Goal: Information Seeking & Learning: Learn about a topic

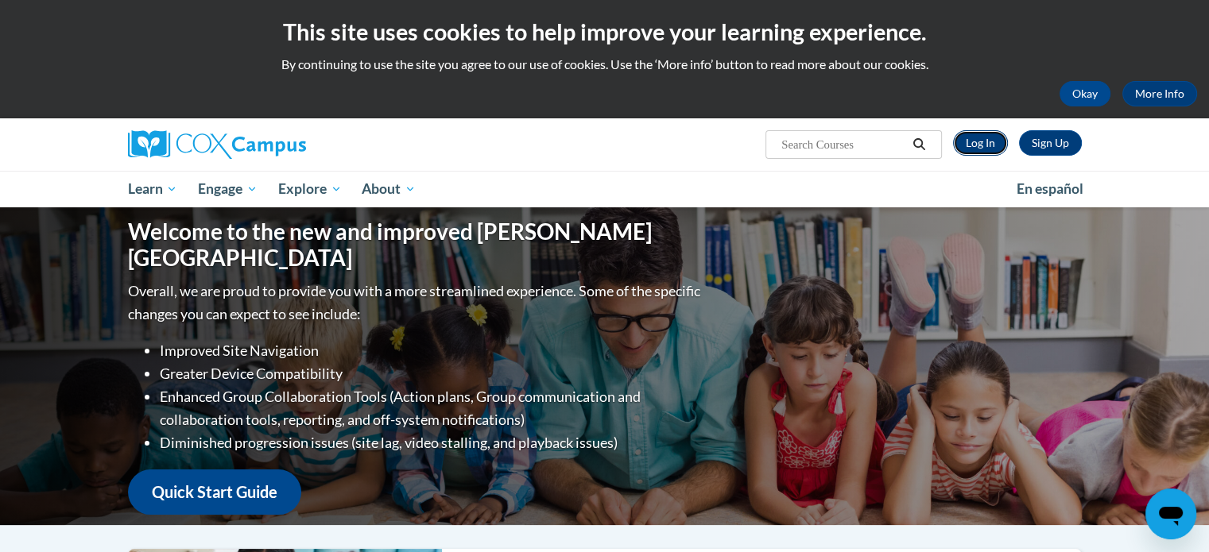
click at [984, 140] on link "Log In" at bounding box center [980, 142] width 55 height 25
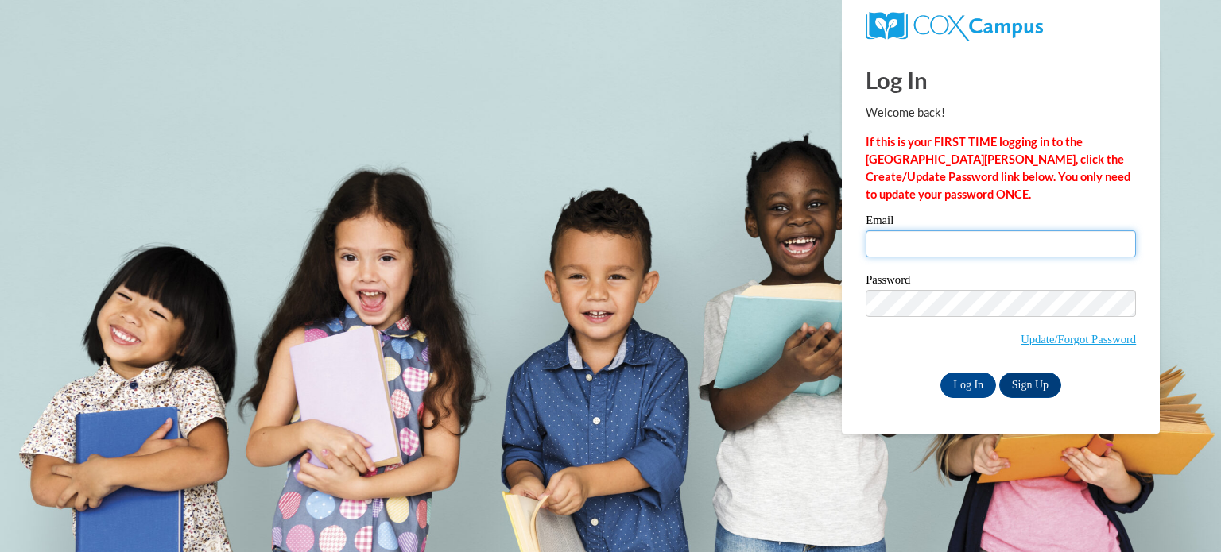
click at [983, 249] on input "Email" at bounding box center [1001, 244] width 270 height 27
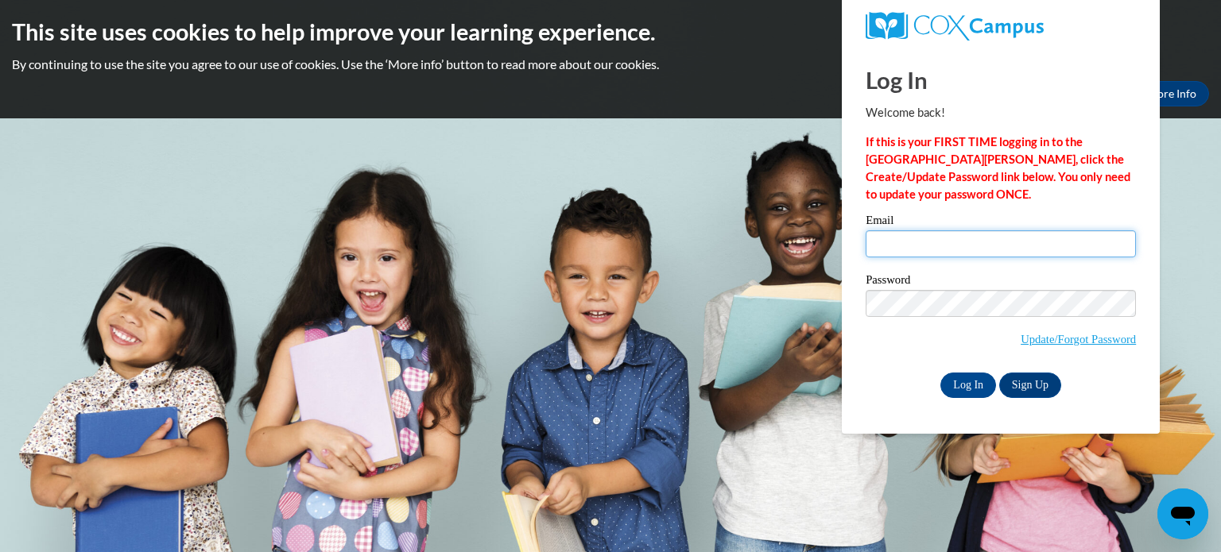
type input "zastrora@wauwatosa.k12.wi.us"
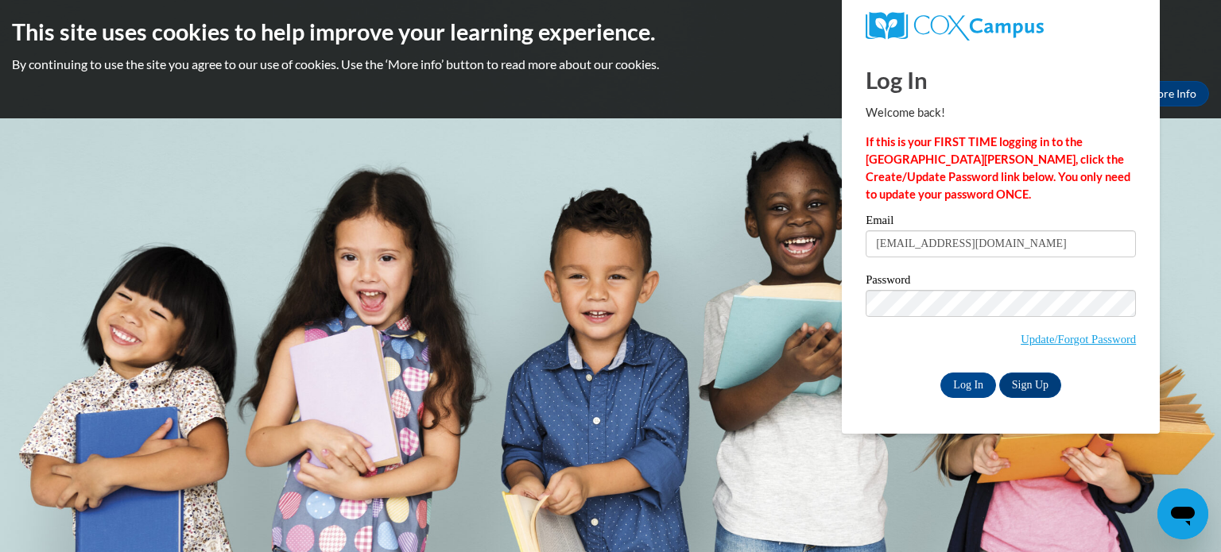
click at [1002, 281] on label "Password" at bounding box center [1001, 282] width 270 height 16
click at [968, 391] on input "Log In" at bounding box center [968, 385] width 56 height 25
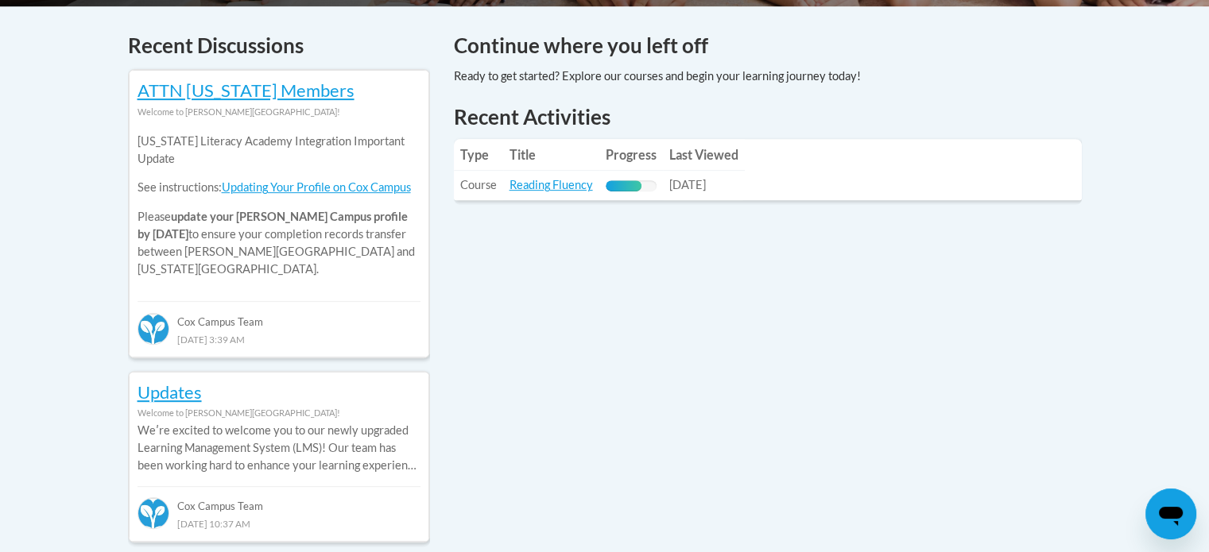
scroll to position [671, 0]
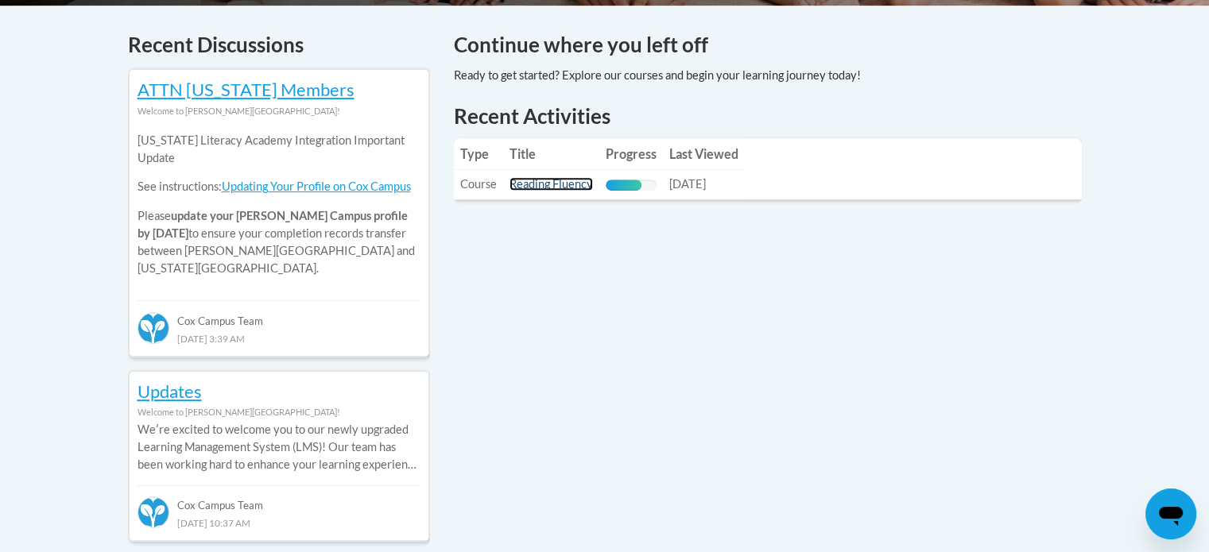
click at [572, 191] on link "Reading Fluency" at bounding box center [551, 184] width 83 height 14
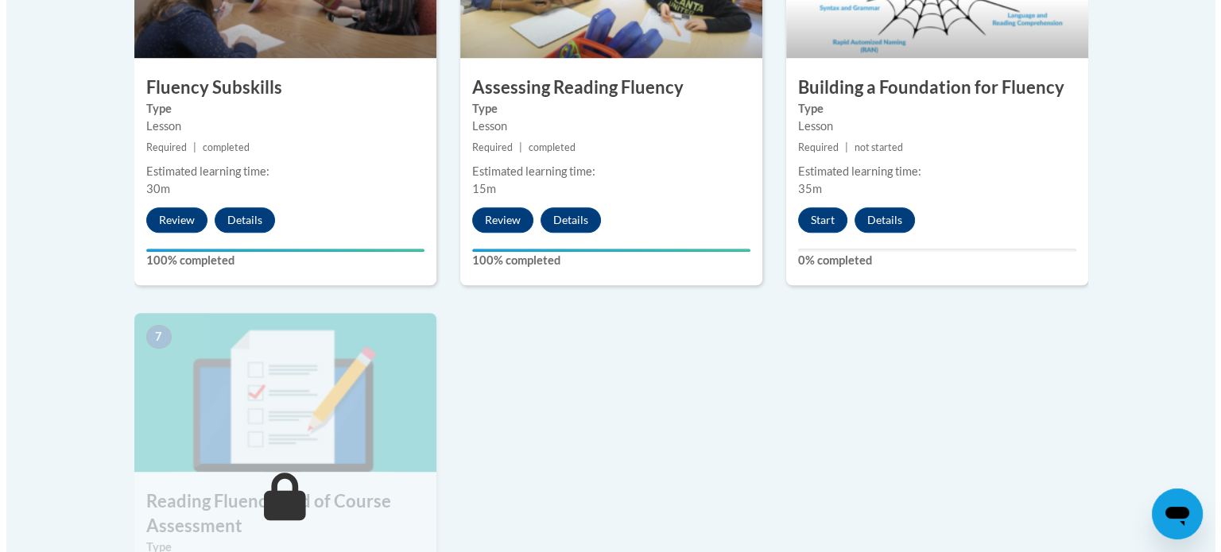
scroll to position [1080, 0]
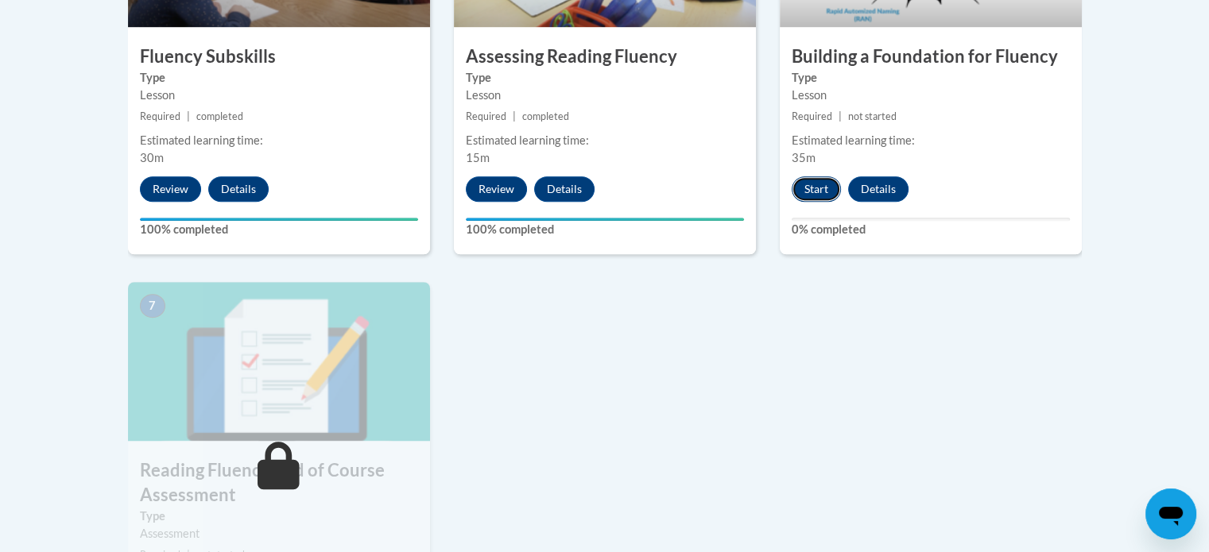
click at [812, 190] on button "Start" at bounding box center [816, 188] width 49 height 25
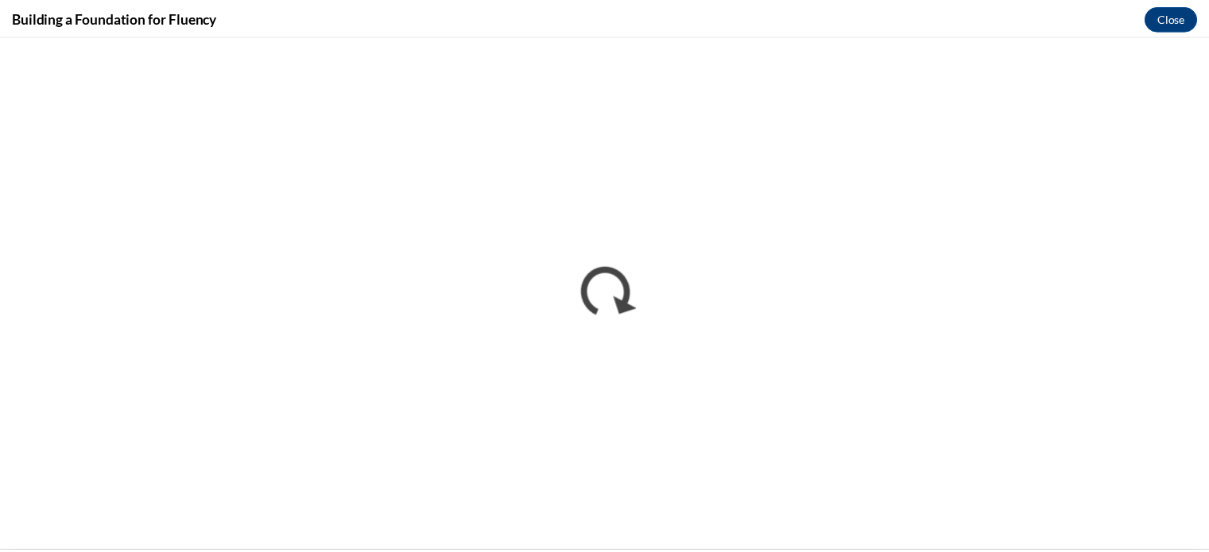
scroll to position [0, 0]
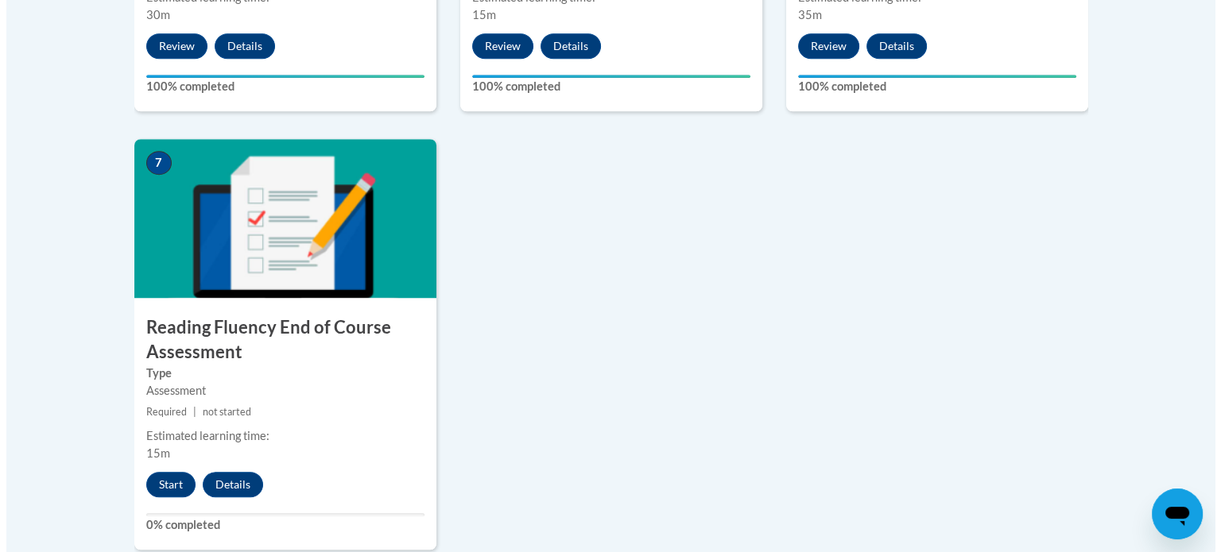
scroll to position [1275, 0]
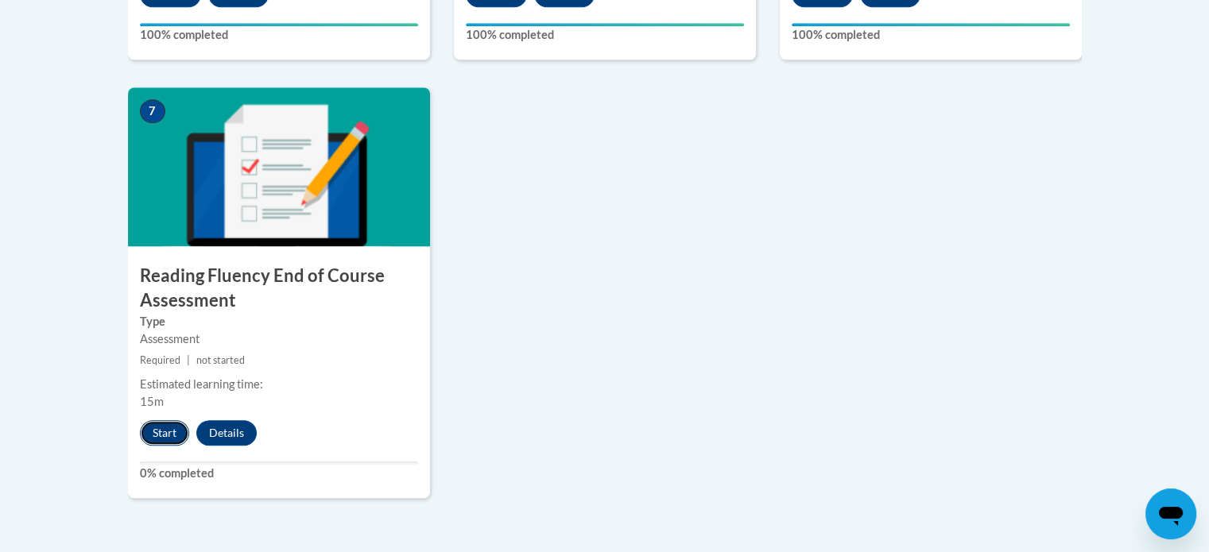
click at [169, 428] on button "Start" at bounding box center [164, 433] width 49 height 25
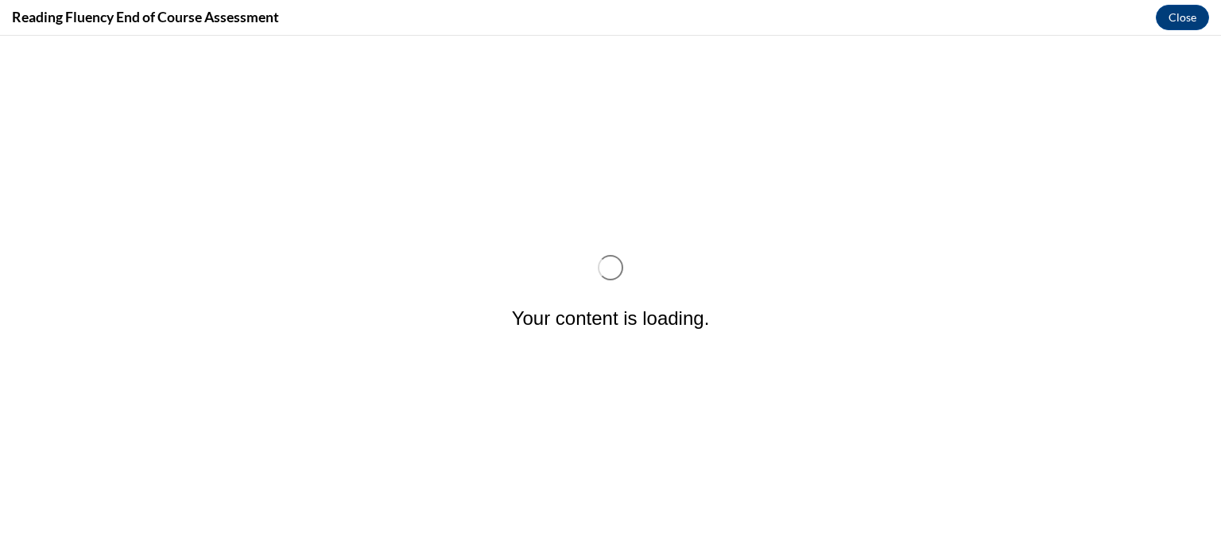
scroll to position [0, 0]
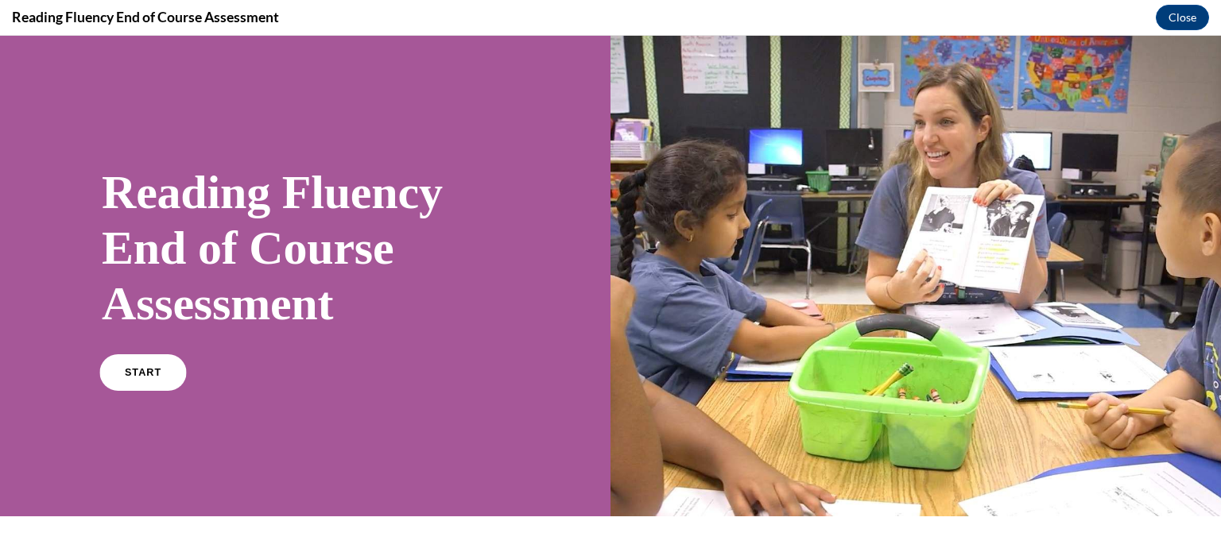
click at [138, 374] on span "START" at bounding box center [143, 373] width 37 height 12
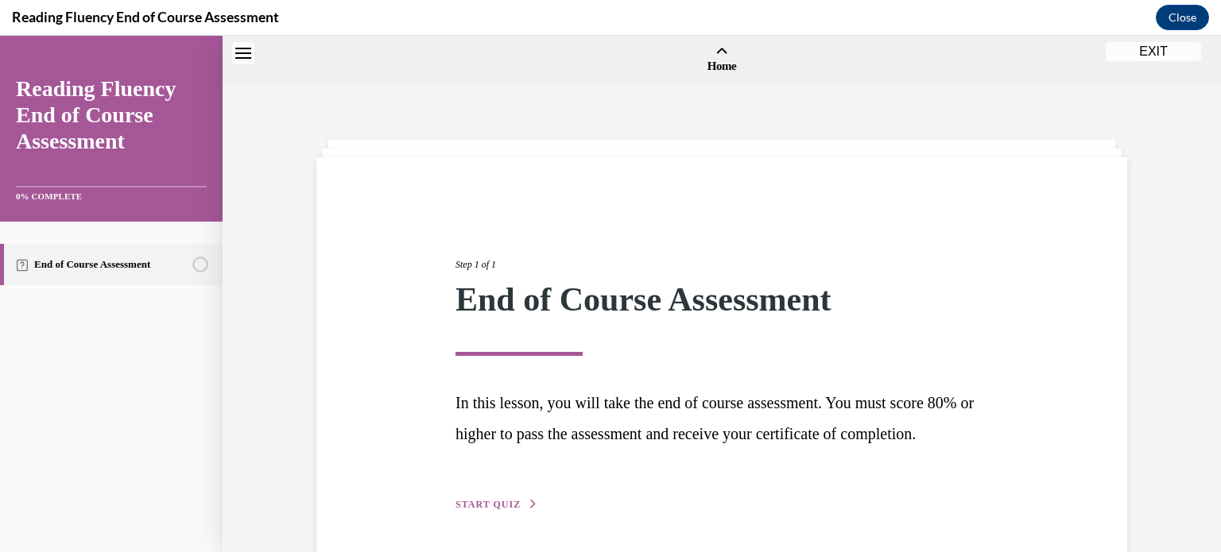
scroll to position [49, 0]
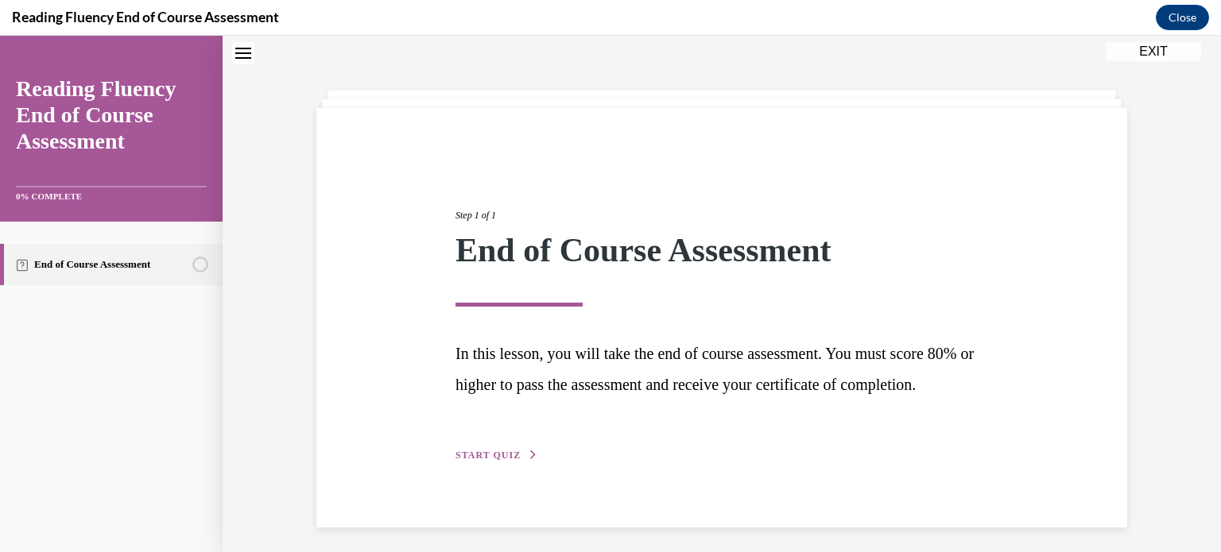
click at [499, 461] on span "START QUIZ" at bounding box center [487, 455] width 65 height 11
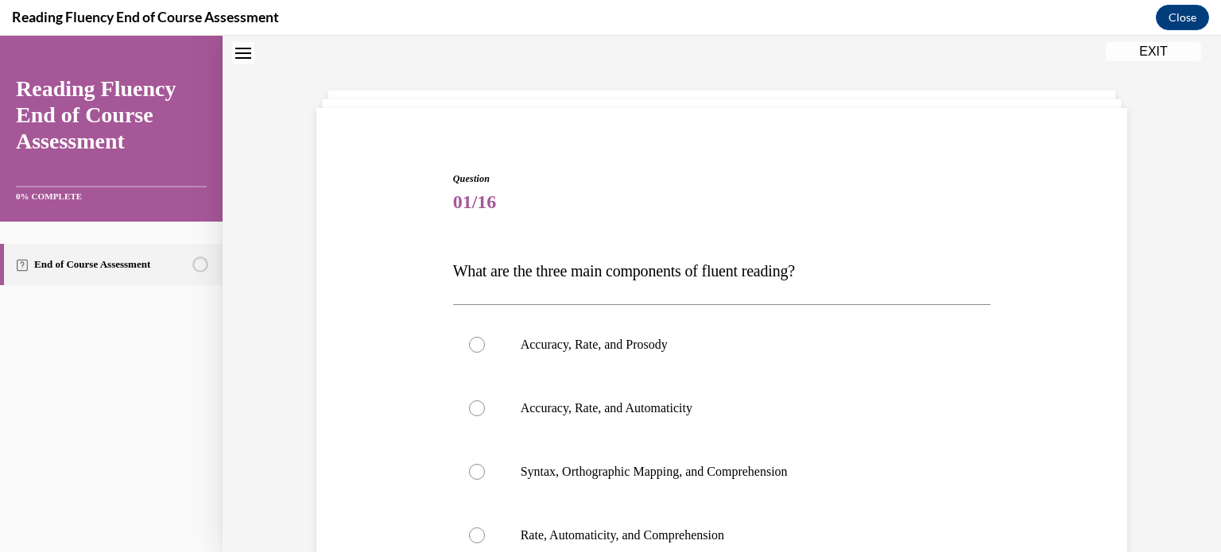
scroll to position [48, 0]
click at [505, 339] on label "Accuracy, Rate, and Prosody" at bounding box center [722, 347] width 538 height 64
click at [485, 339] on input "Accuracy, Rate, and Prosody" at bounding box center [477, 347] width 16 height 16
radio input "true"
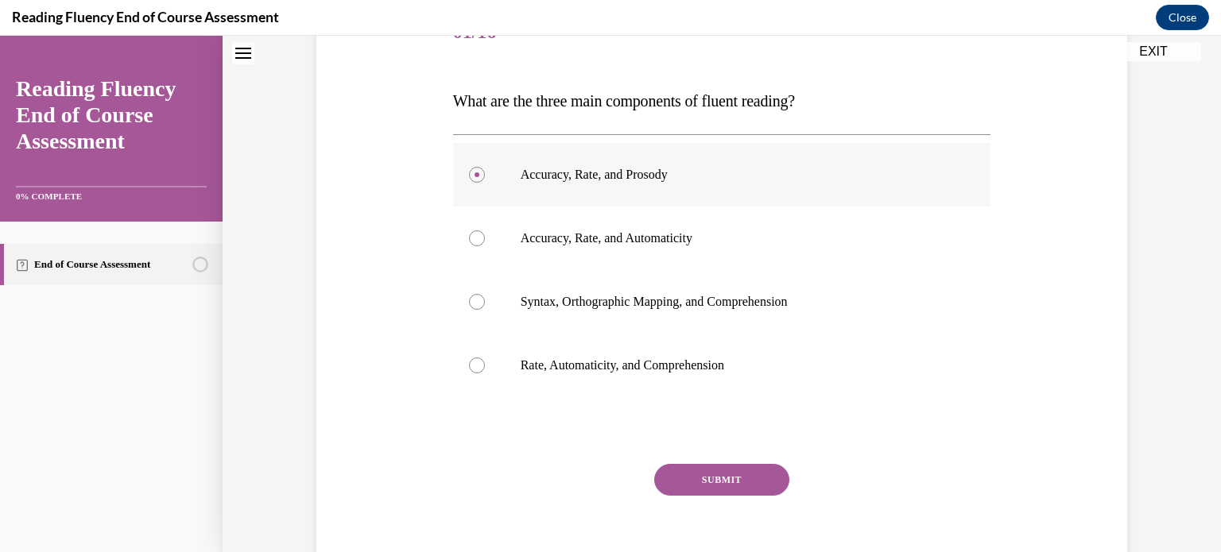
scroll to position [245, 0]
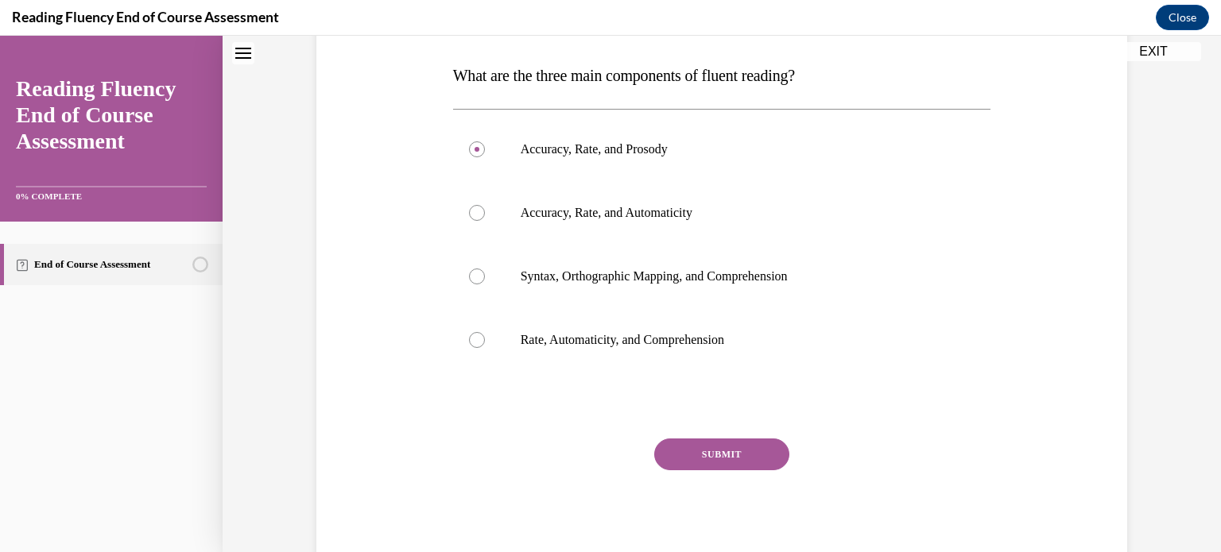
click at [707, 444] on button "SUBMIT" at bounding box center [721, 455] width 135 height 32
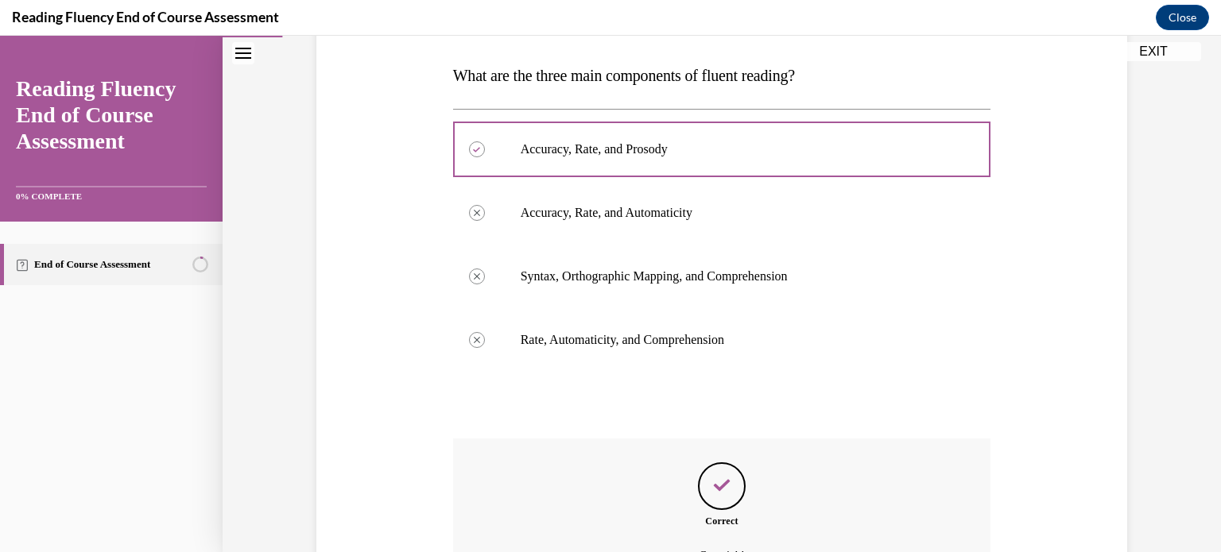
scroll to position [421, 0]
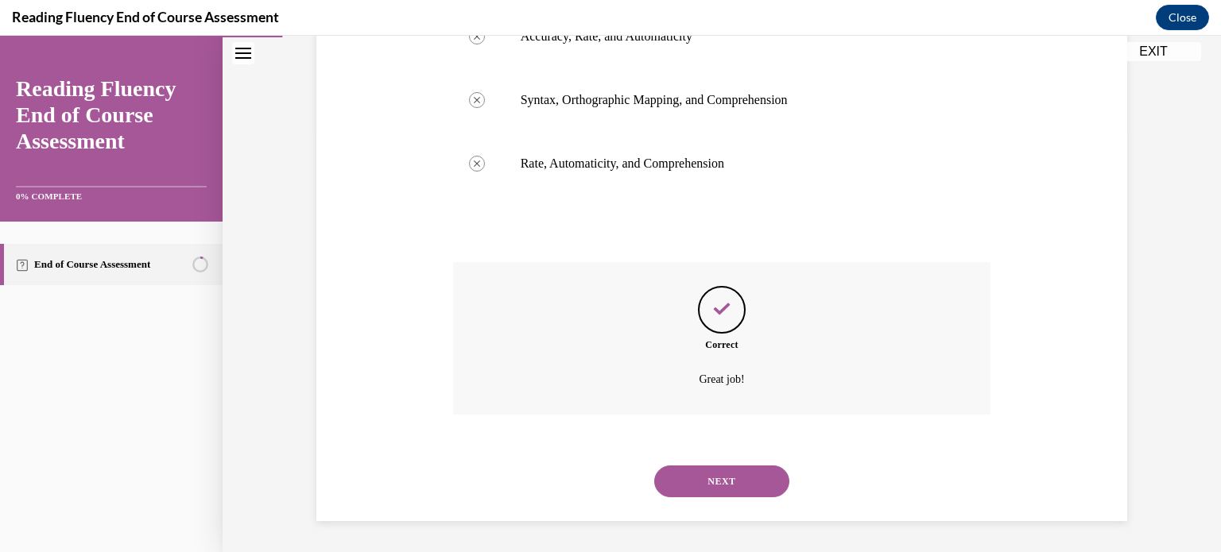
click at [723, 475] on button "NEXT" at bounding box center [721, 482] width 135 height 32
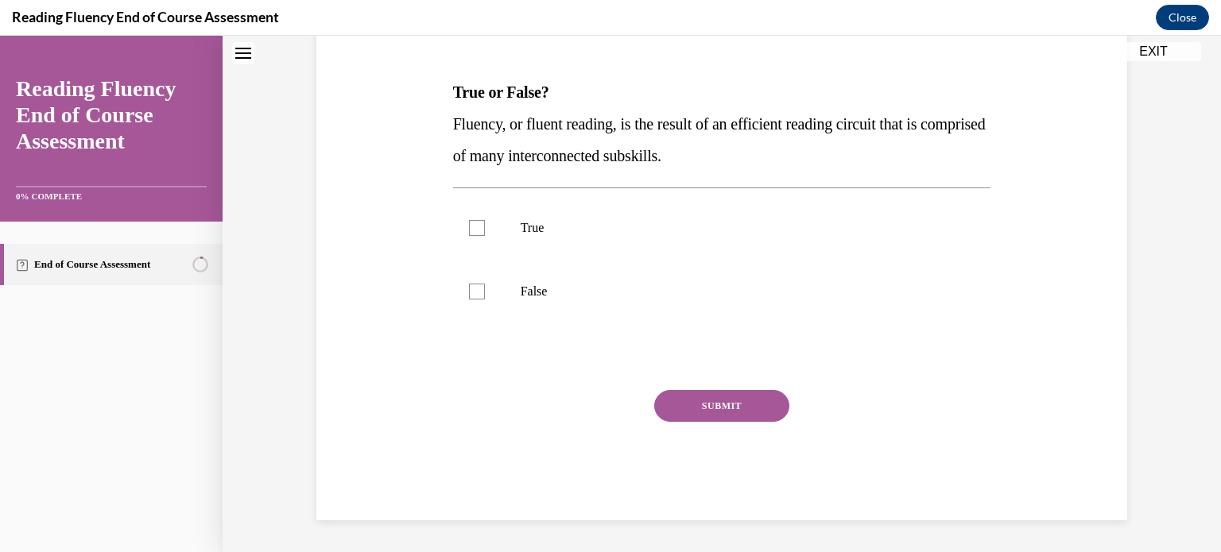
scroll to position [48, 0]
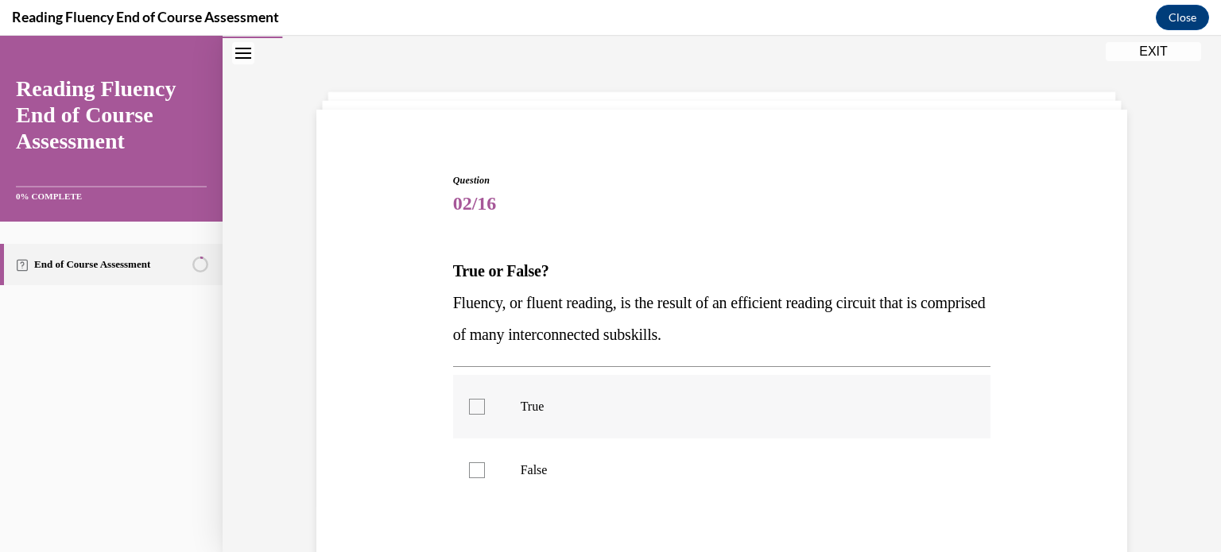
click at [709, 425] on label "True" at bounding box center [722, 407] width 538 height 64
click at [485, 415] on input "True" at bounding box center [477, 407] width 16 height 16
checkbox input "true"
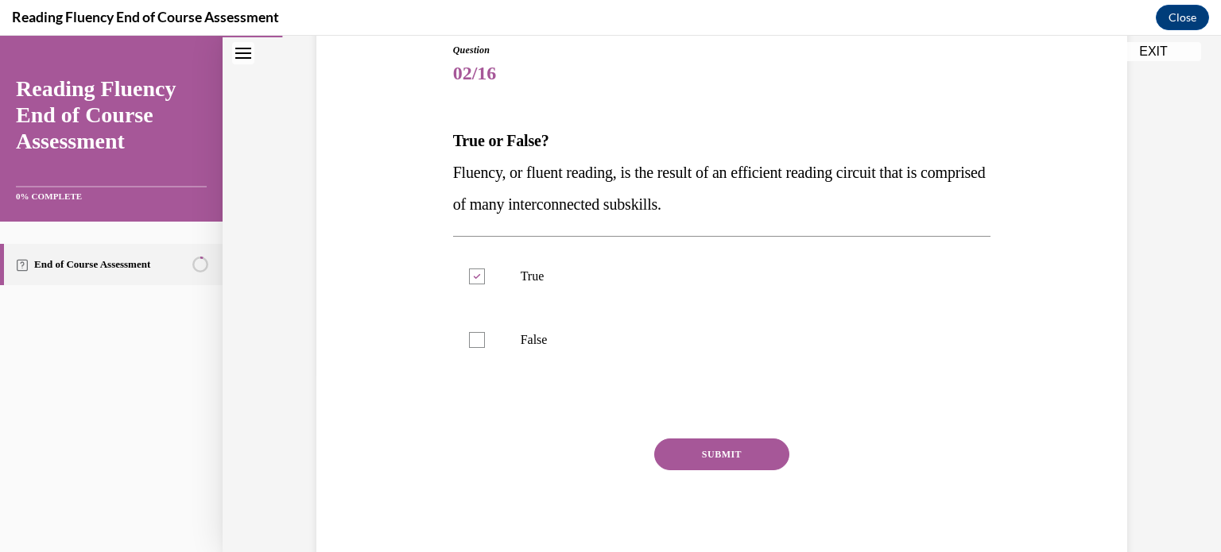
click at [737, 461] on button "SUBMIT" at bounding box center [721, 455] width 135 height 32
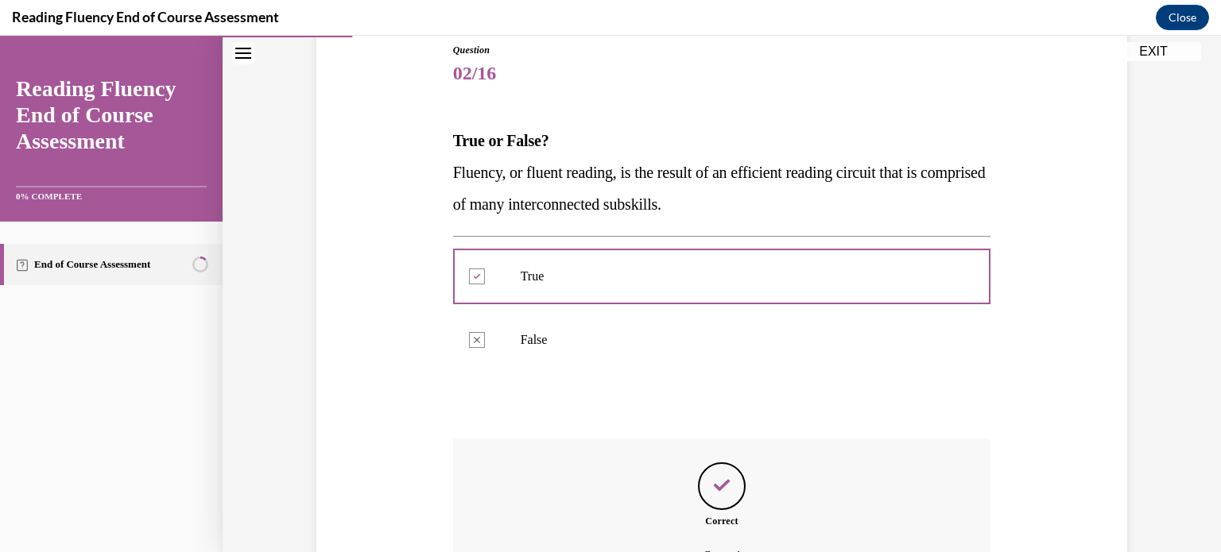
scroll to position [355, 0]
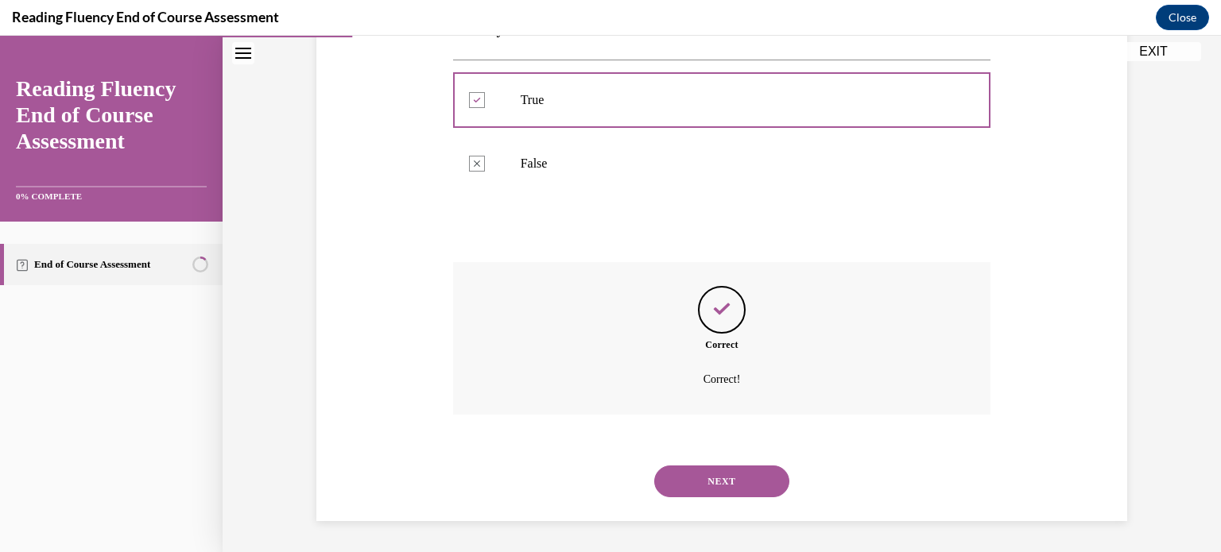
click at [744, 483] on button "NEXT" at bounding box center [721, 482] width 135 height 32
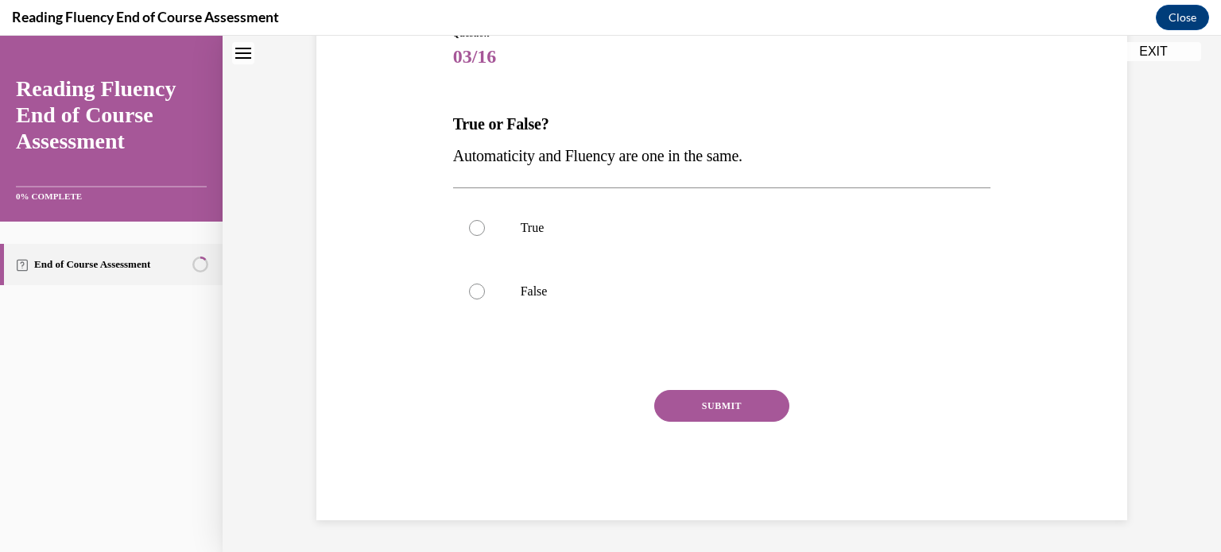
scroll to position [48, 0]
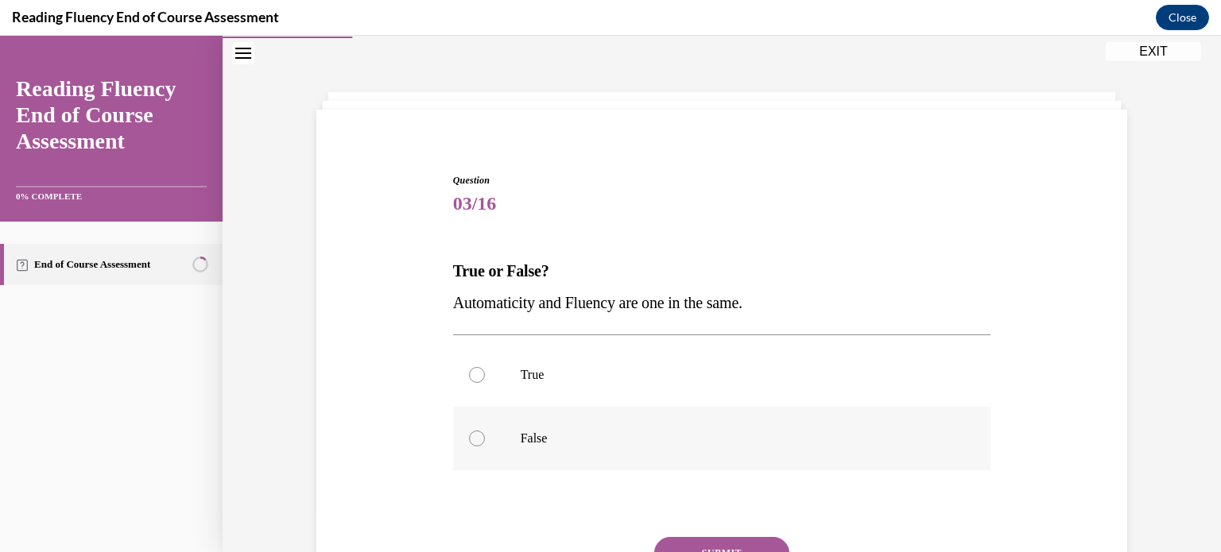
click at [556, 442] on p "False" at bounding box center [736, 439] width 431 height 16
click at [485, 442] on input "False" at bounding box center [477, 439] width 16 height 16
radio input "true"
click at [728, 546] on button "SUBMIT" at bounding box center [721, 553] width 135 height 32
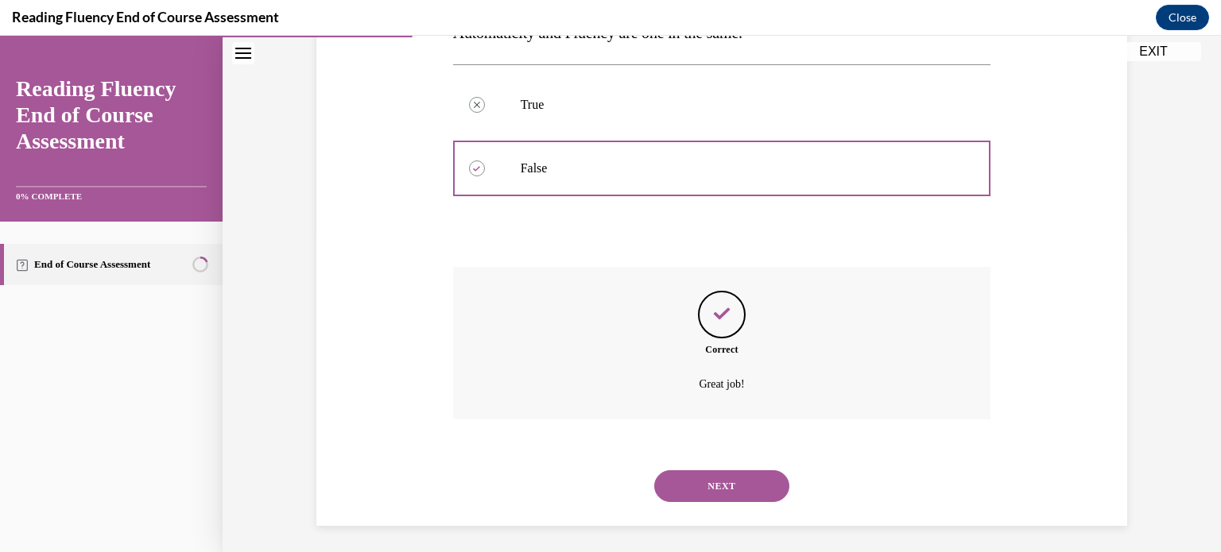
scroll to position [323, 0]
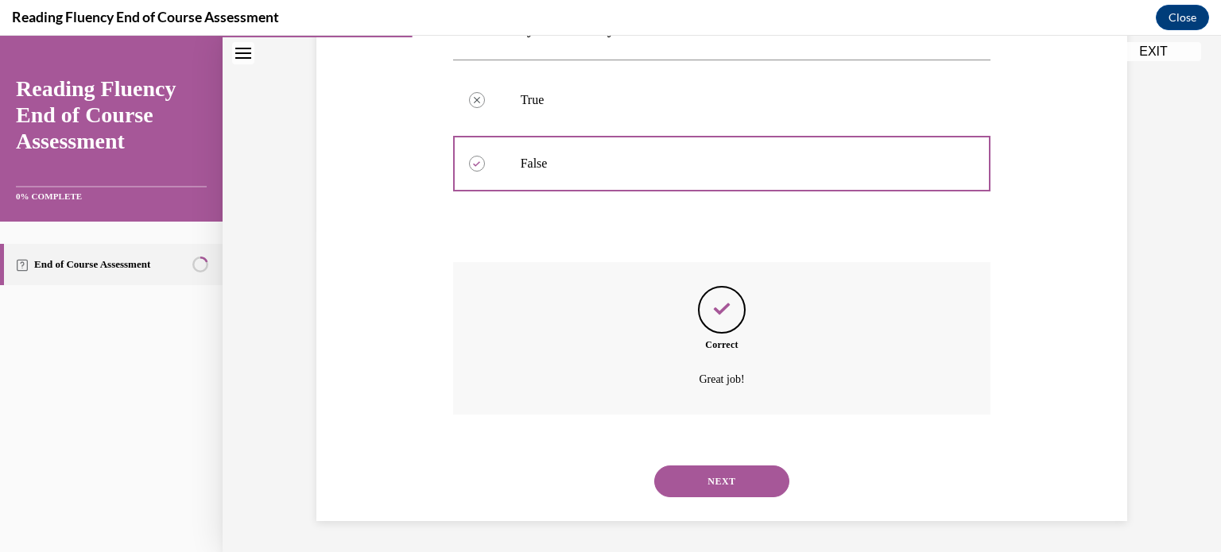
click at [723, 491] on button "NEXT" at bounding box center [721, 482] width 135 height 32
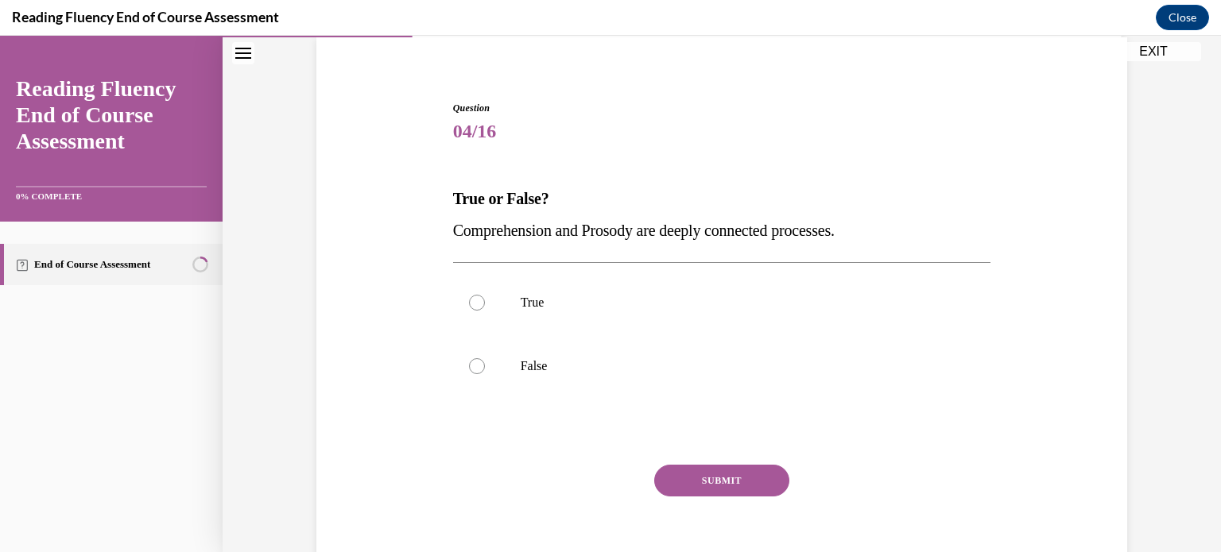
scroll to position [121, 0]
click at [549, 312] on label "True" at bounding box center [722, 302] width 538 height 64
click at [485, 310] on input "True" at bounding box center [477, 302] width 16 height 16
radio input "true"
click at [730, 475] on button "SUBMIT" at bounding box center [721, 480] width 135 height 32
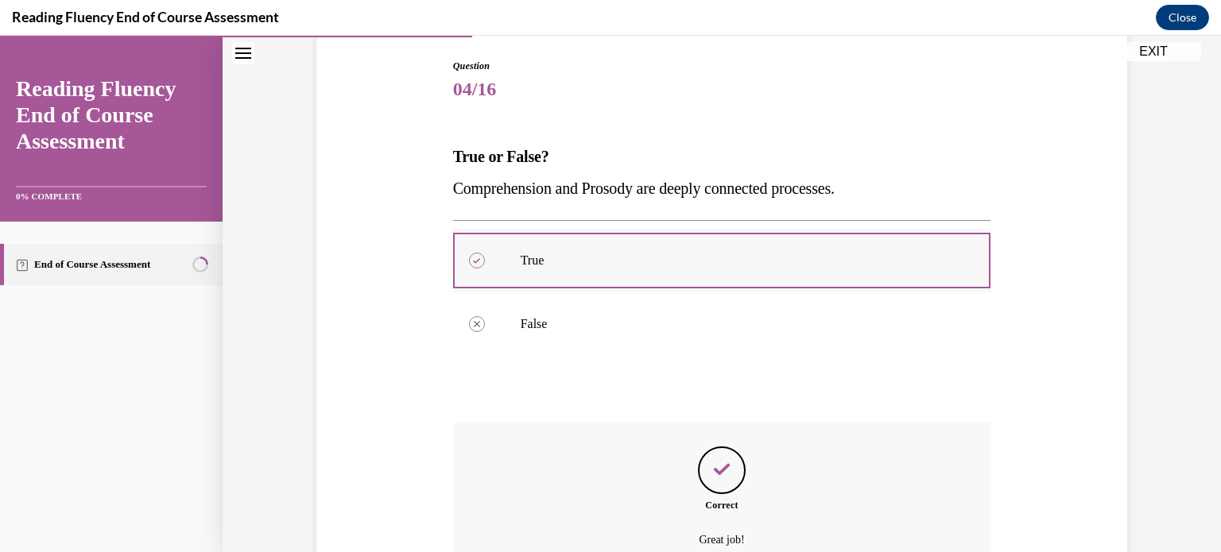
scroll to position [323, 0]
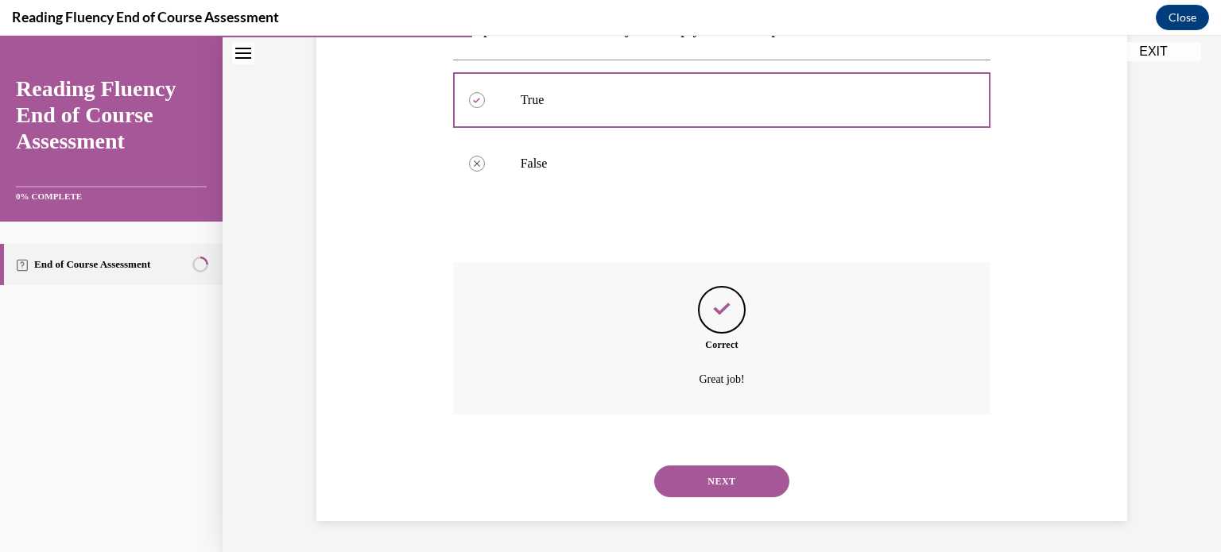
click at [748, 490] on button "NEXT" at bounding box center [721, 482] width 135 height 32
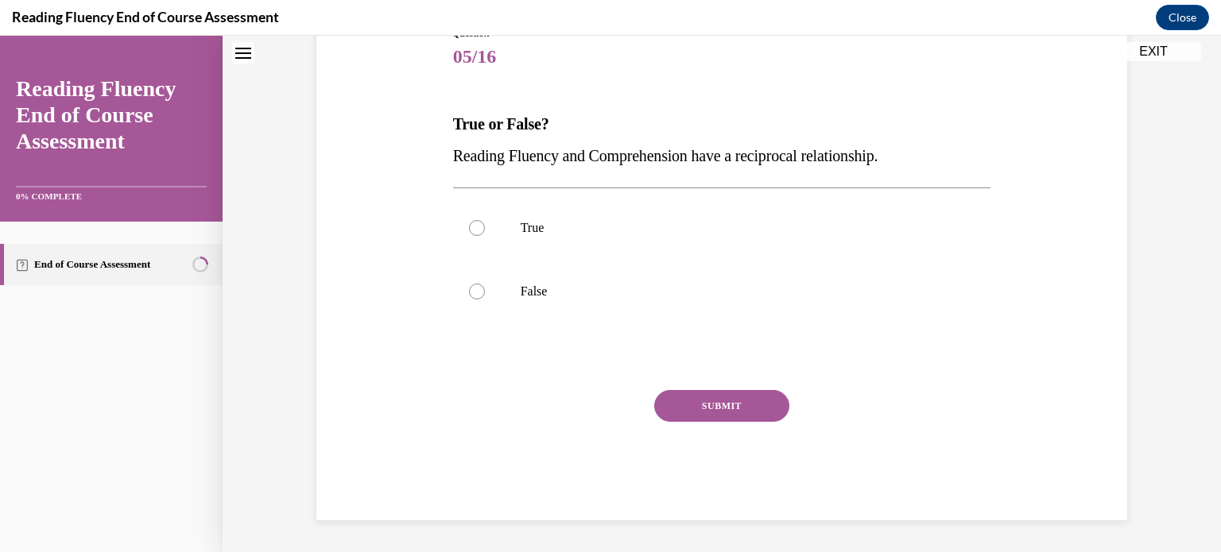
scroll to position [48, 0]
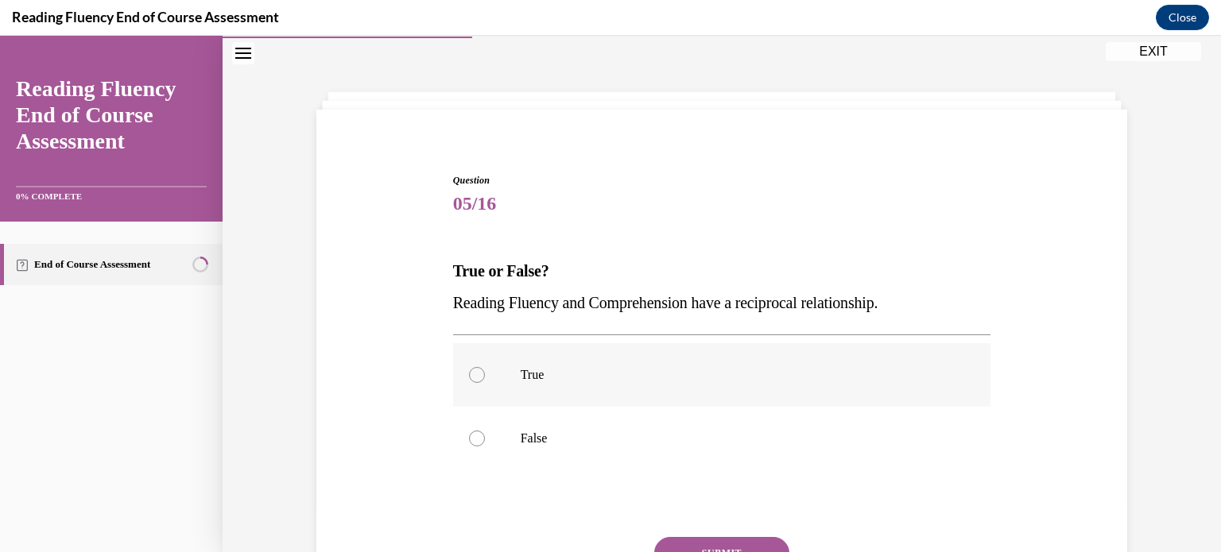
click at [526, 384] on label "True" at bounding box center [722, 375] width 538 height 64
click at [485, 383] on input "True" at bounding box center [477, 375] width 16 height 16
radio input "true"
click at [732, 541] on button "SUBMIT" at bounding box center [721, 553] width 135 height 32
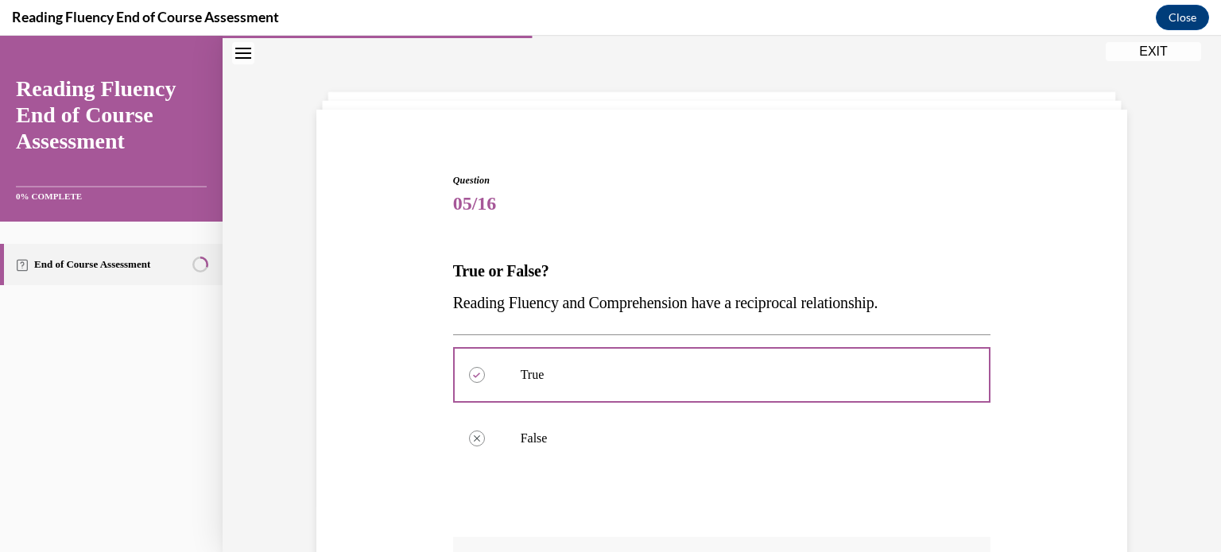
scroll to position [323, 0]
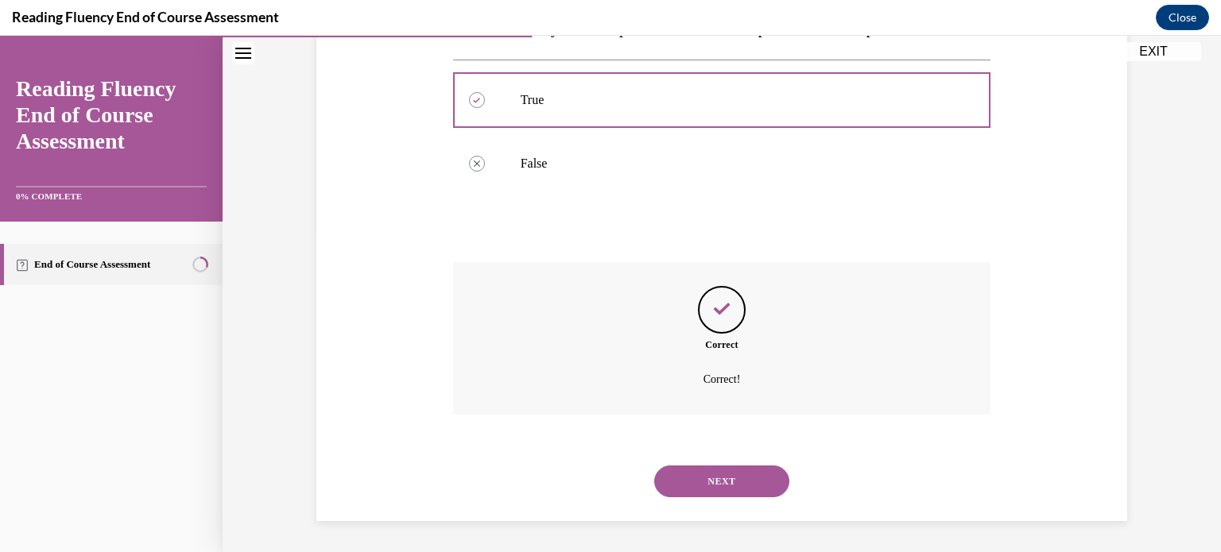
click at [721, 473] on button "NEXT" at bounding box center [721, 482] width 135 height 32
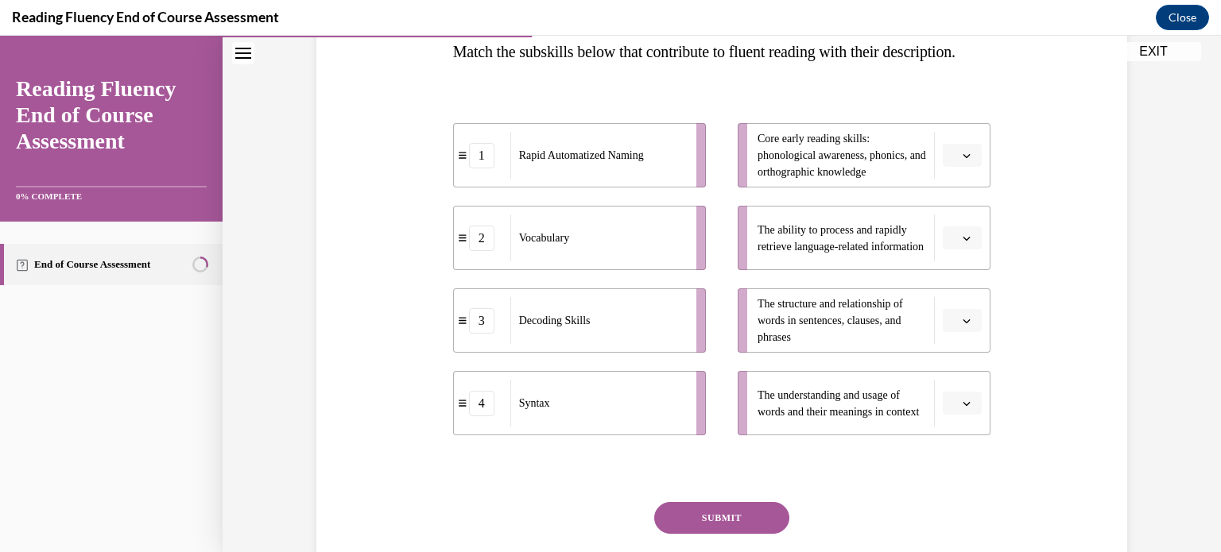
scroll to position [267, 0]
click at [961, 409] on span "button" at bounding box center [966, 403] width 11 height 11
click at [954, 401] on div "4" at bounding box center [955, 400] width 40 height 32
click at [960, 333] on button "button" at bounding box center [962, 321] width 39 height 24
click at [965, 506] on div "4" at bounding box center [955, 515] width 40 height 32
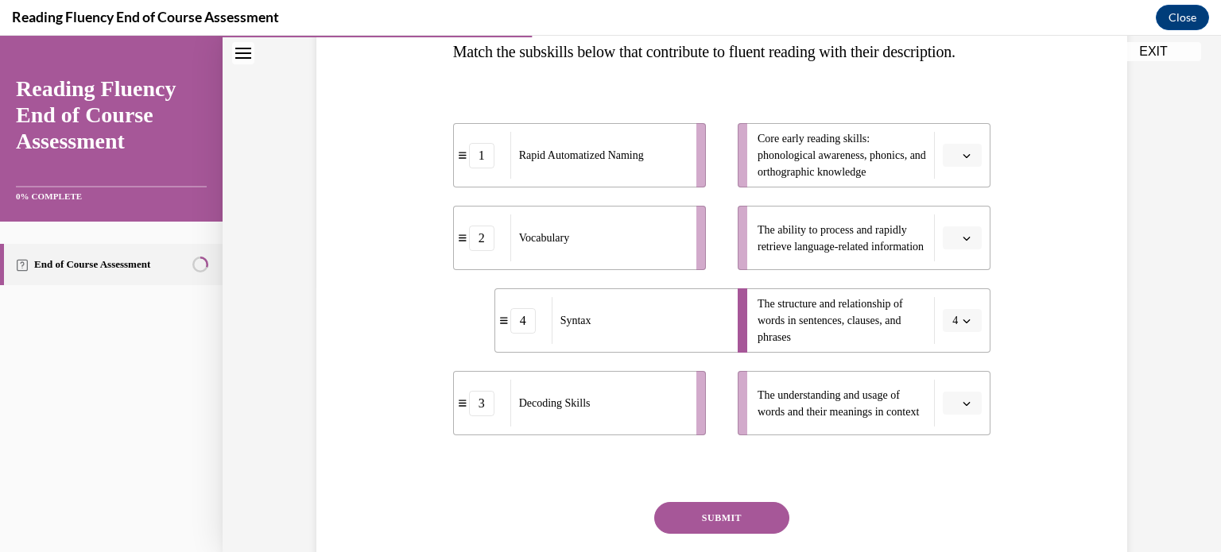
click at [963, 160] on icon "button" at bounding box center [967, 156] width 8 height 8
click at [961, 306] on div "3" at bounding box center [955, 318] width 40 height 32
click at [966, 409] on span "button" at bounding box center [966, 403] width 11 height 11
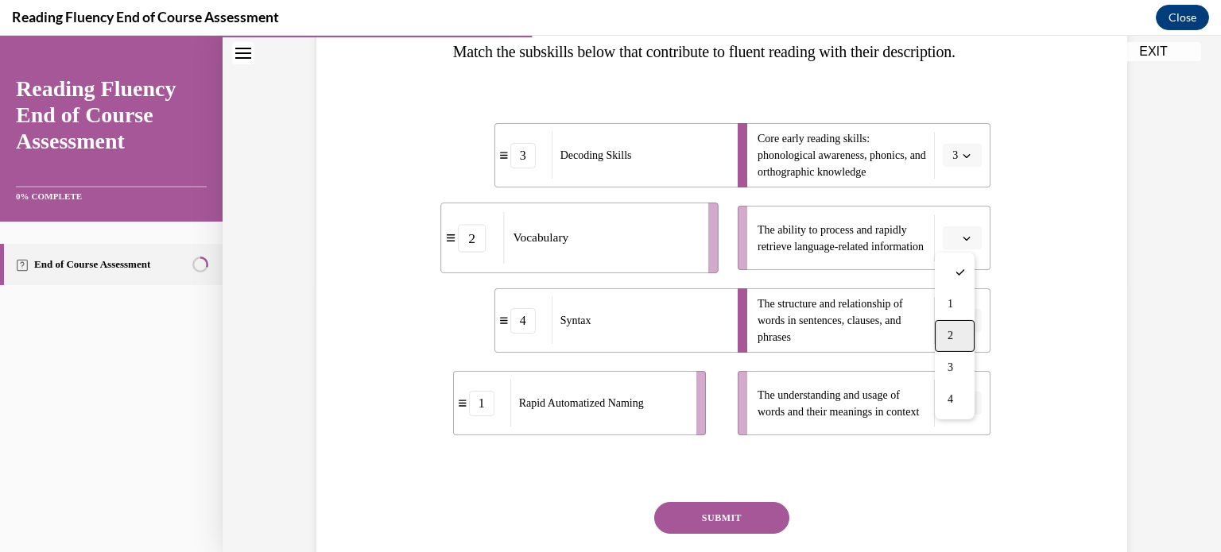
click at [952, 339] on span "2" at bounding box center [951, 336] width 6 height 13
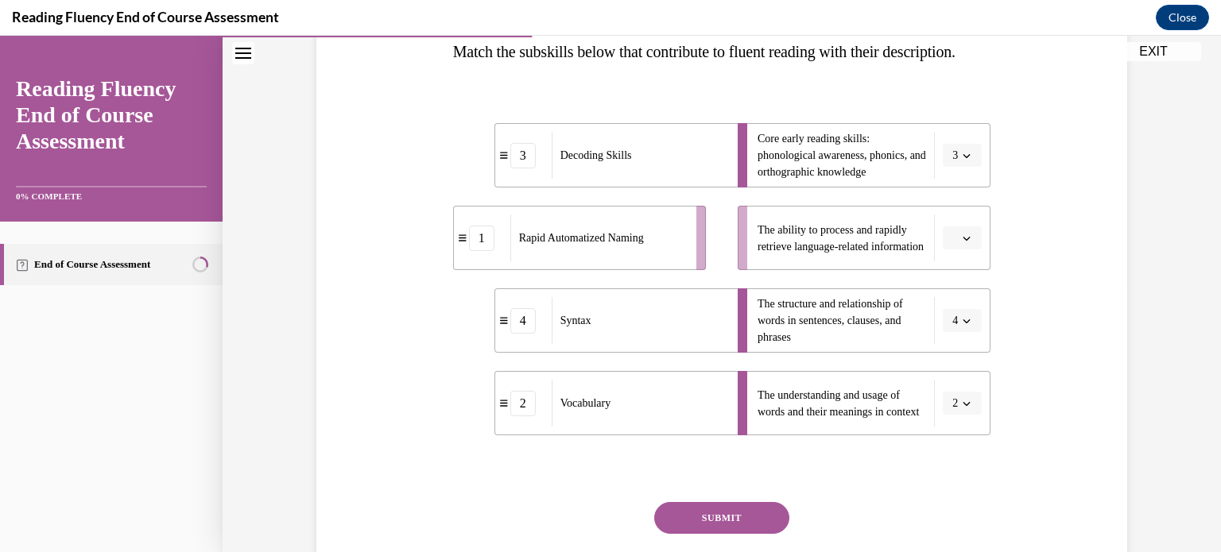
click at [963, 242] on icon "button" at bounding box center [967, 239] width 8 height 8
click at [955, 331] on div "1" at bounding box center [955, 337] width 40 height 32
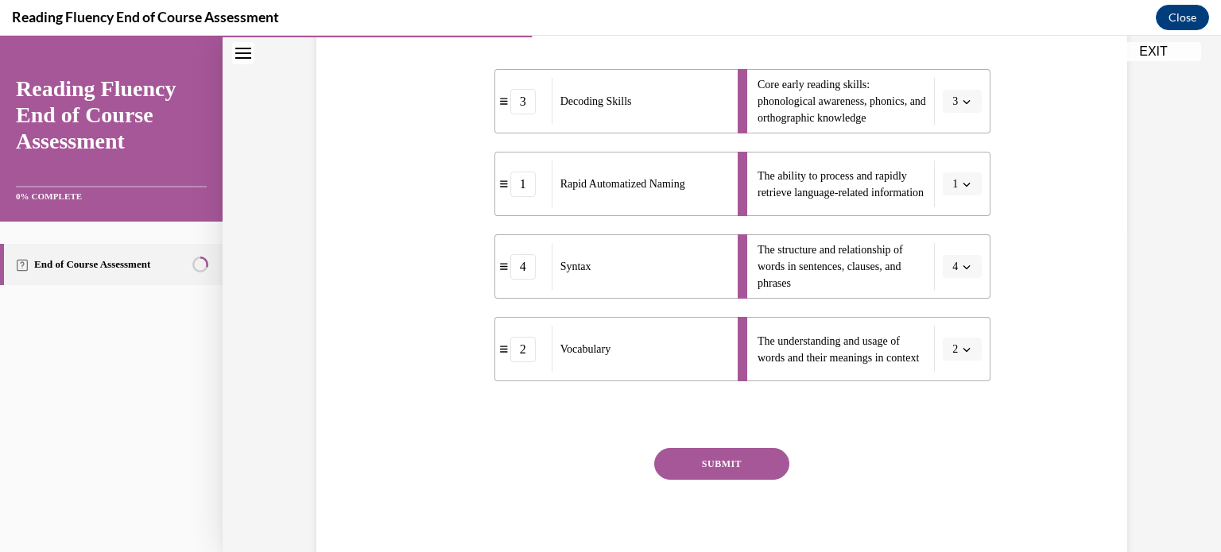
scroll to position [325, 0]
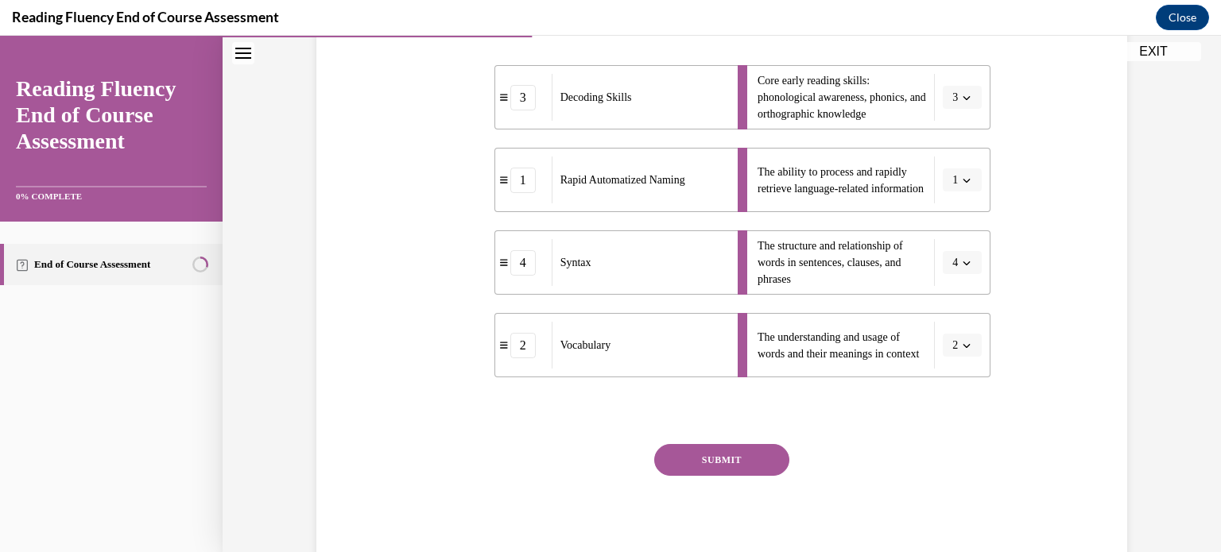
click at [747, 476] on button "SUBMIT" at bounding box center [721, 460] width 135 height 32
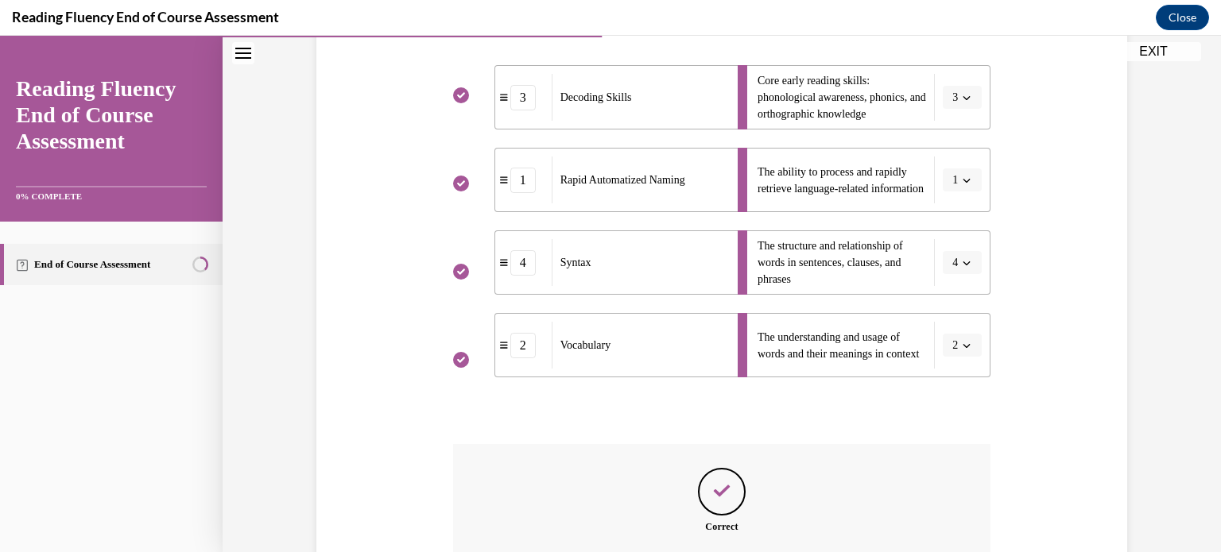
scroll to position [539, 0]
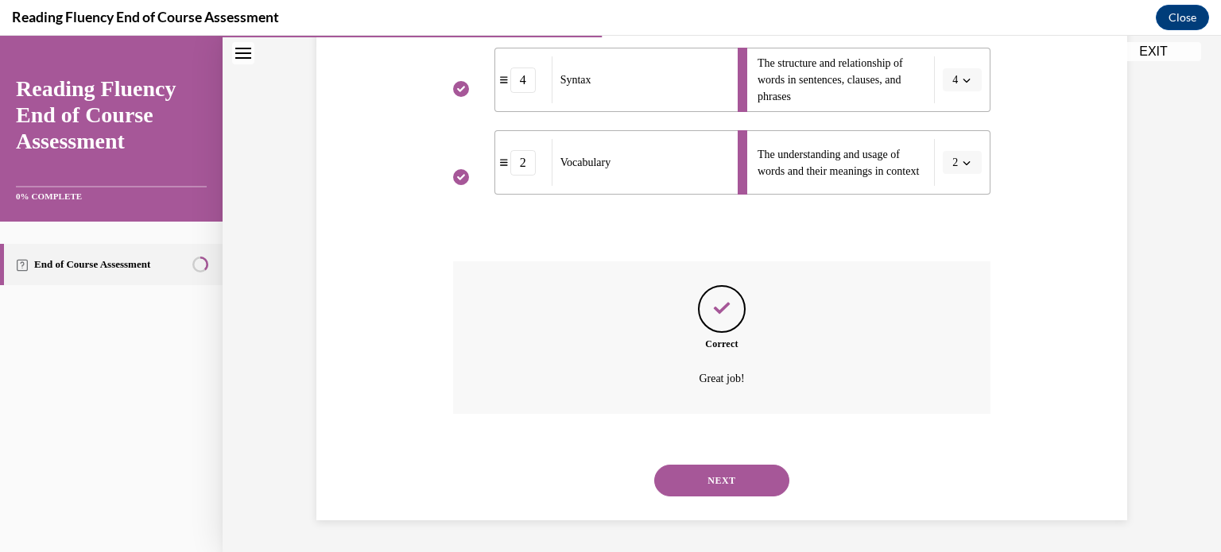
click at [739, 478] on button "NEXT" at bounding box center [721, 481] width 135 height 32
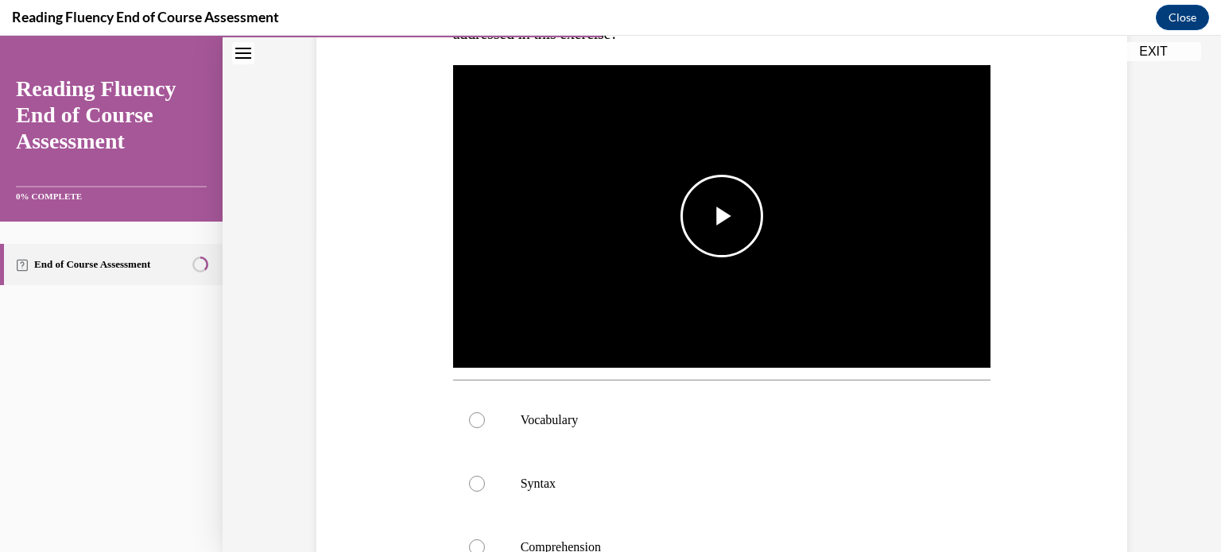
scroll to position [318, 0]
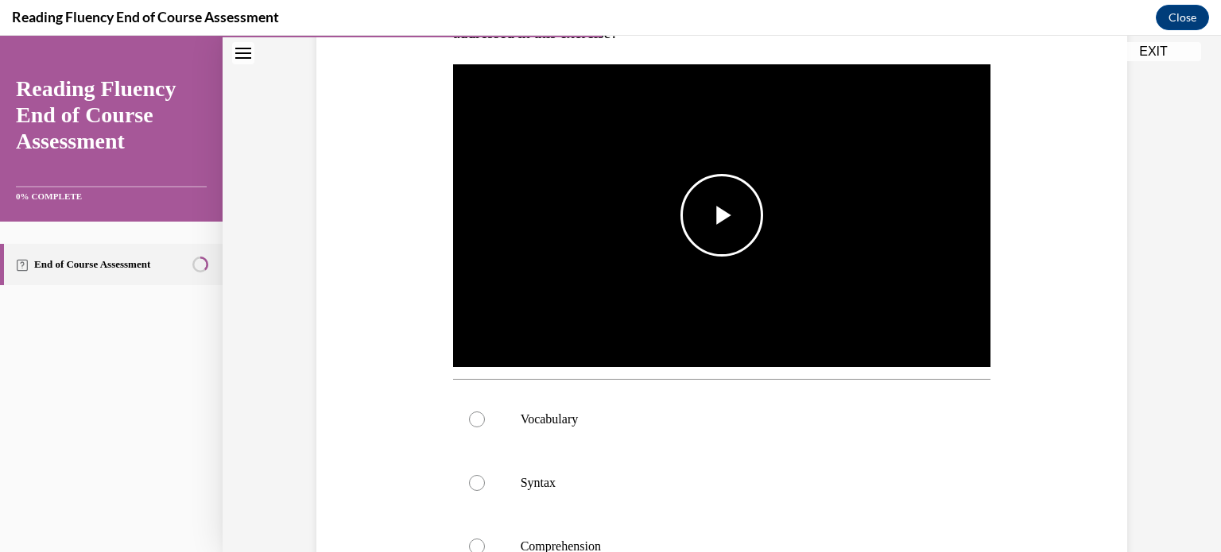
click at [917, 332] on img "Video player" at bounding box center [722, 215] width 538 height 303
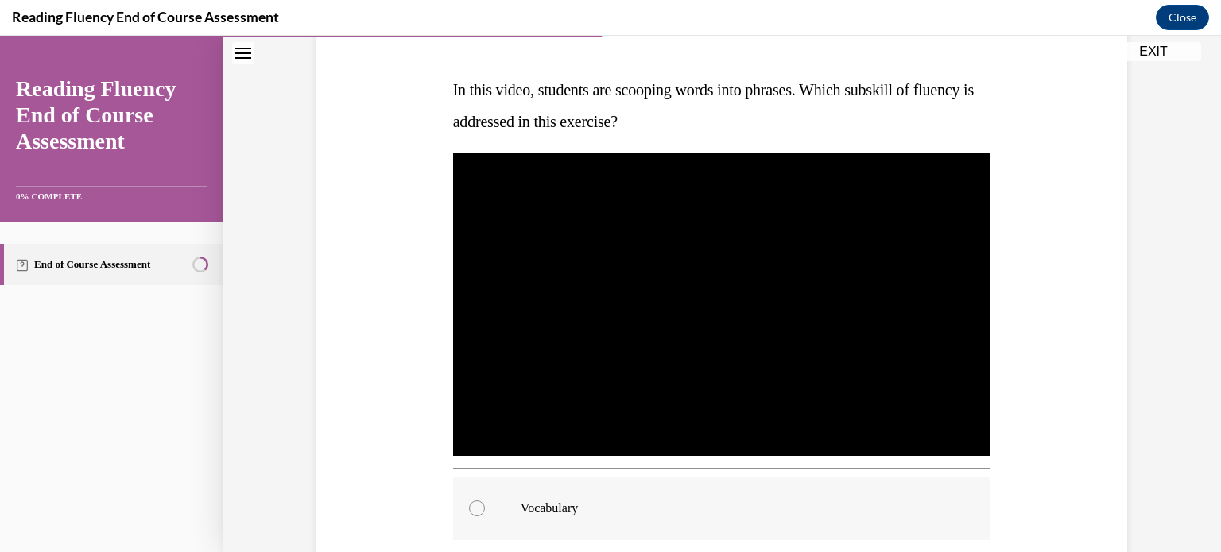
scroll to position [344, 0]
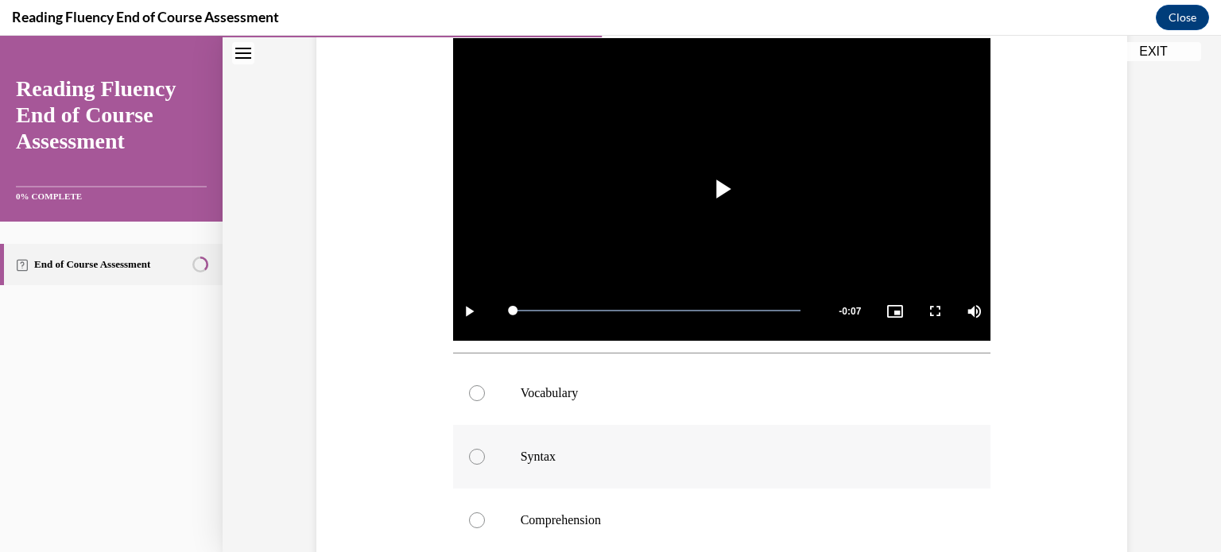
click at [758, 449] on p "Syntax" at bounding box center [736, 457] width 431 height 16
click at [485, 449] on input "Syntax" at bounding box center [477, 457] width 16 height 16
radio input "true"
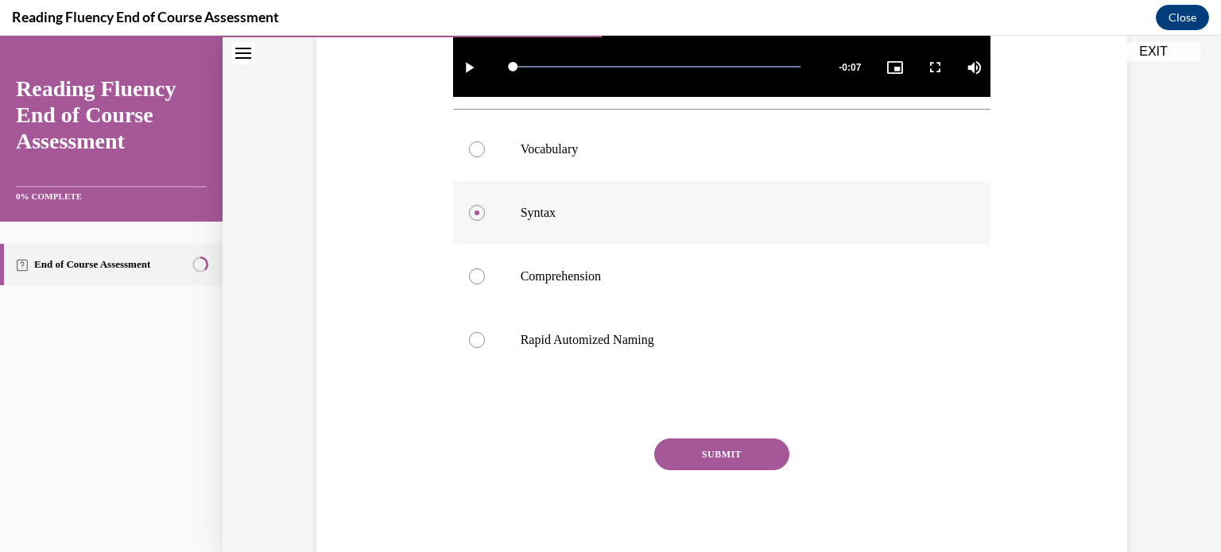
click at [758, 448] on button "SUBMIT" at bounding box center [721, 455] width 135 height 32
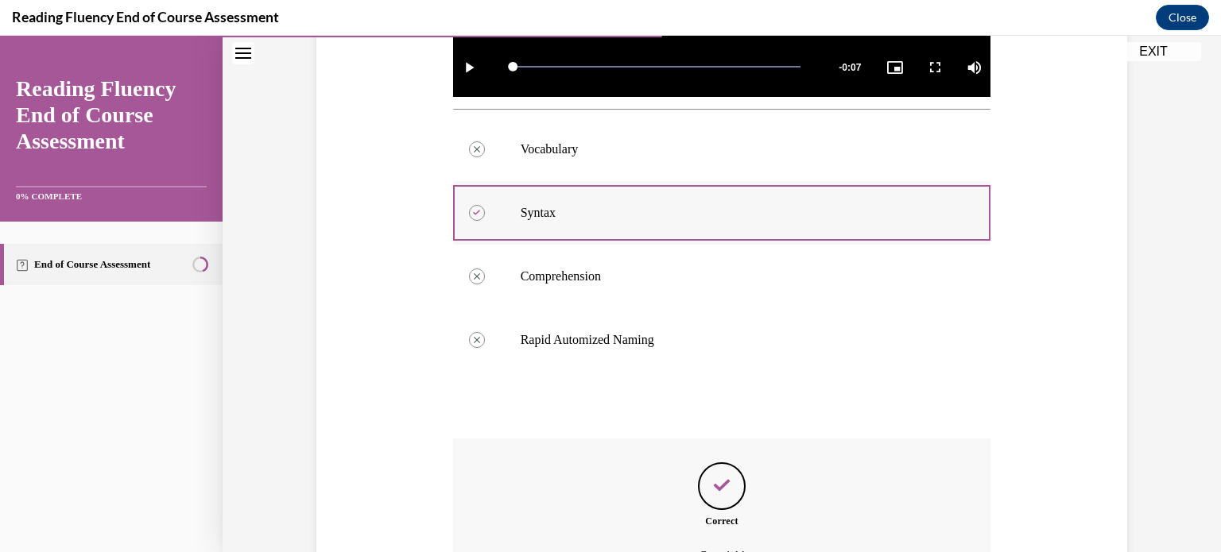
scroll to position [764, 0]
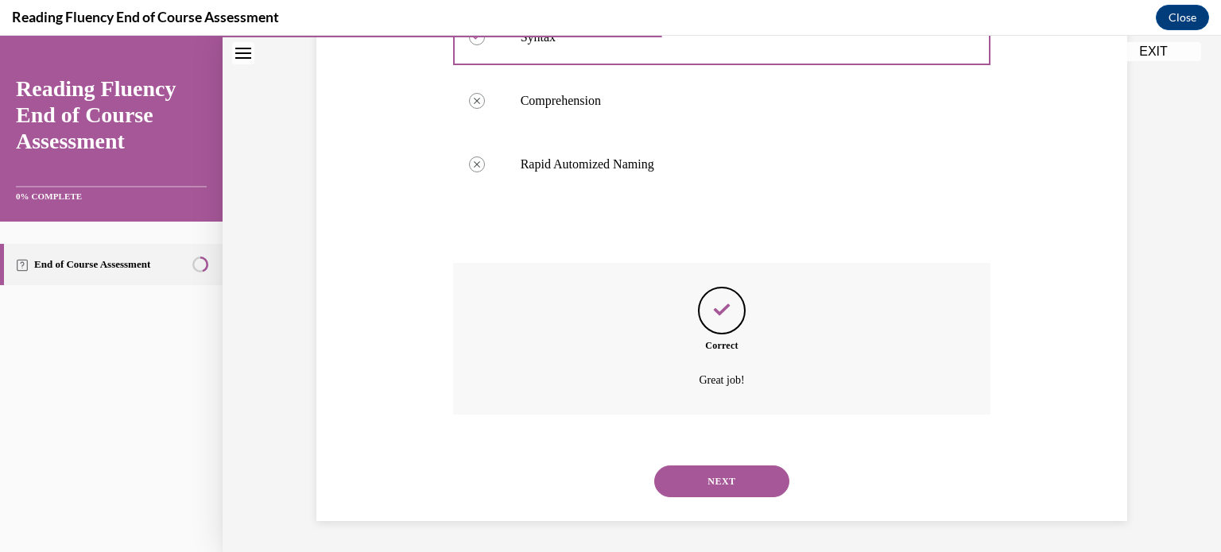
click at [750, 494] on button "NEXT" at bounding box center [721, 482] width 135 height 32
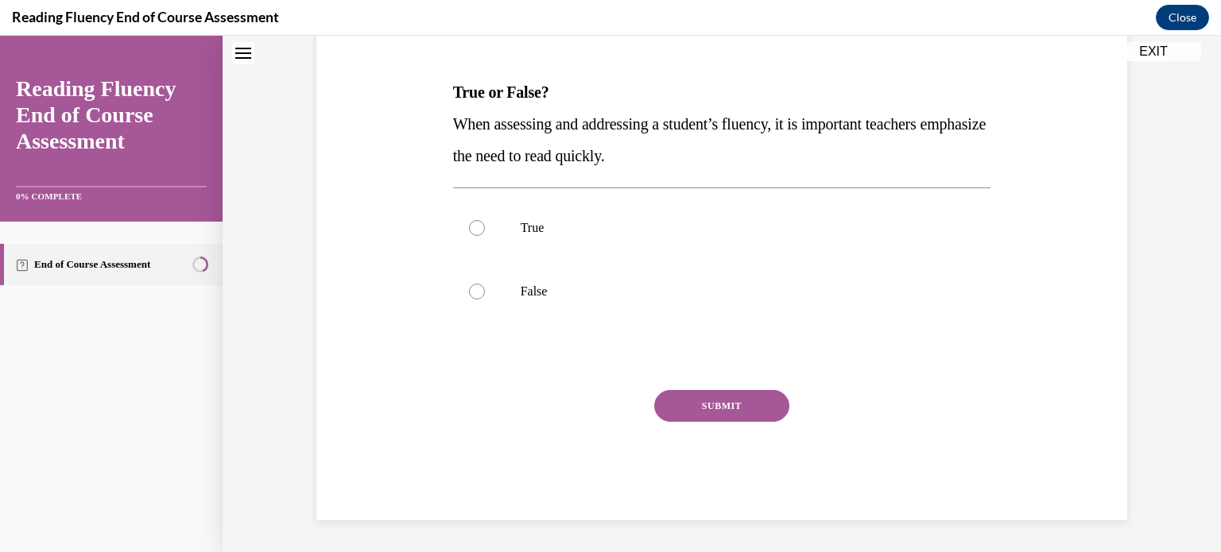
scroll to position [48, 0]
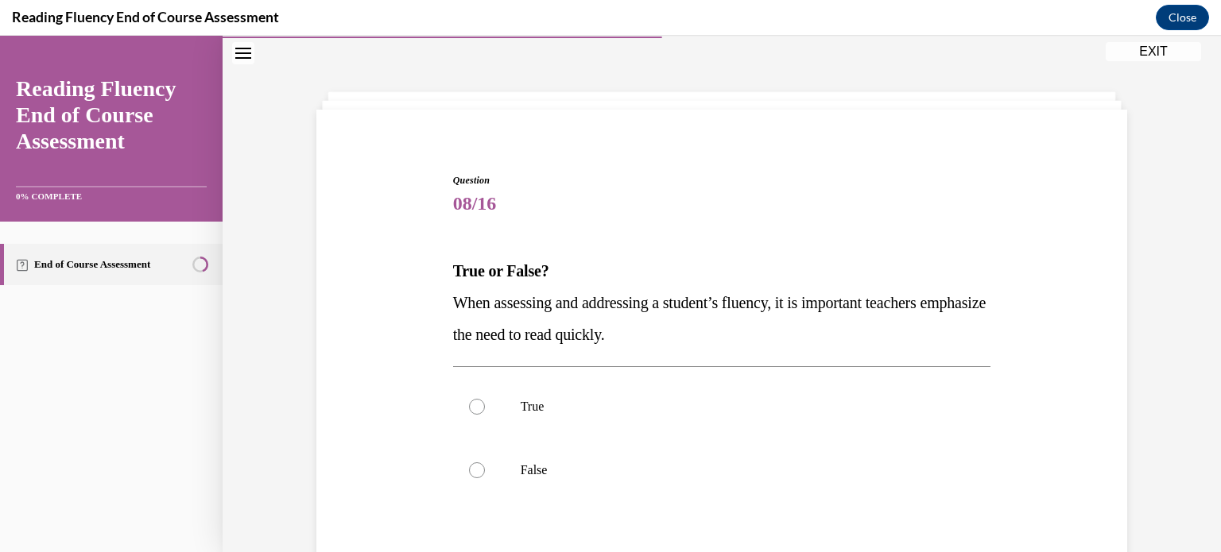
click at [750, 494] on label "False" at bounding box center [722, 471] width 538 height 64
click at [485, 479] on input "False" at bounding box center [477, 471] width 16 height 16
radio input "true"
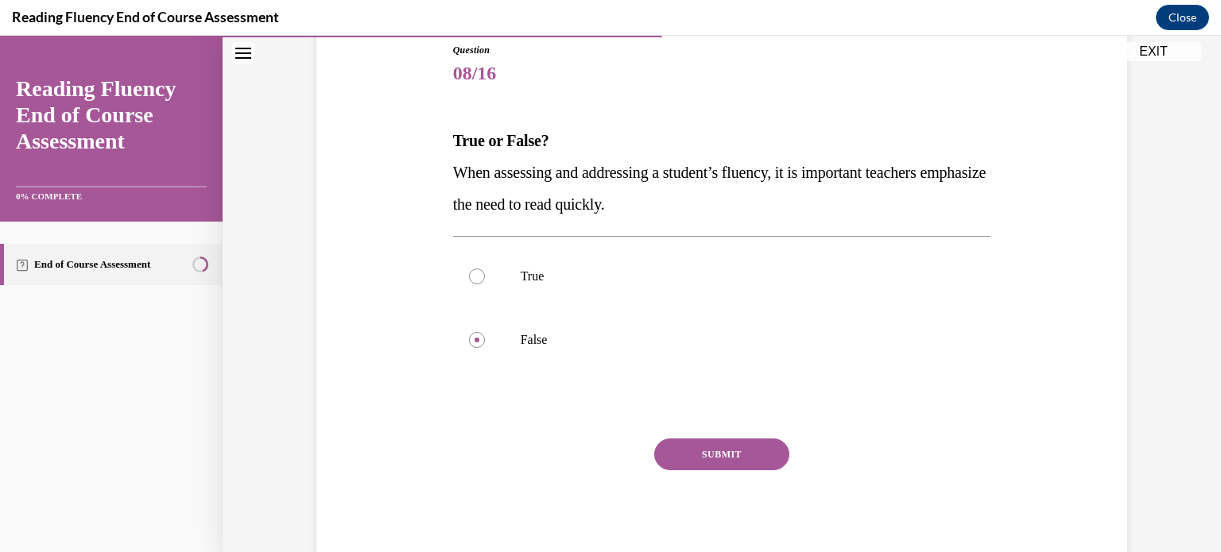
click at [750, 453] on button "SUBMIT" at bounding box center [721, 455] width 135 height 32
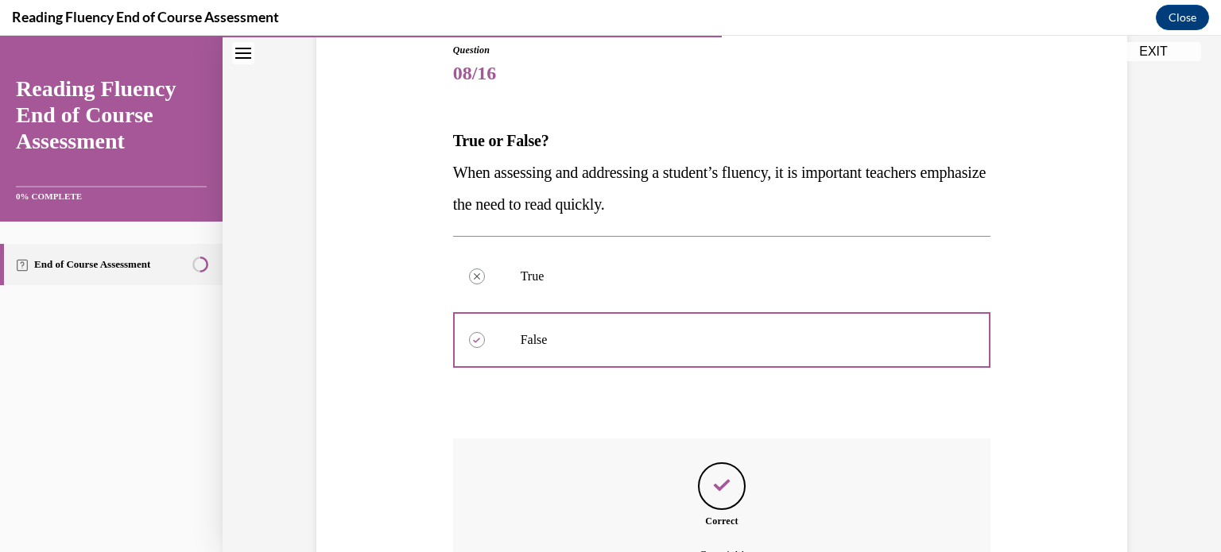
scroll to position [355, 0]
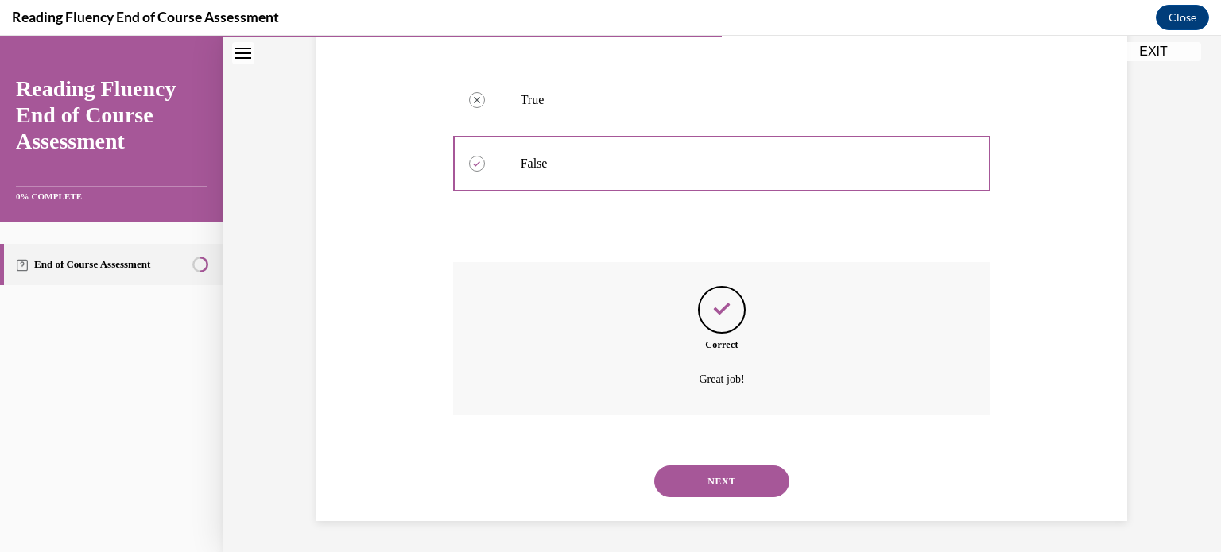
click at [754, 483] on button "NEXT" at bounding box center [721, 482] width 135 height 32
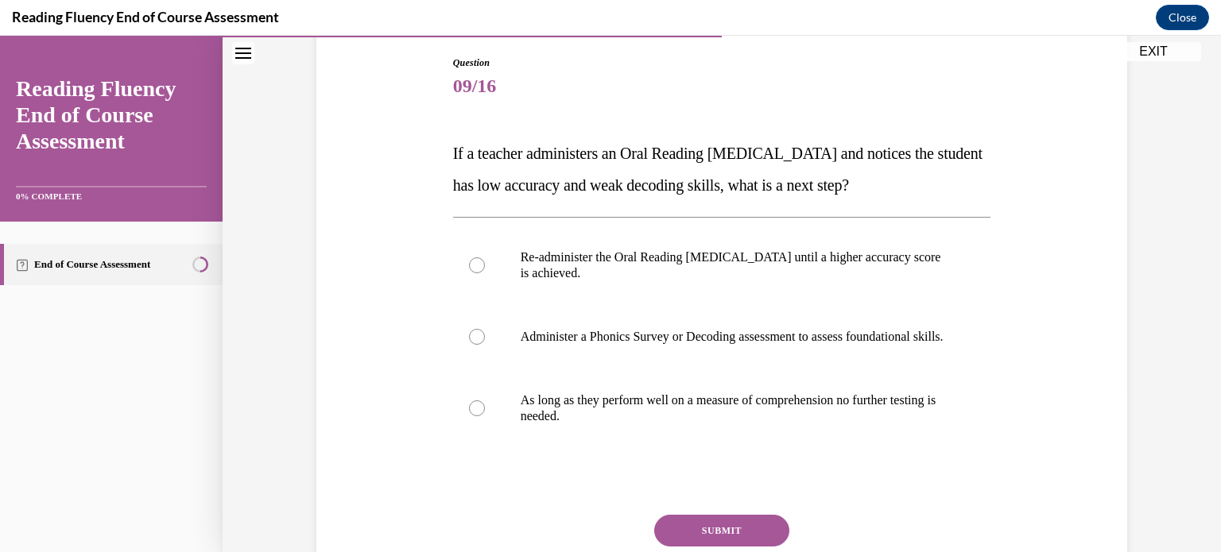
scroll to position [165, 0]
click at [756, 345] on p "Administer a Phonics Survey or Decoding assessment to assess foundational skill…" at bounding box center [736, 337] width 431 height 16
click at [485, 345] on input "Administer a Phonics Survey or Decoding assessment to assess foundational skill…" at bounding box center [477, 337] width 16 height 16
radio input "true"
click at [766, 536] on button "SUBMIT" at bounding box center [721, 531] width 135 height 32
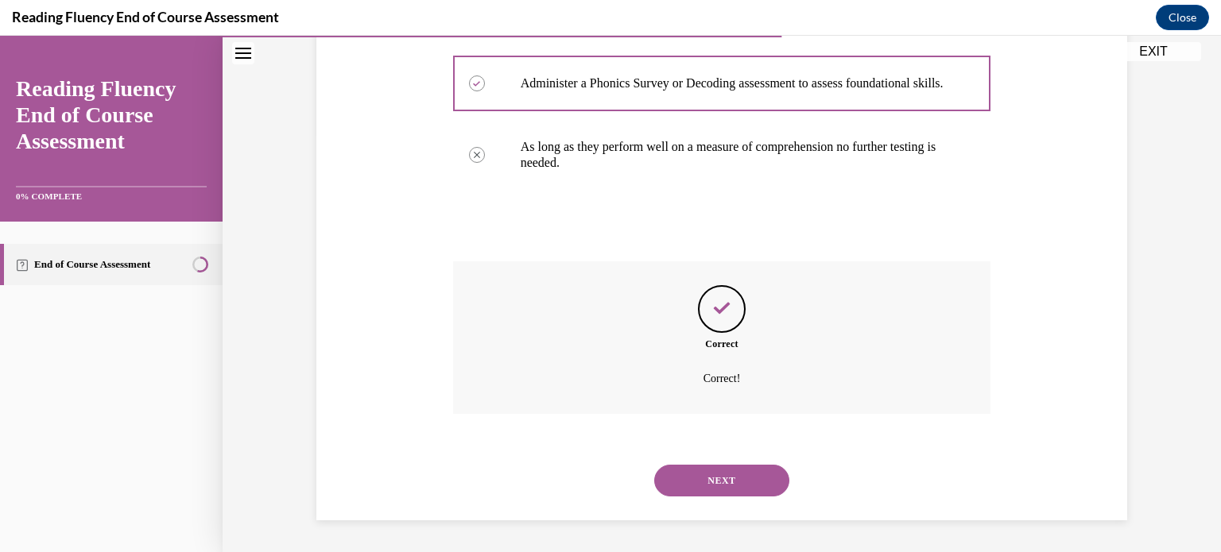
scroll to position [434, 0]
click at [745, 476] on button "NEXT" at bounding box center [721, 481] width 135 height 32
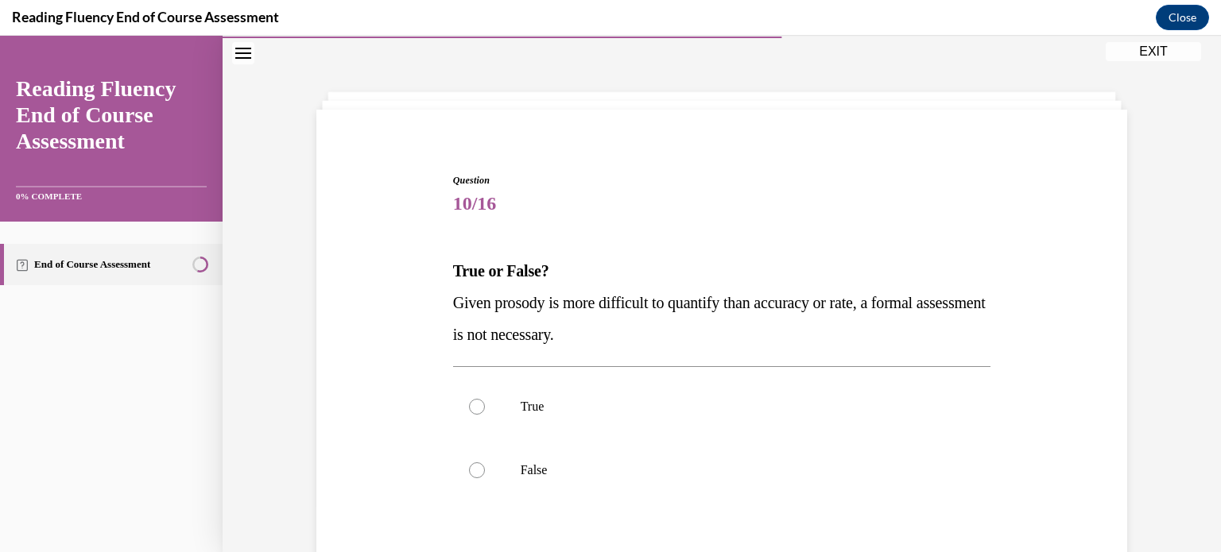
click at [745, 476] on p "False" at bounding box center [736, 471] width 431 height 16
click at [485, 476] on input "False" at bounding box center [477, 471] width 16 height 16
radio input "true"
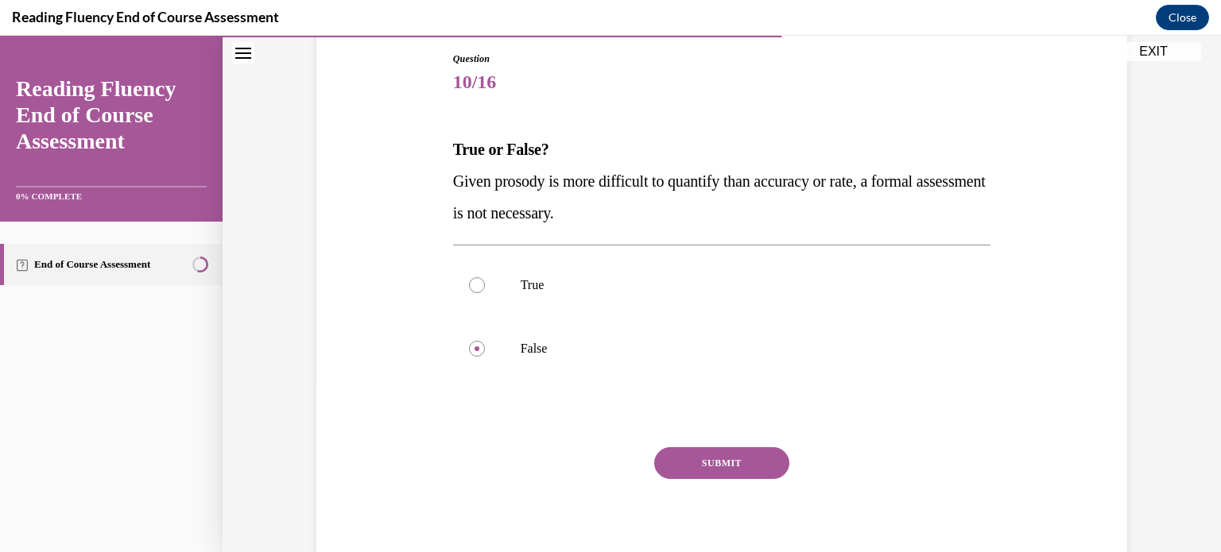
scroll to position [178, 0]
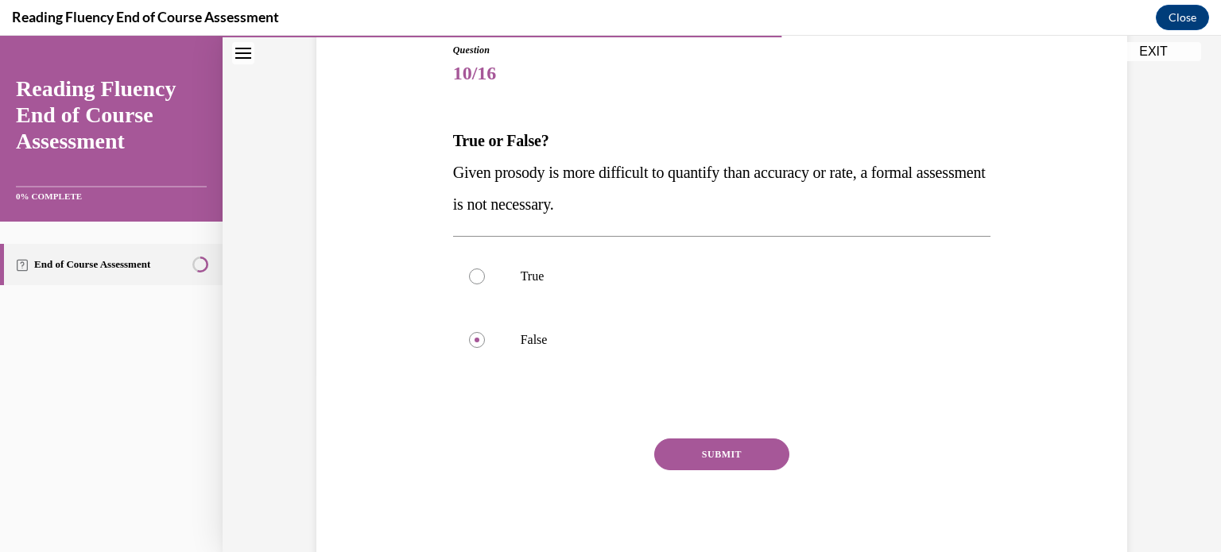
click at [746, 457] on button "SUBMIT" at bounding box center [721, 455] width 135 height 32
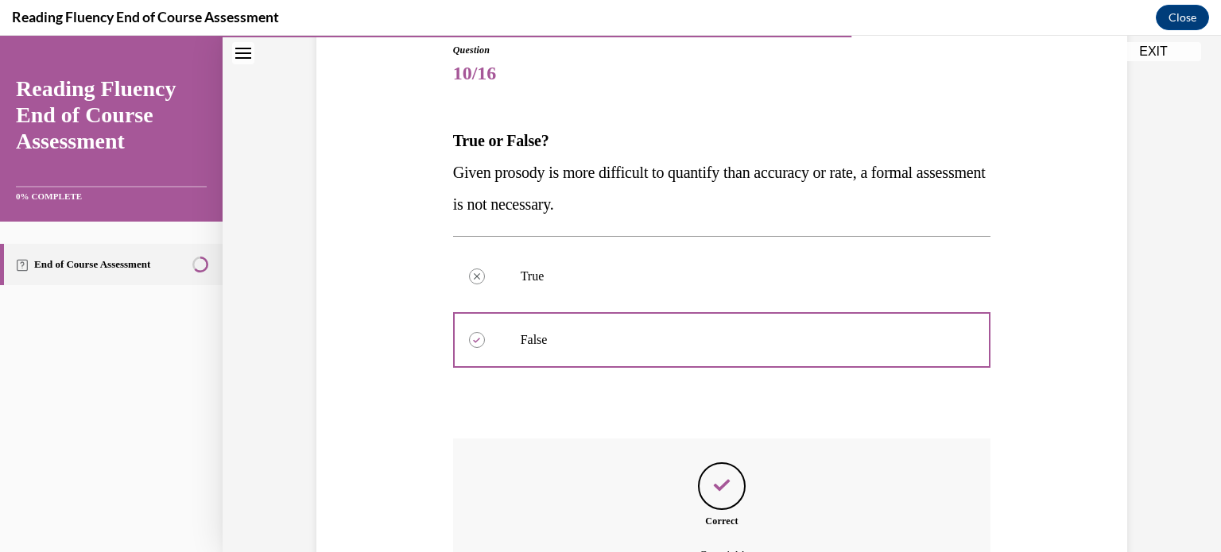
scroll to position [355, 0]
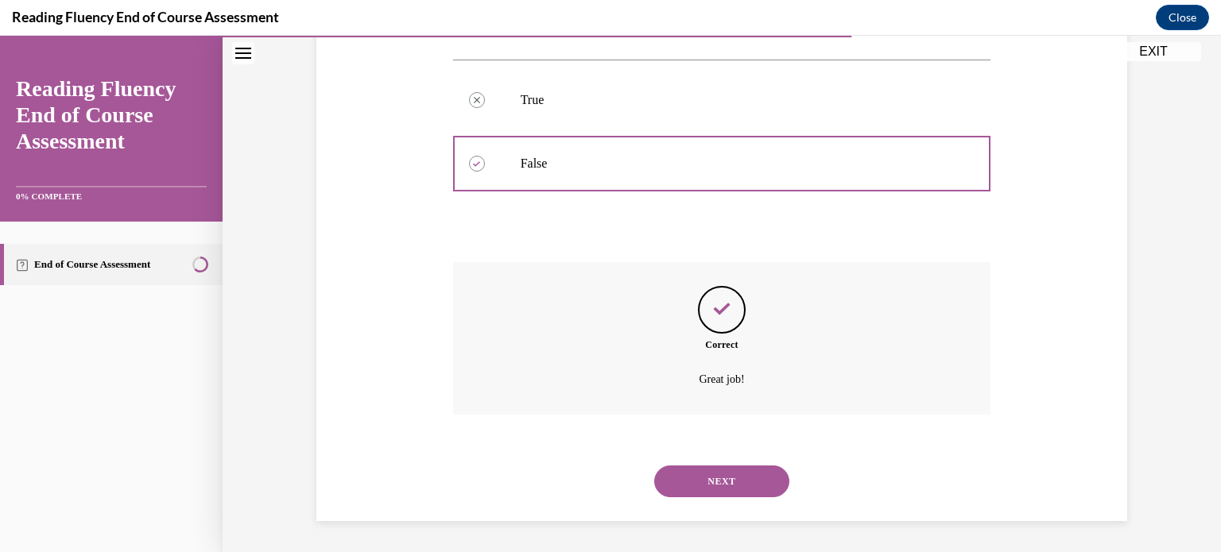
click at [746, 471] on button "NEXT" at bounding box center [721, 482] width 135 height 32
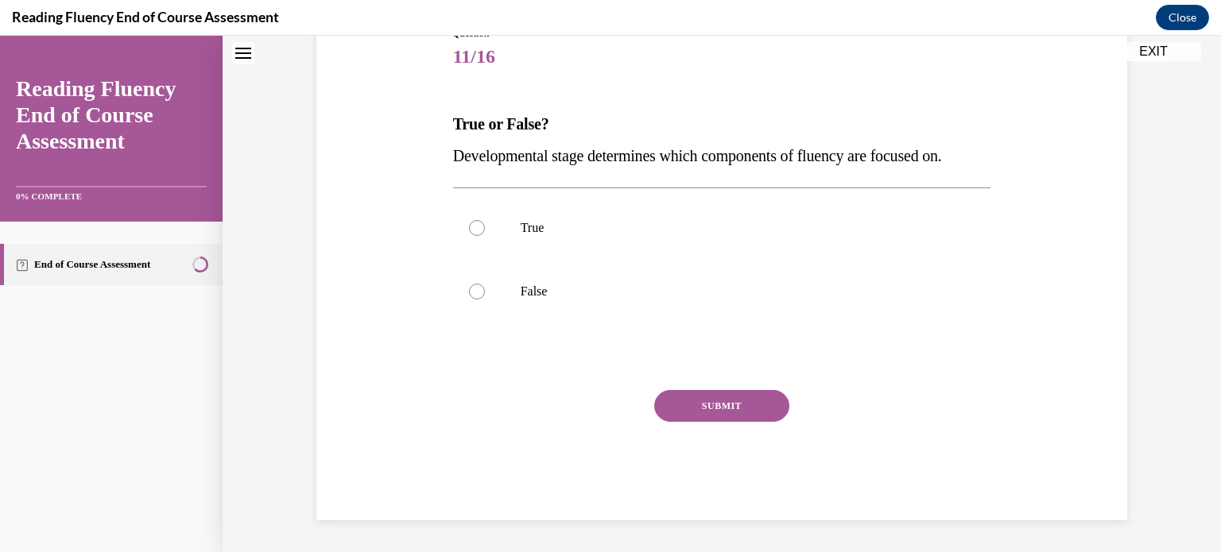
scroll to position [48, 0]
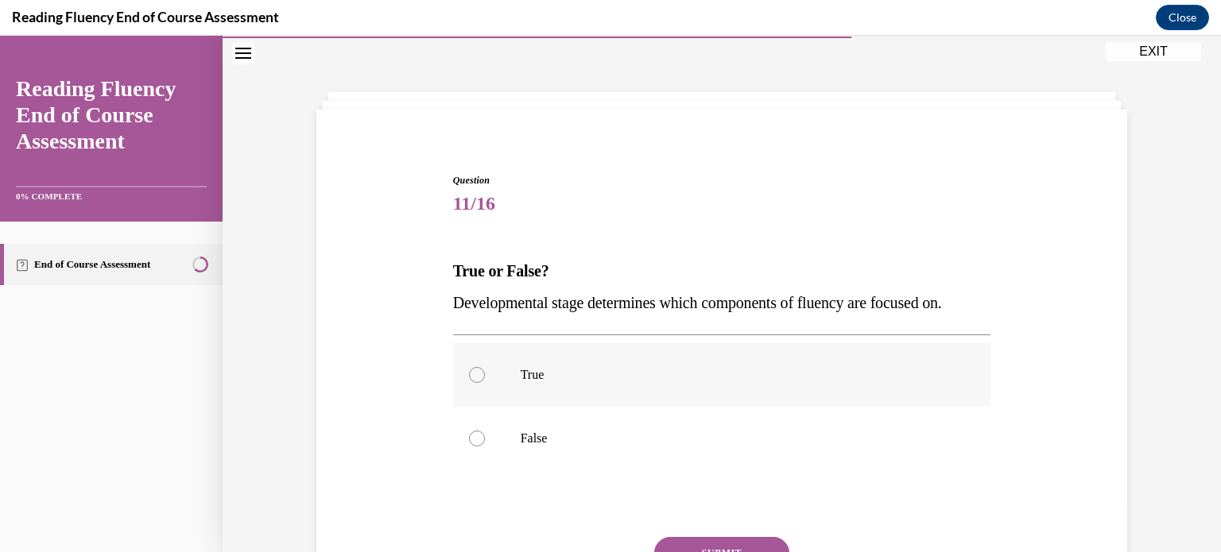
click at [684, 384] on label "True" at bounding box center [722, 375] width 538 height 64
click at [485, 383] on input "True" at bounding box center [477, 375] width 16 height 16
radio input "true"
click at [758, 545] on button "SUBMIT" at bounding box center [721, 553] width 135 height 32
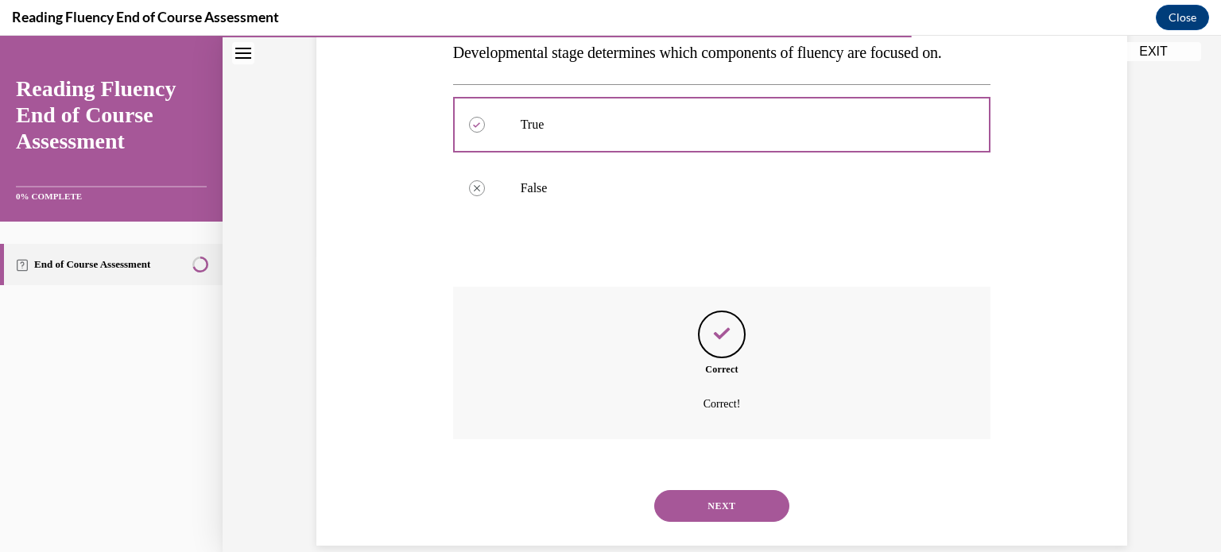
scroll to position [323, 0]
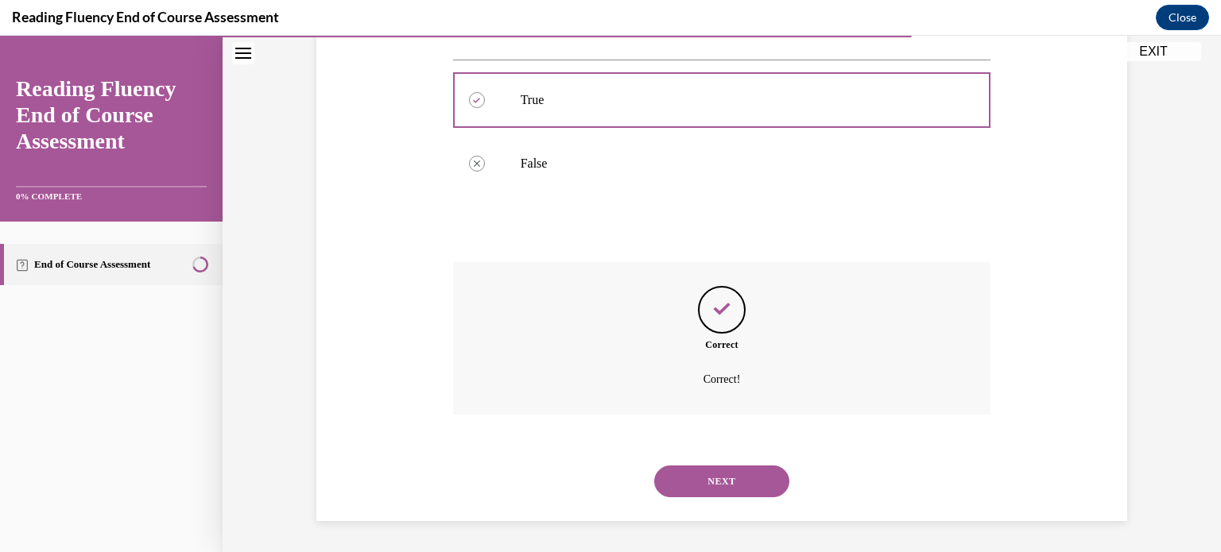
click at [751, 486] on button "NEXT" at bounding box center [721, 482] width 135 height 32
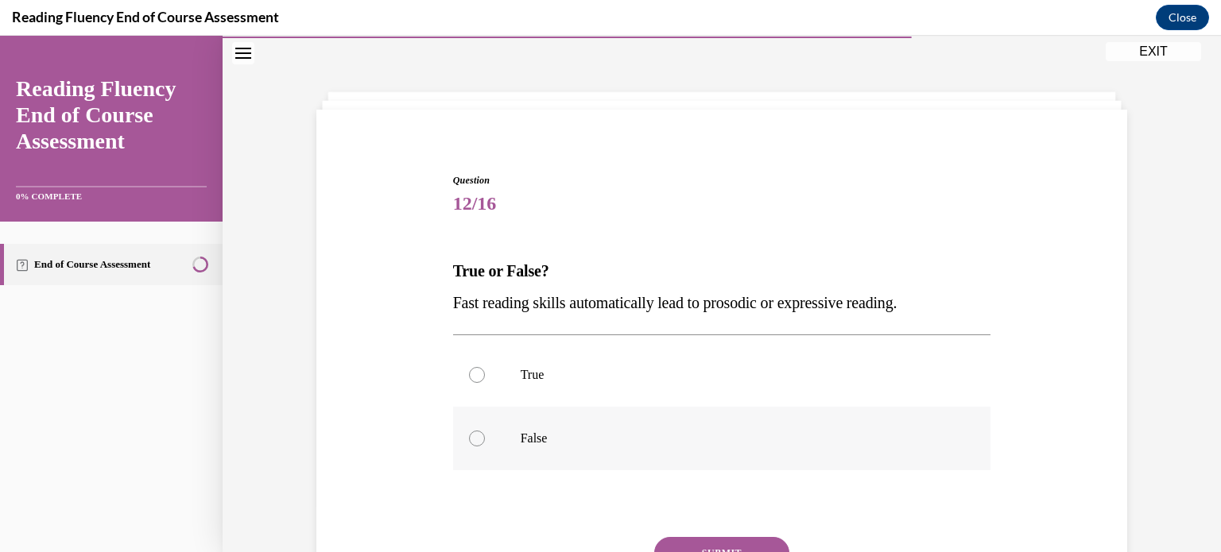
click at [707, 443] on p "False" at bounding box center [736, 439] width 431 height 16
click at [485, 443] on input "False" at bounding box center [477, 439] width 16 height 16
radio input "true"
click at [762, 547] on button "SUBMIT" at bounding box center [721, 553] width 135 height 32
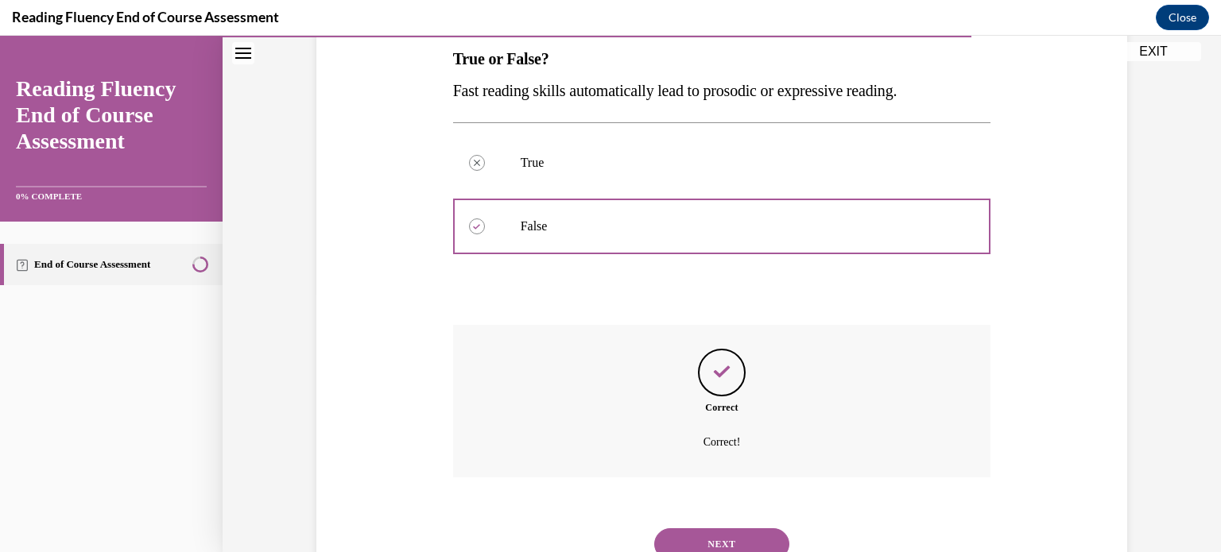
scroll to position [323, 0]
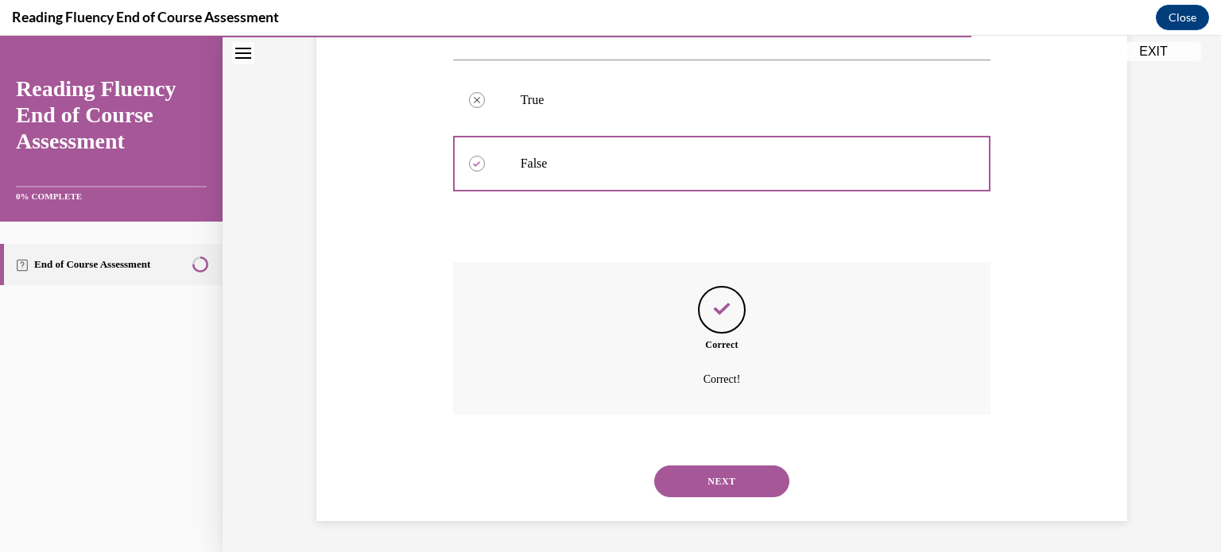
click at [747, 483] on button "NEXT" at bounding box center [721, 482] width 135 height 32
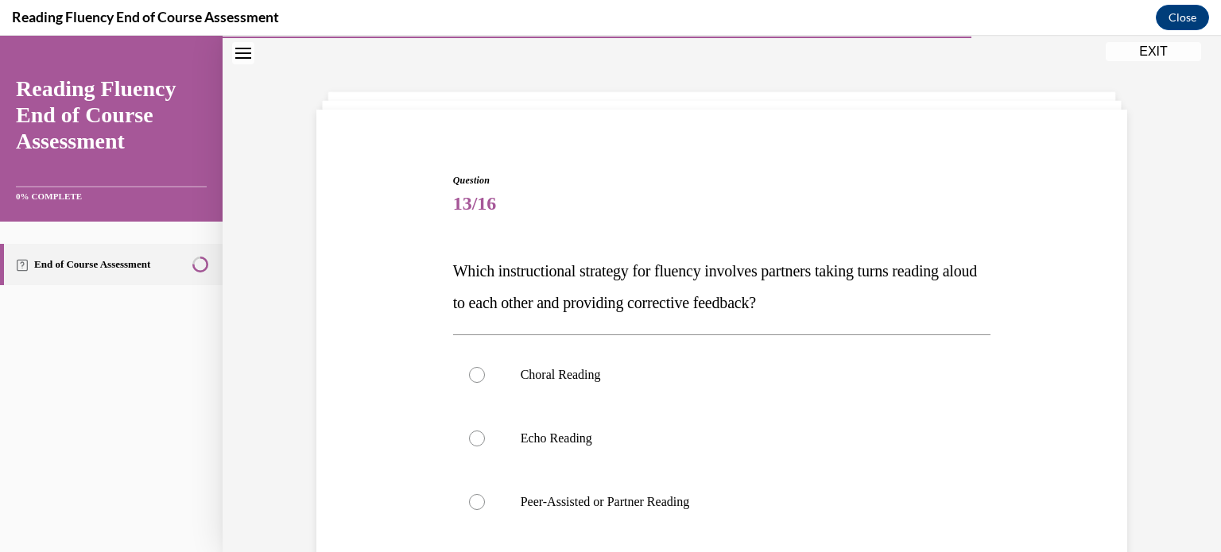
click at [747, 483] on label "Peer-Assisted or Partner Reading" at bounding box center [722, 503] width 538 height 64
click at [485, 494] on input "Peer-Assisted or Partner Reading" at bounding box center [477, 502] width 16 height 16
radio input "true"
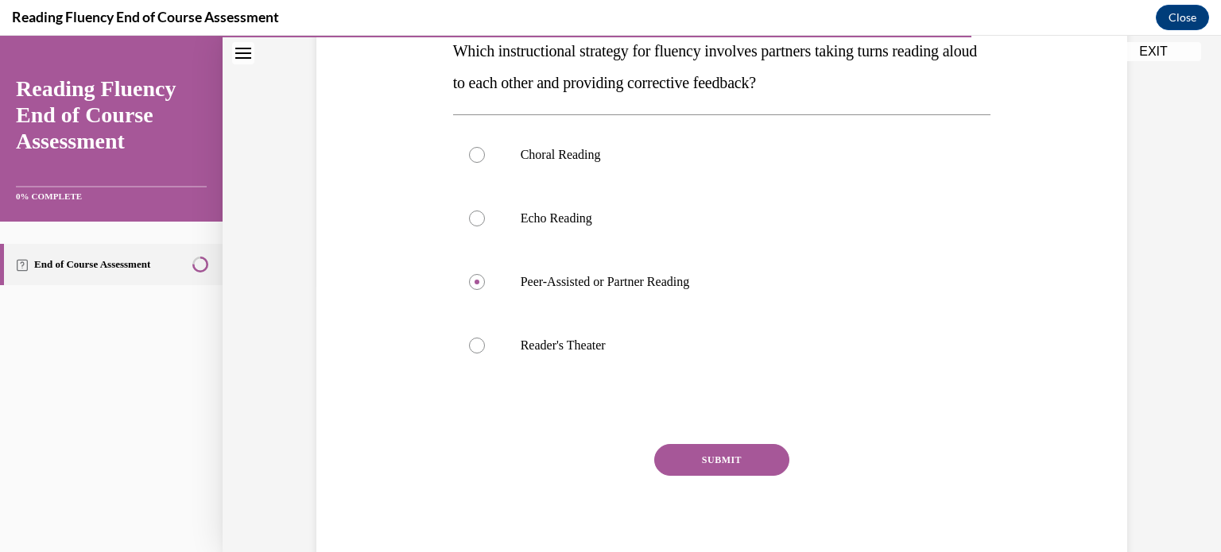
scroll to position [273, 0]
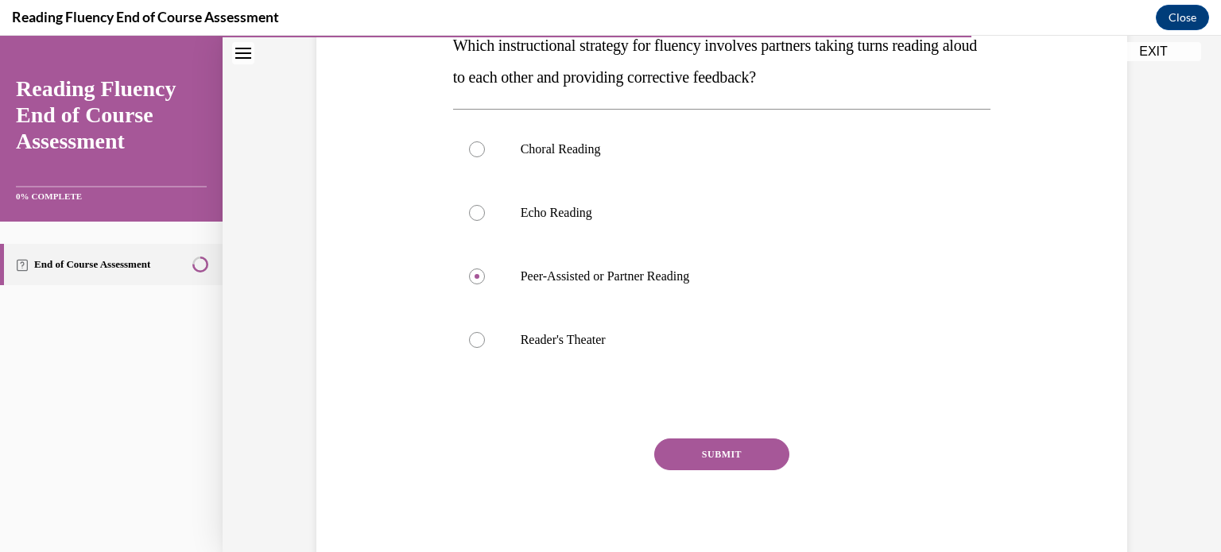
click at [745, 442] on button "SUBMIT" at bounding box center [721, 455] width 135 height 32
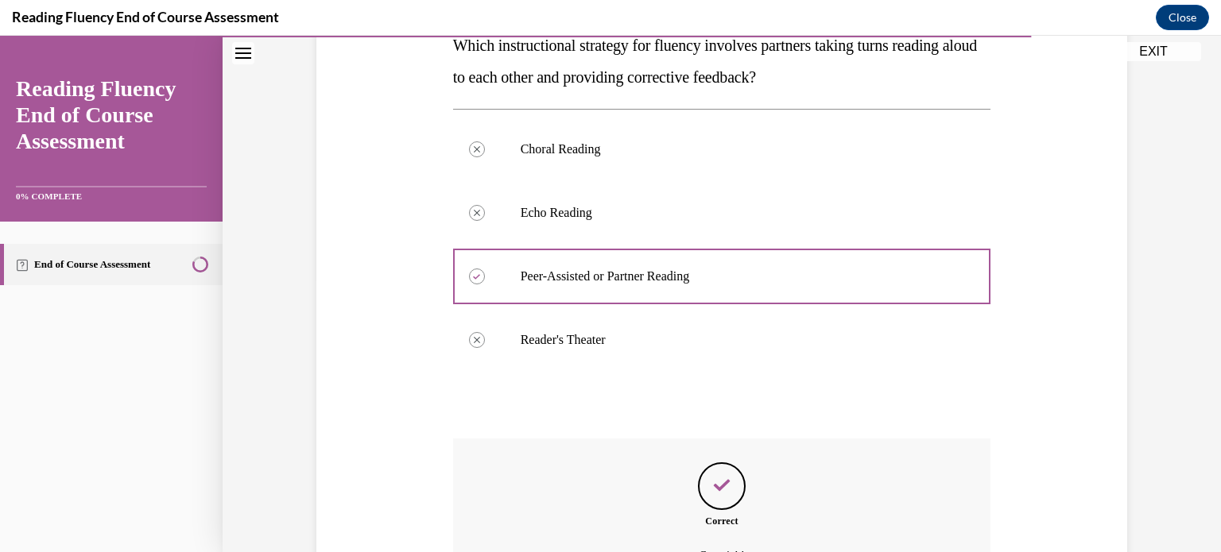
scroll to position [450, 0]
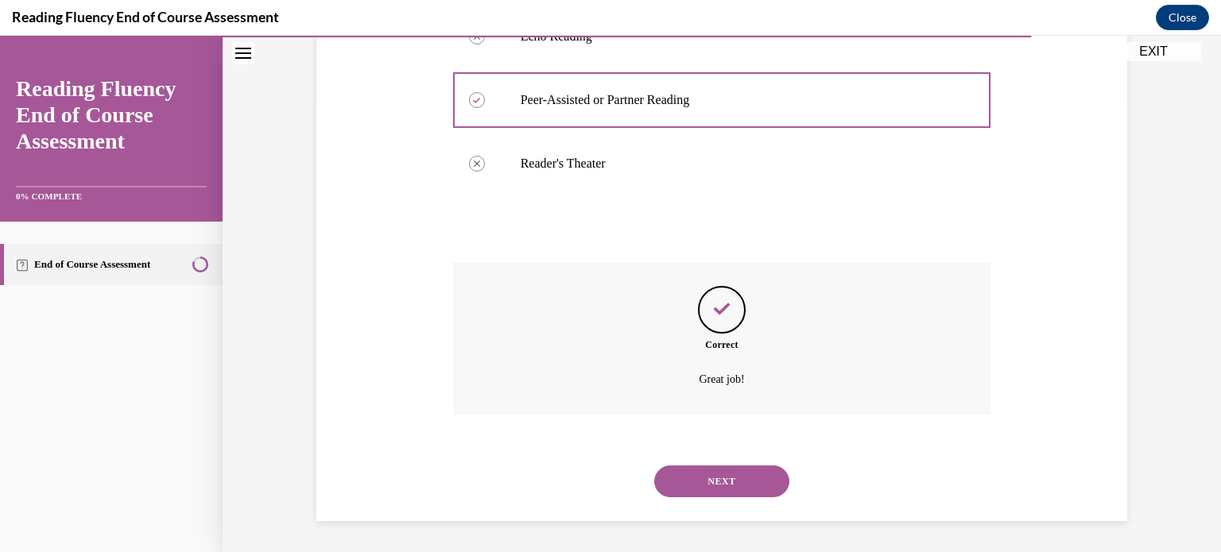
click at [753, 476] on button "NEXT" at bounding box center [721, 482] width 135 height 32
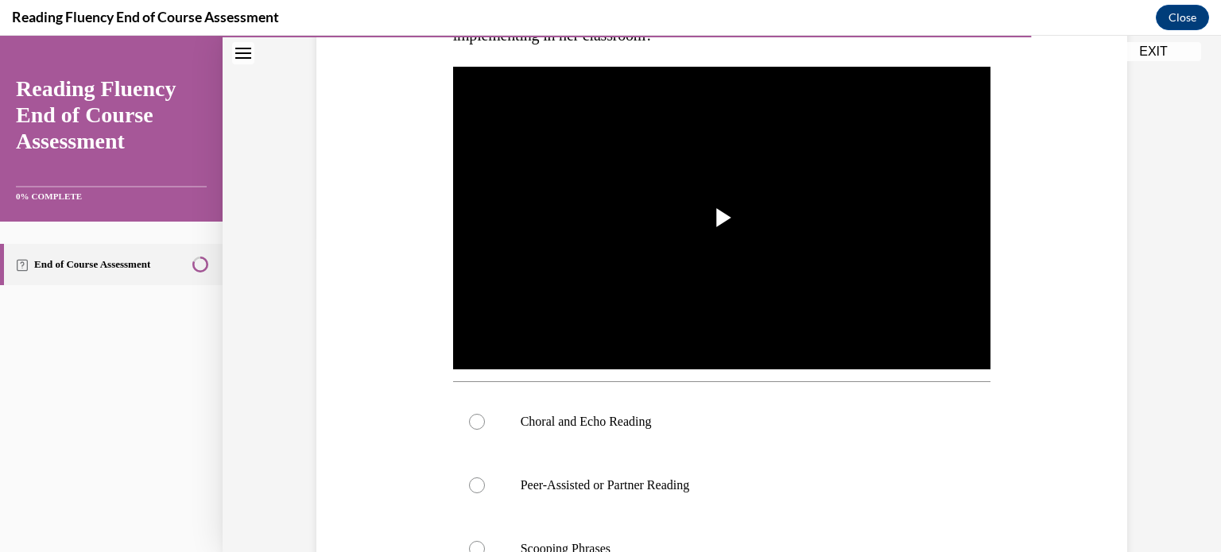
scroll to position [315, 0]
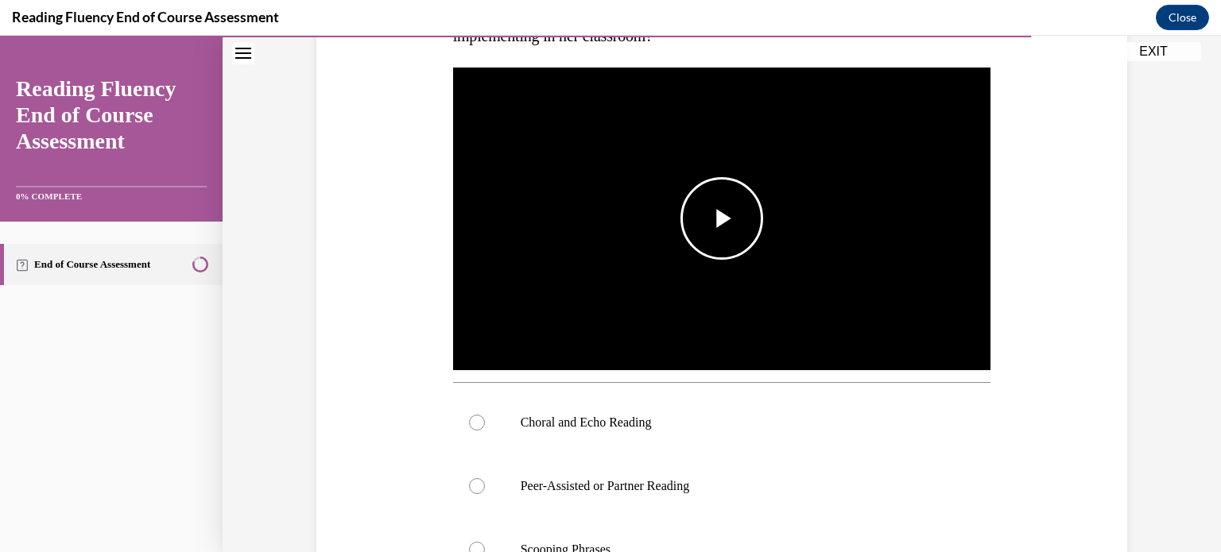
click at [816, 350] on img "Video player" at bounding box center [722, 219] width 538 height 303
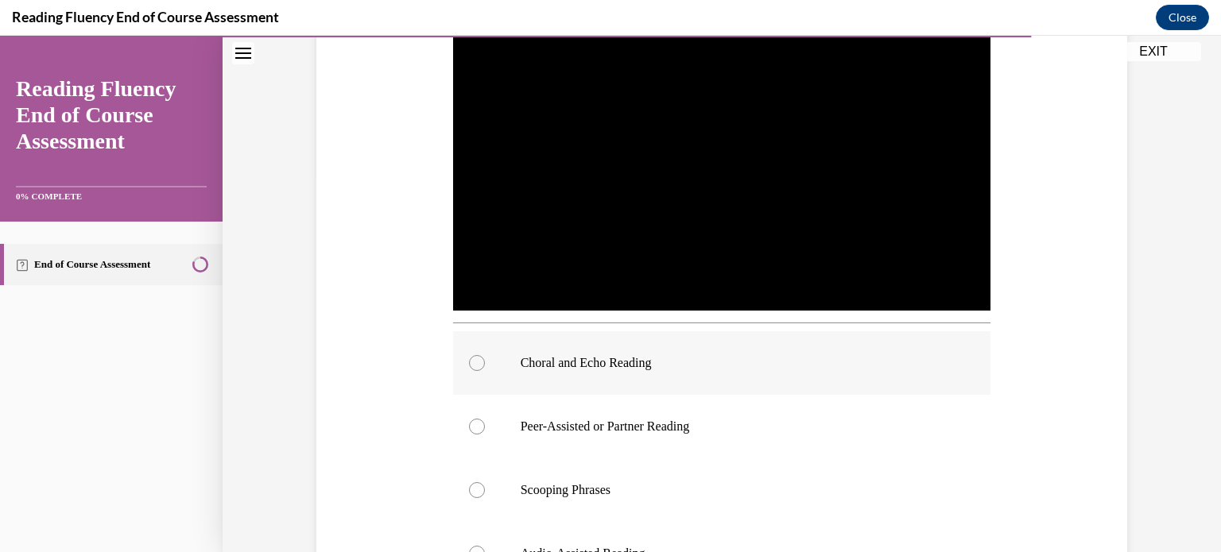
scroll to position [407, 0]
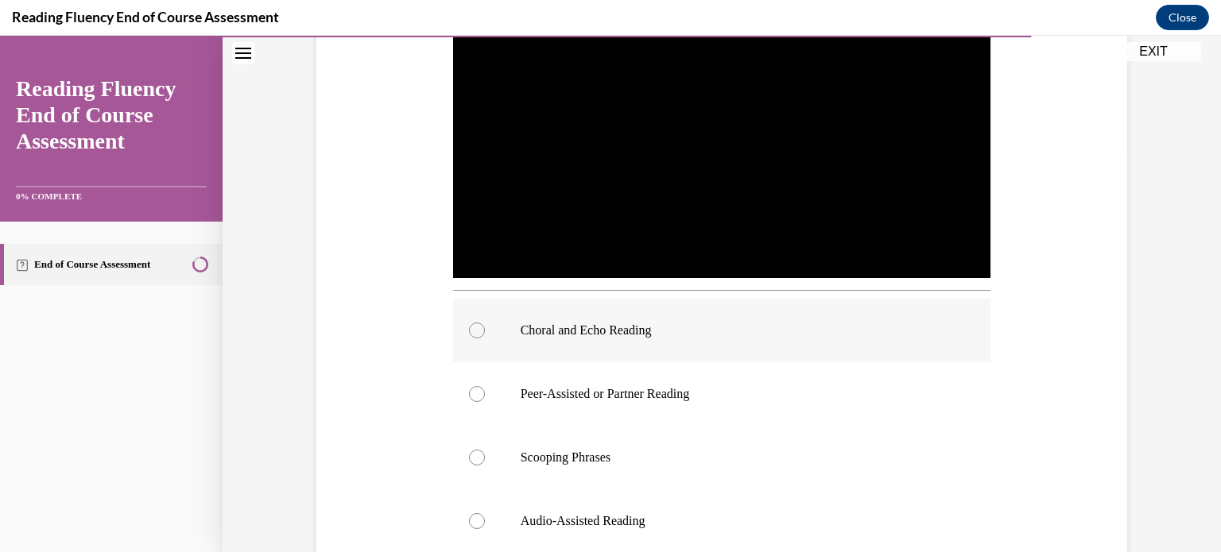
click at [804, 351] on label "Choral and Echo Reading" at bounding box center [722, 331] width 538 height 64
click at [485, 339] on input "Choral and Echo Reading" at bounding box center [477, 331] width 16 height 16
radio input "true"
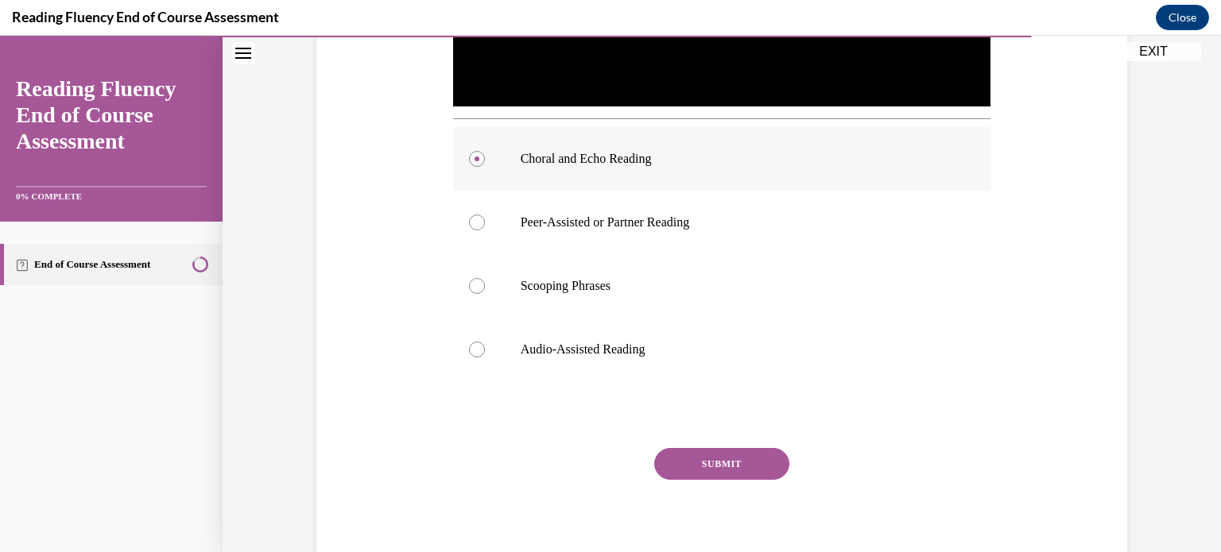
scroll to position [579, 0]
click at [731, 451] on button "SUBMIT" at bounding box center [721, 464] width 135 height 32
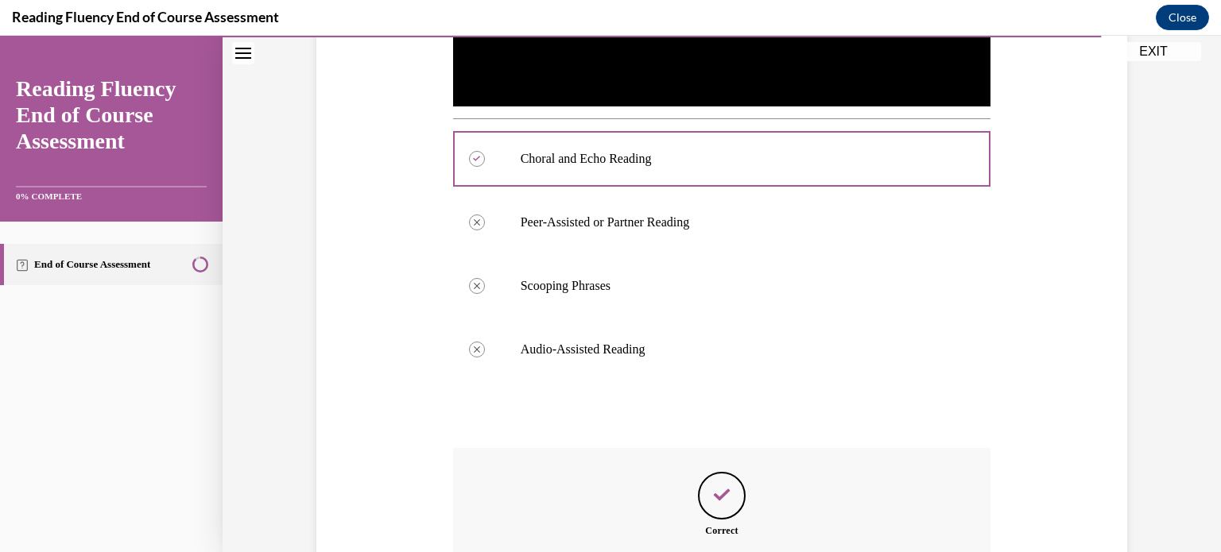
scroll to position [764, 0]
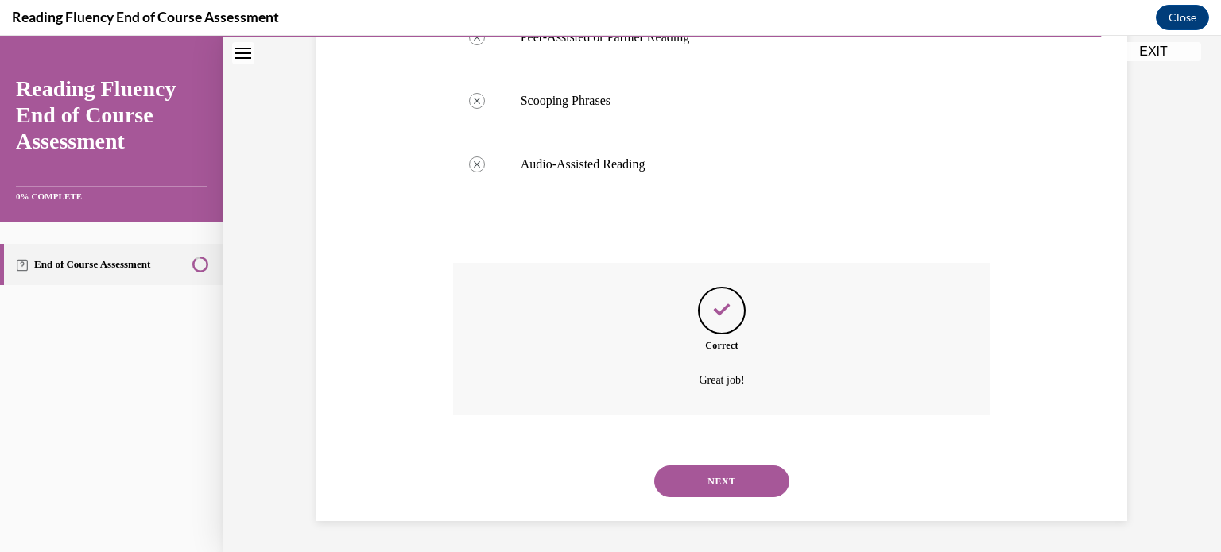
drag, startPoint x: 743, startPoint y: 507, endPoint x: 743, endPoint y: 495, distance: 11.9
click at [743, 495] on div "NEXT" at bounding box center [722, 482] width 538 height 64
click at [743, 495] on button "NEXT" at bounding box center [721, 482] width 135 height 32
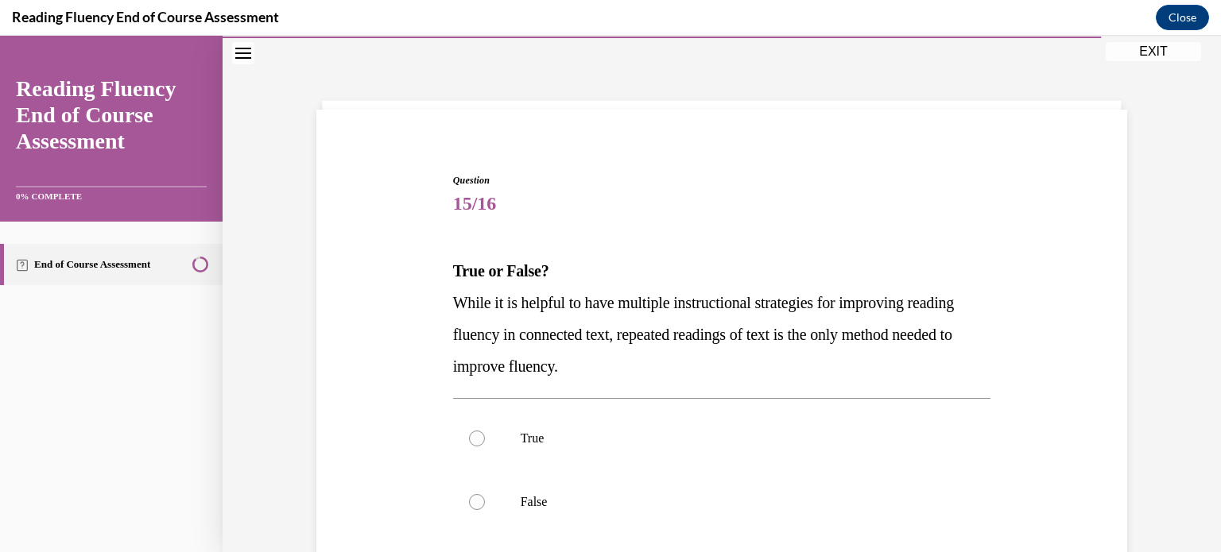
click at [743, 495] on p "False" at bounding box center [736, 502] width 431 height 16
click at [485, 495] on input "False" at bounding box center [477, 502] width 16 height 16
radio input "true"
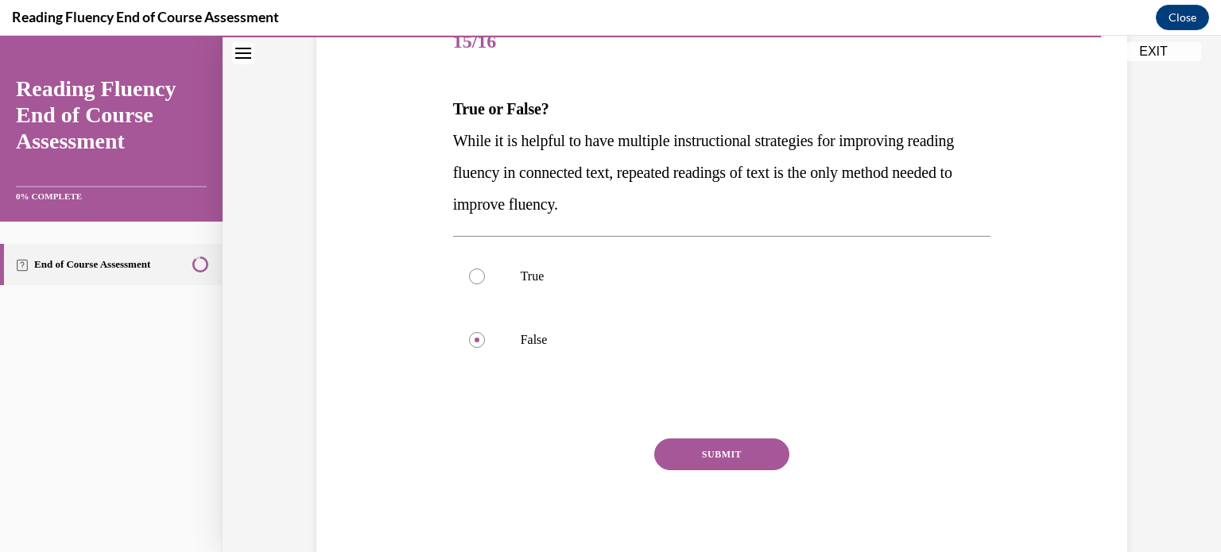
click at [742, 461] on button "SUBMIT" at bounding box center [721, 455] width 135 height 32
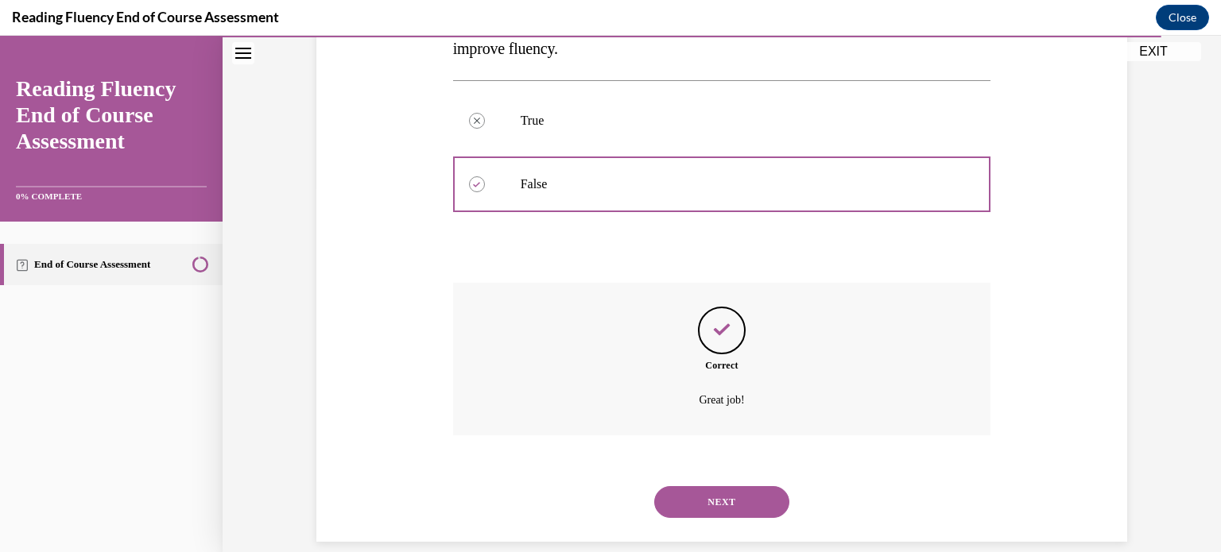
scroll to position [386, 0]
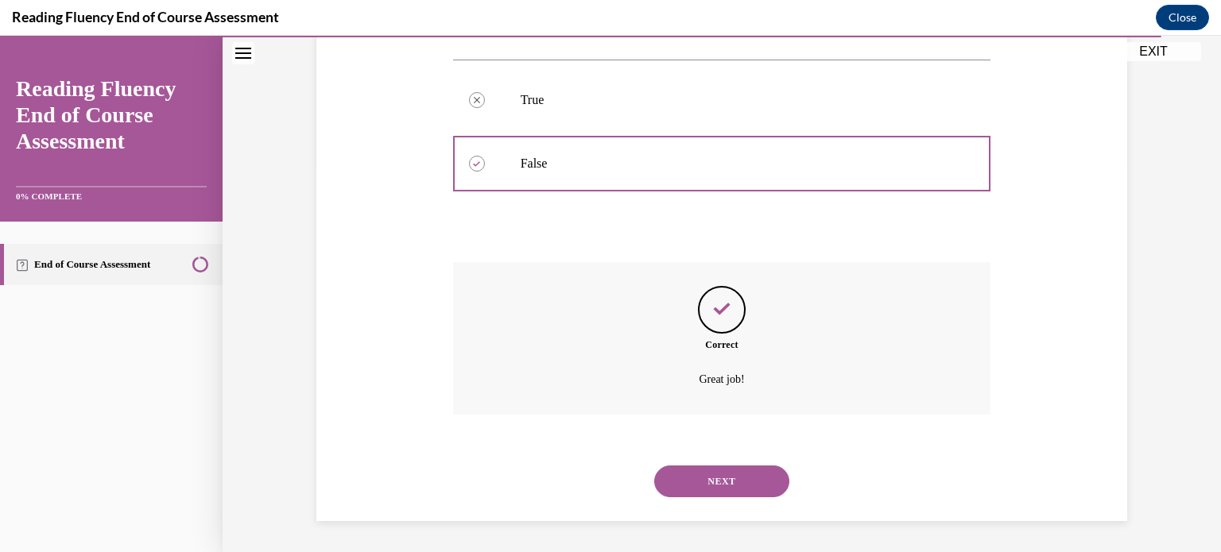
click at [747, 483] on button "NEXT" at bounding box center [721, 482] width 135 height 32
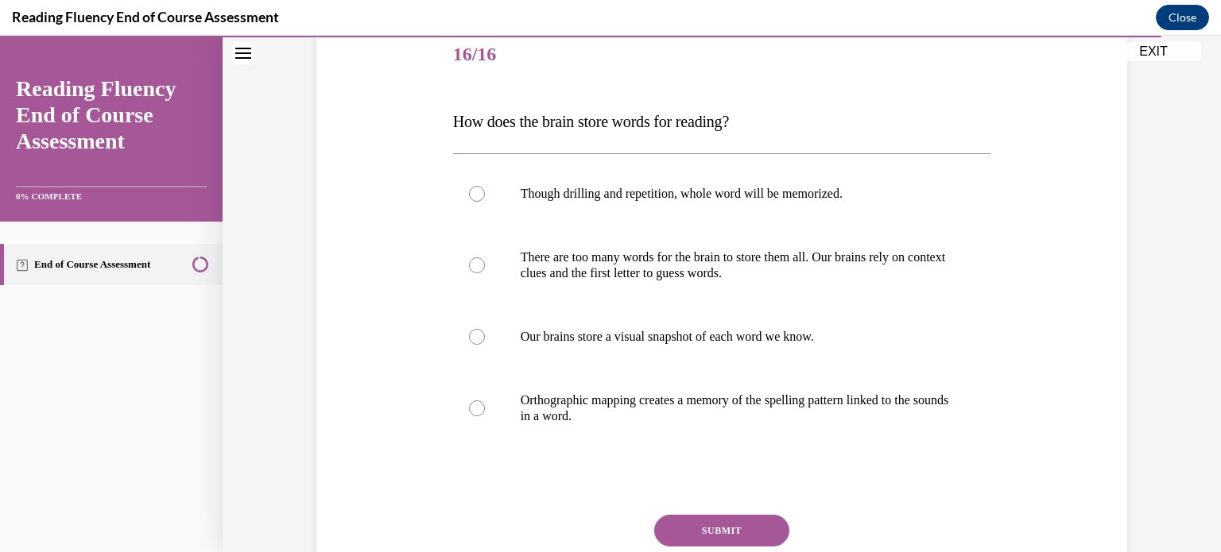
scroll to position [197, 0]
click at [745, 409] on p "Orthographic mapping creates a memory of the spelling pattern linked to the sou…" at bounding box center [736, 409] width 431 height 32
click at [485, 409] on input "Orthographic mapping creates a memory of the spelling pattern linked to the sou…" at bounding box center [477, 409] width 16 height 16
radio input "true"
click at [754, 518] on button "SUBMIT" at bounding box center [721, 531] width 135 height 32
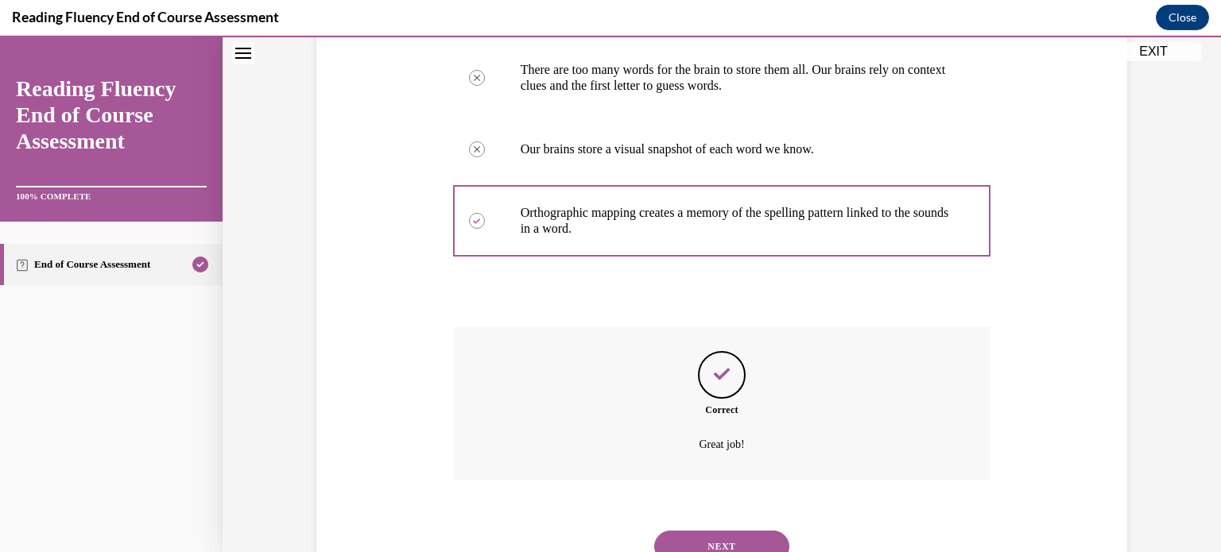
scroll to position [429, 0]
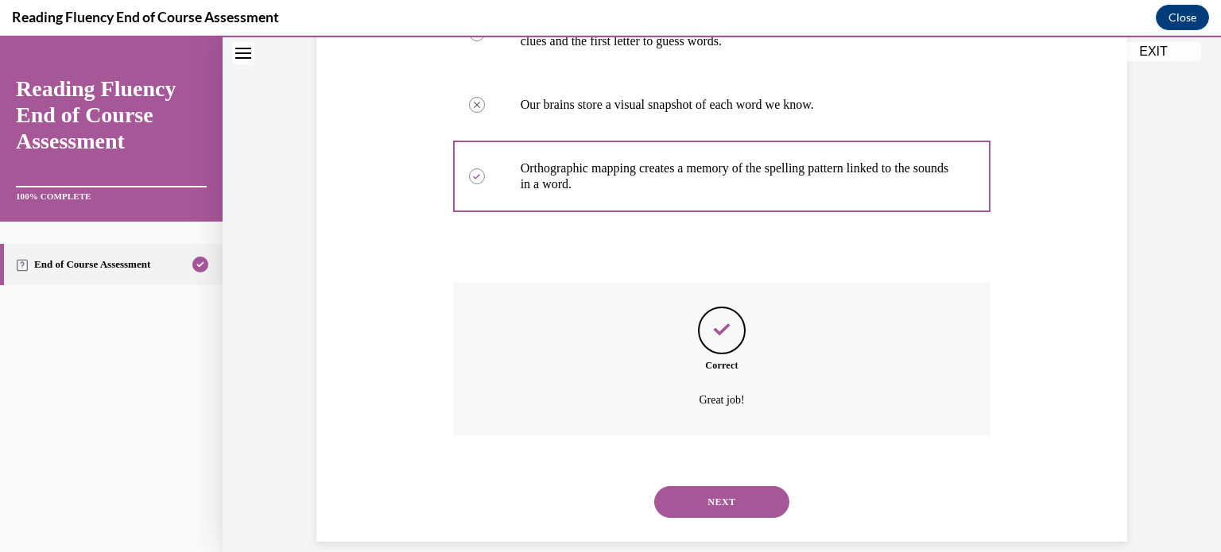
click at [754, 498] on button "NEXT" at bounding box center [721, 502] width 135 height 32
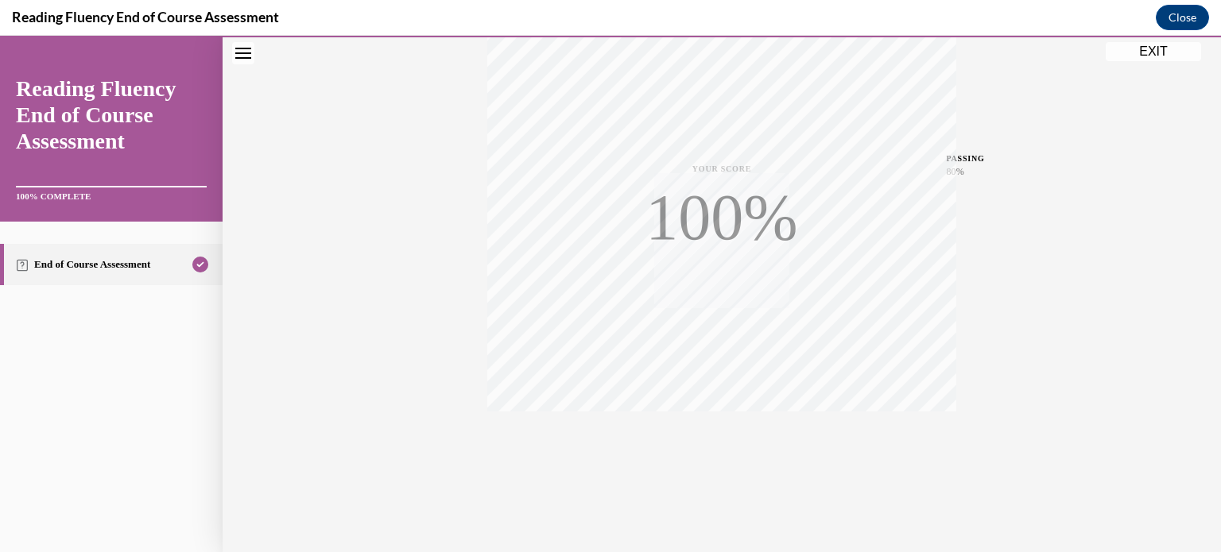
scroll to position [297, 0]
click at [1153, 48] on button "EXIT" at bounding box center [1153, 51] width 95 height 19
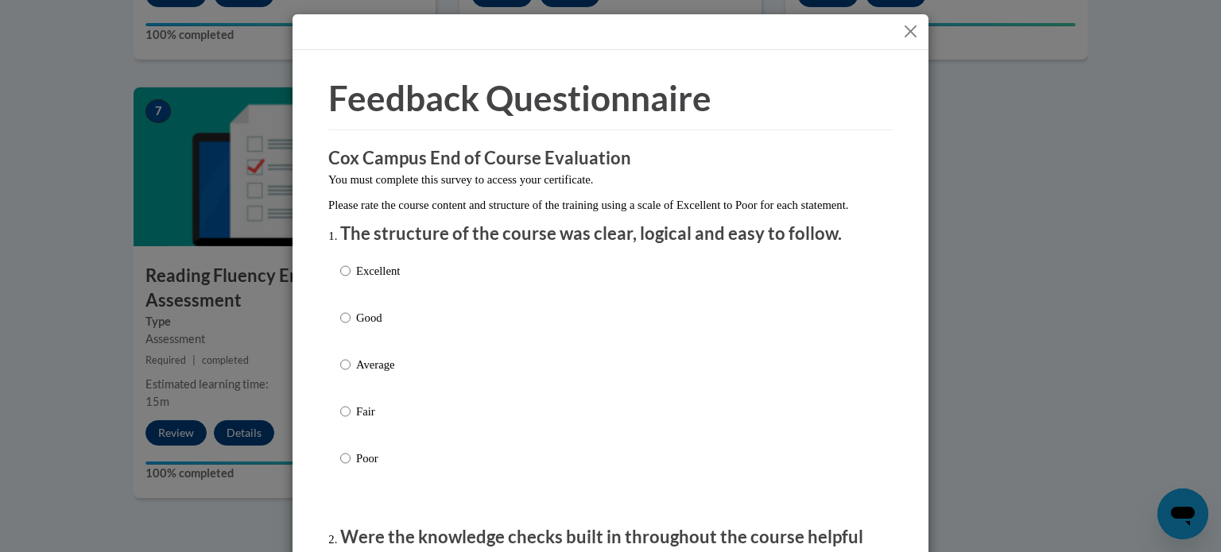
click at [426, 292] on div "Excellent Good Average Fair Poor" at bounding box center [610, 383] width 541 height 259
click at [373, 280] on p "Excellent" at bounding box center [378, 270] width 44 height 17
click at [351, 280] on input "Excellent" at bounding box center [345, 270] width 10 height 17
radio input "true"
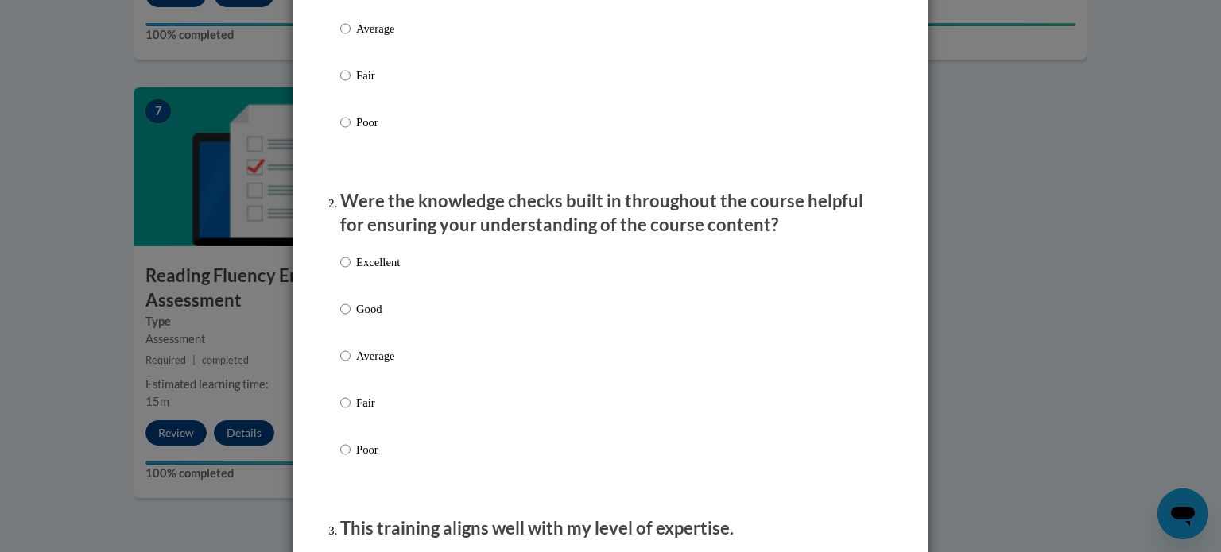
scroll to position [337, 0]
click at [373, 270] on p "Excellent" at bounding box center [378, 261] width 44 height 17
click at [351, 270] on input "Excellent" at bounding box center [345, 261] width 10 height 17
radio input "true"
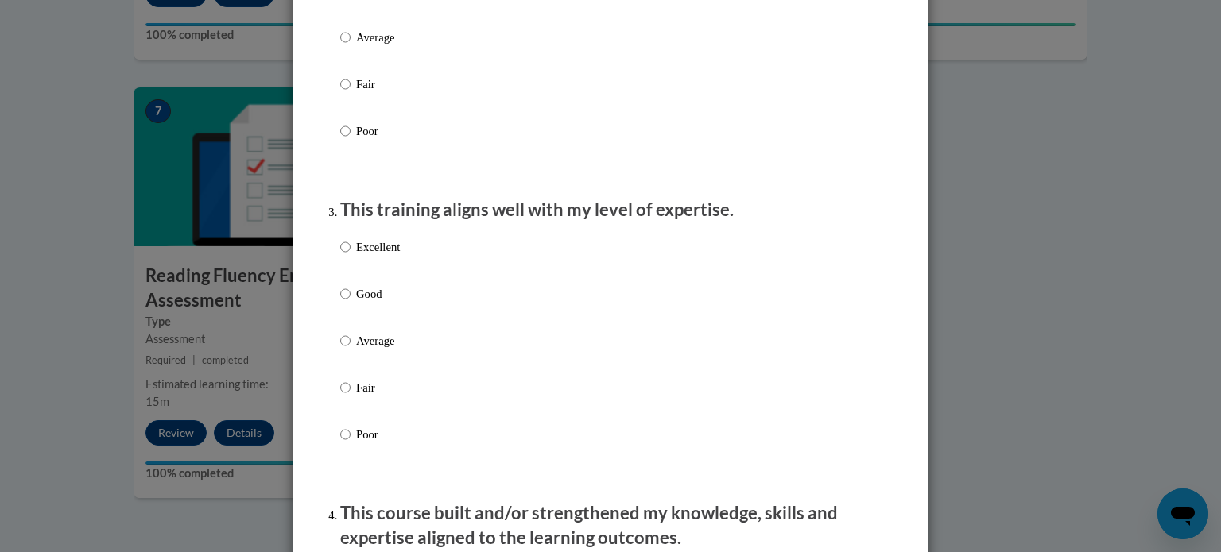
scroll to position [657, 0]
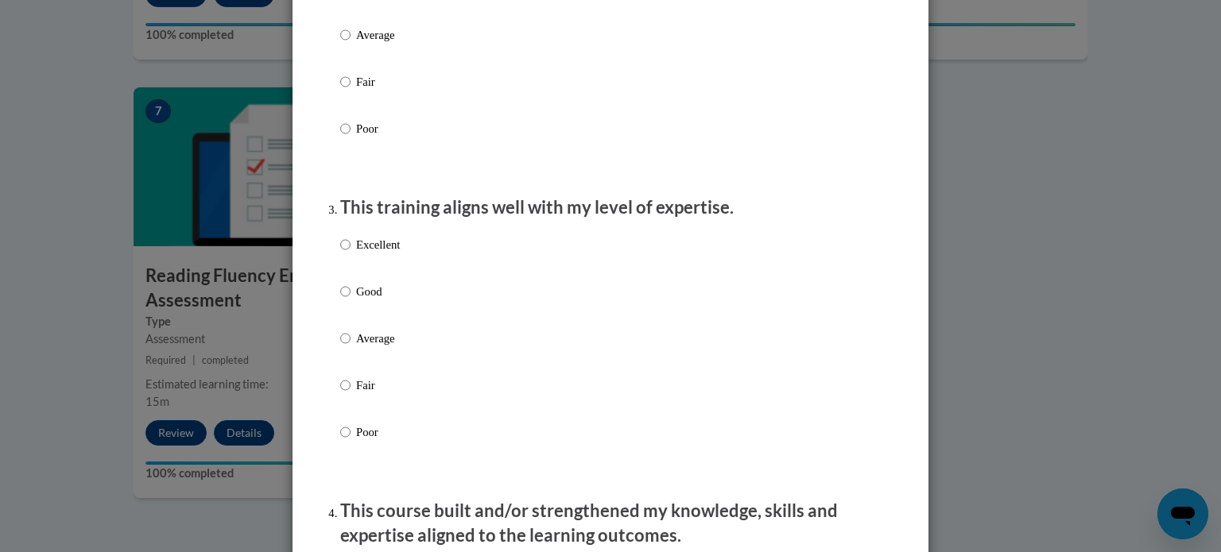
click at [375, 254] on p "Excellent" at bounding box center [378, 244] width 44 height 17
click at [351, 254] on input "Excellent" at bounding box center [345, 244] width 10 height 17
radio input "true"
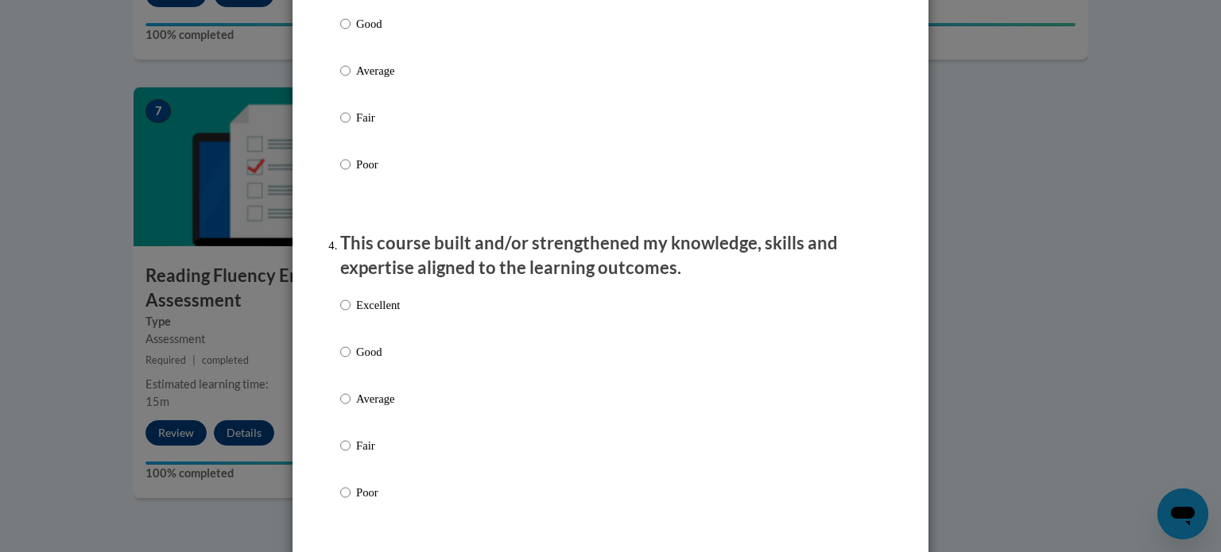
scroll to position [927, 0]
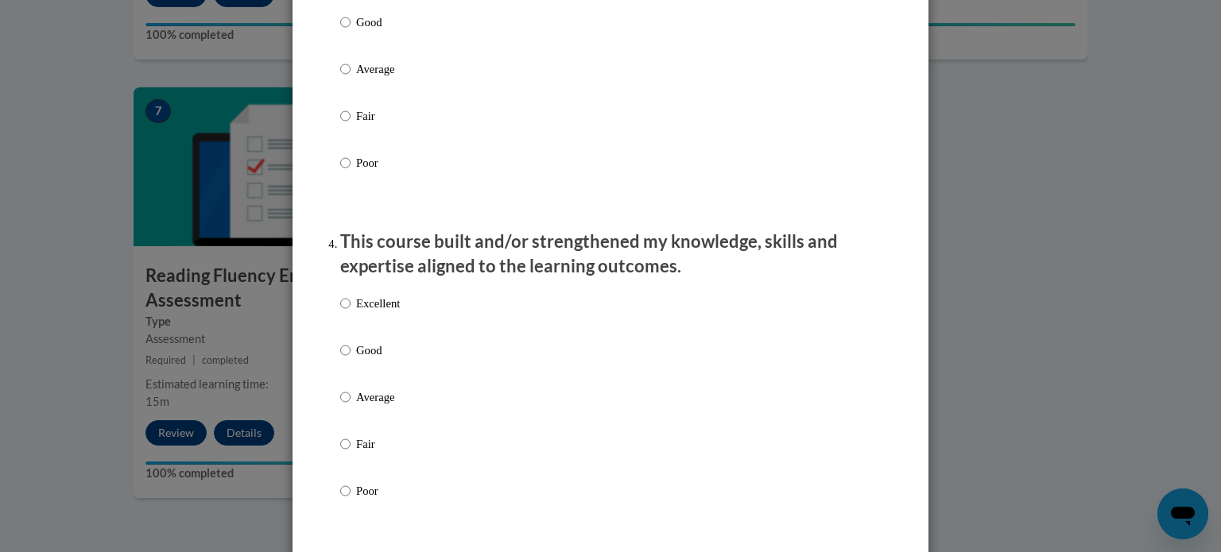
click at [367, 359] on p "Good" at bounding box center [378, 350] width 44 height 17
click at [351, 359] on input "Good" at bounding box center [345, 350] width 10 height 17
radio input "true"
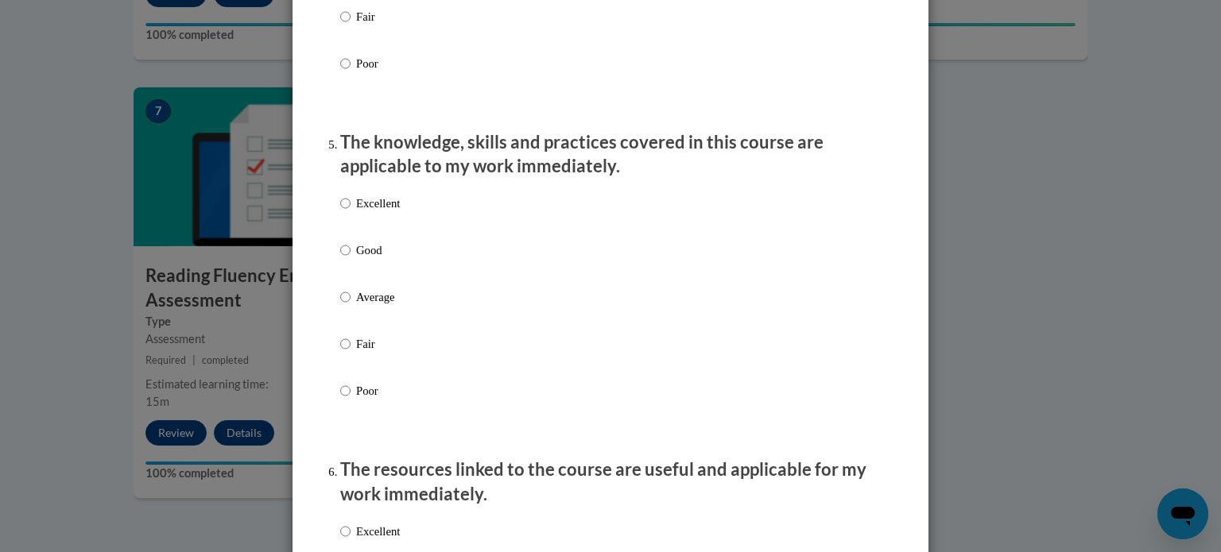
scroll to position [1374, 0]
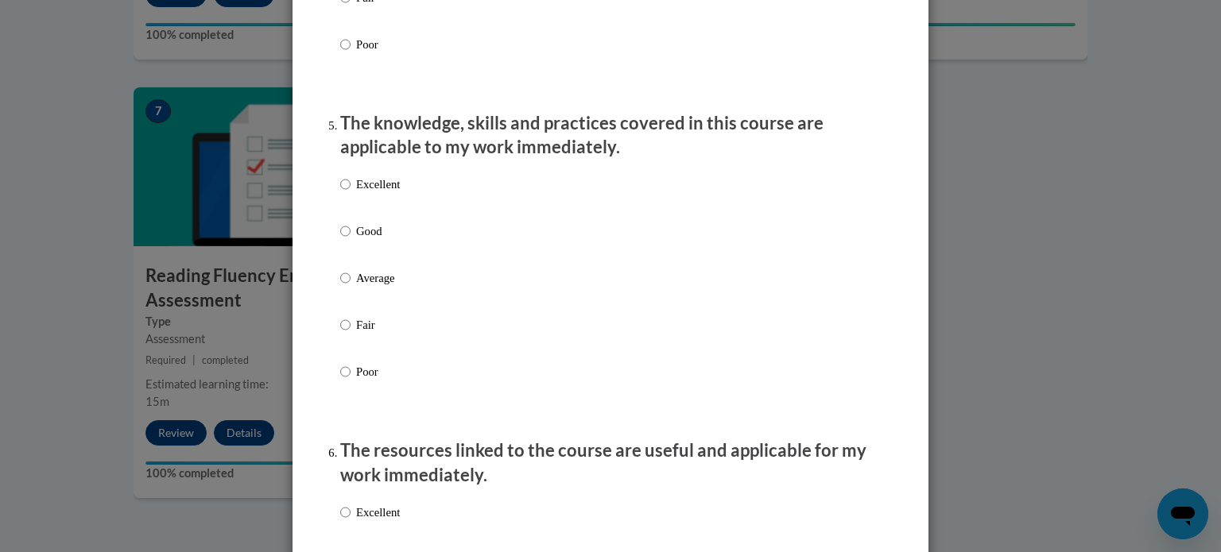
click at [393, 193] on p "Excellent" at bounding box center [378, 184] width 44 height 17
click at [351, 193] on input "Excellent" at bounding box center [345, 184] width 10 height 17
radio input "true"
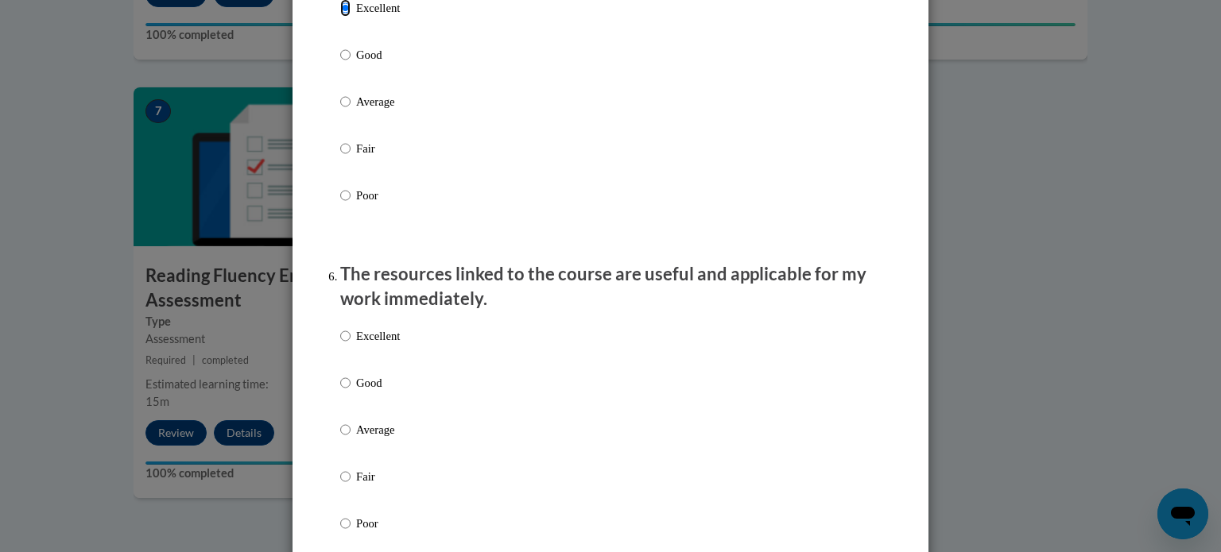
scroll to position [1563, 0]
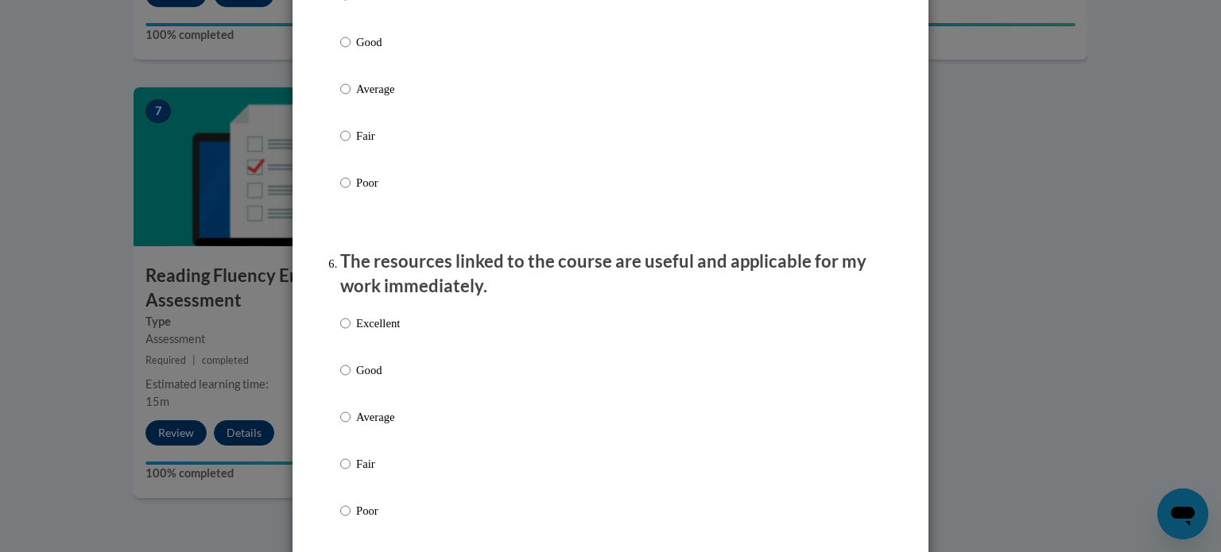
click at [432, 351] on div "Excellent Good Average Fair Poor" at bounding box center [610, 436] width 541 height 259
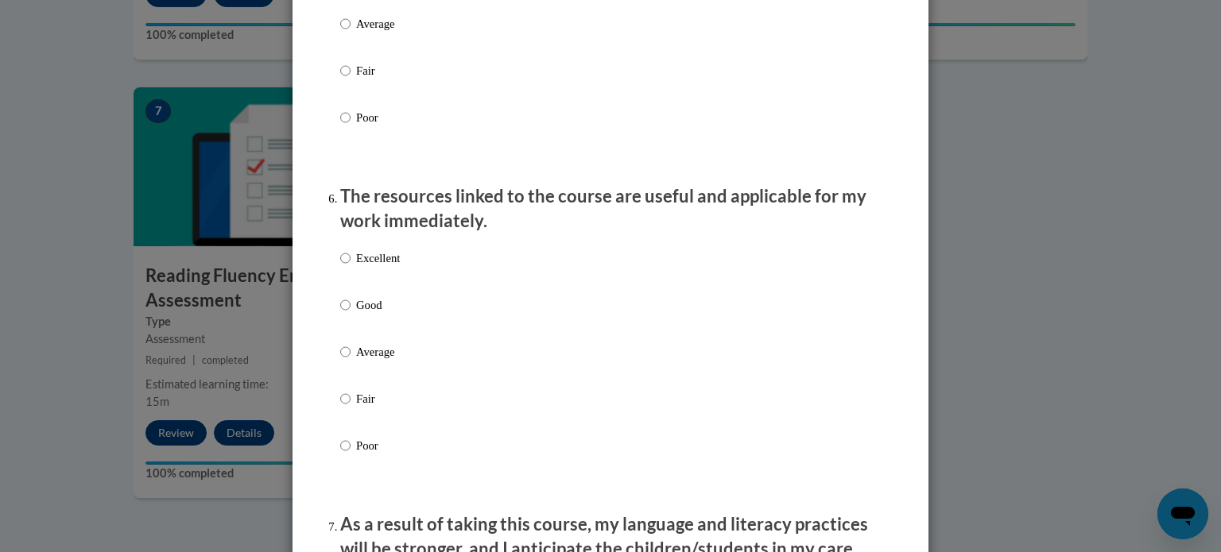
scroll to position [1634, 0]
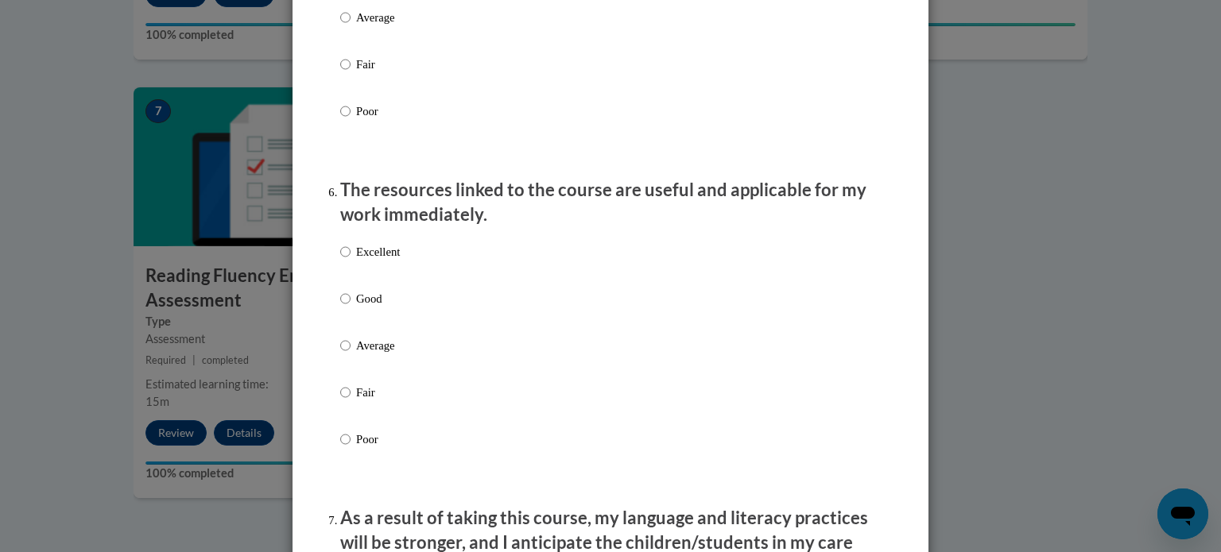
click at [378, 261] on p "Excellent" at bounding box center [378, 251] width 44 height 17
click at [351, 261] on input "Excellent" at bounding box center [345, 251] width 10 height 17
radio input "true"
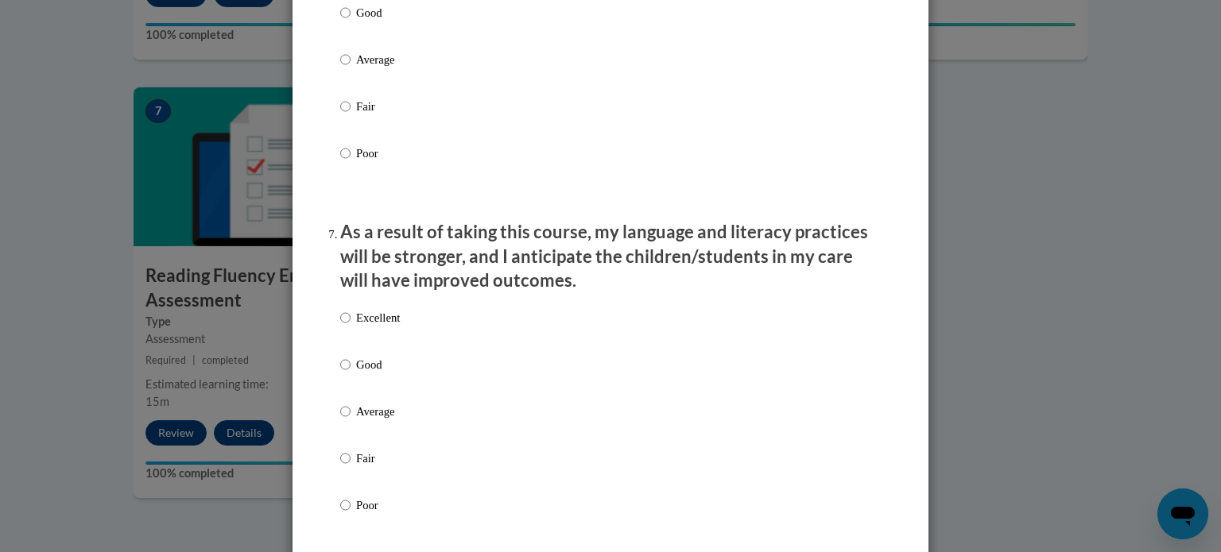
scroll to position [1921, 0]
click at [358, 372] on p "Good" at bounding box center [378, 364] width 44 height 17
click at [351, 372] on input "Good" at bounding box center [345, 364] width 10 height 17
radio input "true"
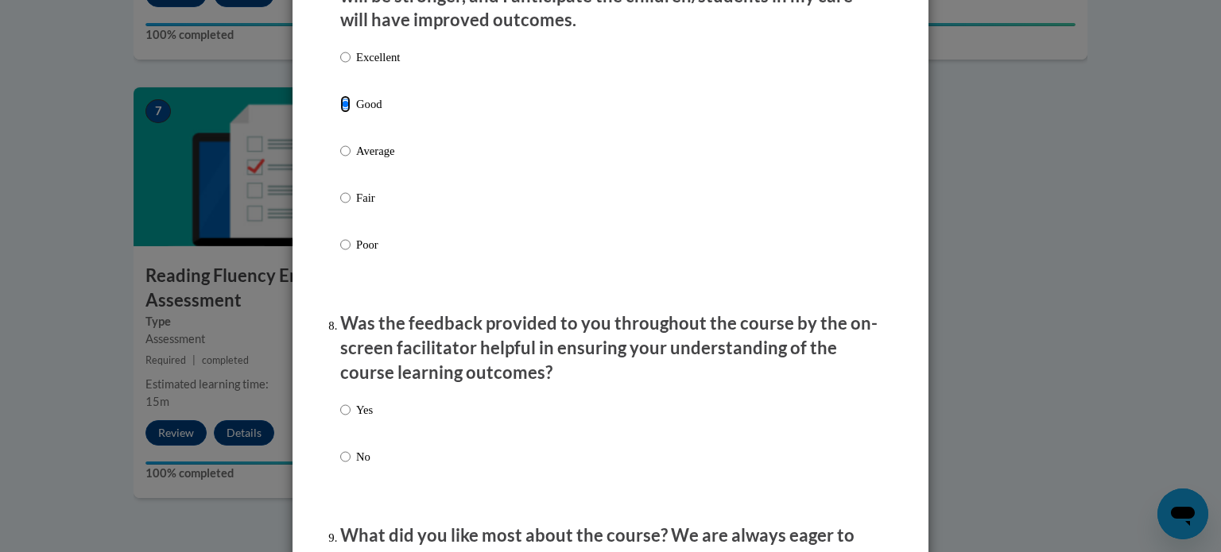
scroll to position [2183, 0]
click at [340, 464] on input "No" at bounding box center [345, 455] width 10 height 17
radio input "true"
click at [343, 417] on input "Yes" at bounding box center [345, 408] width 10 height 17
radio input "true"
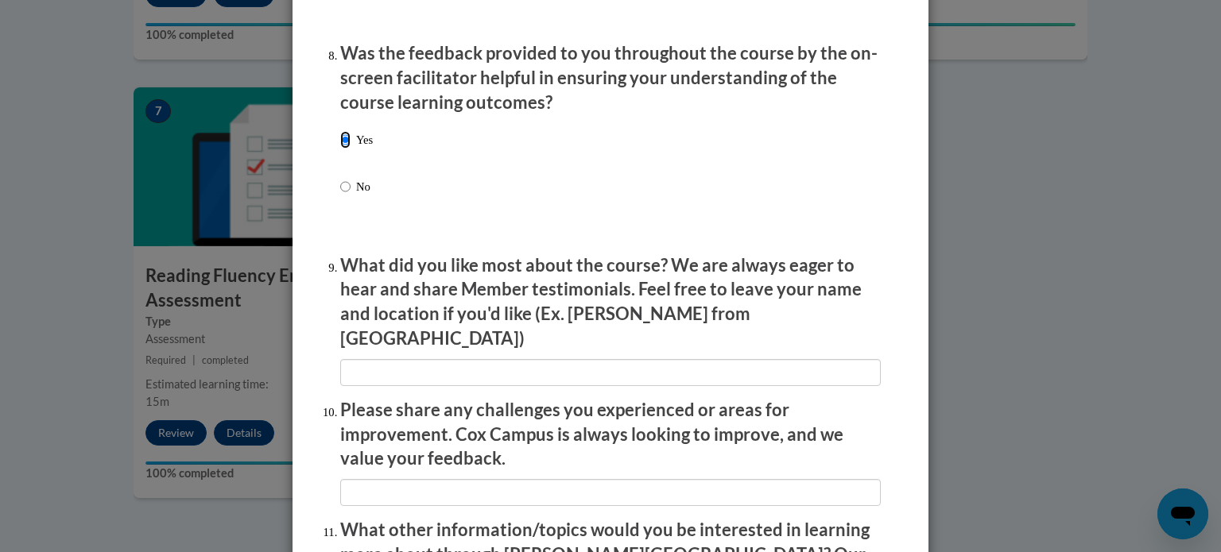
scroll to position [2453, 0]
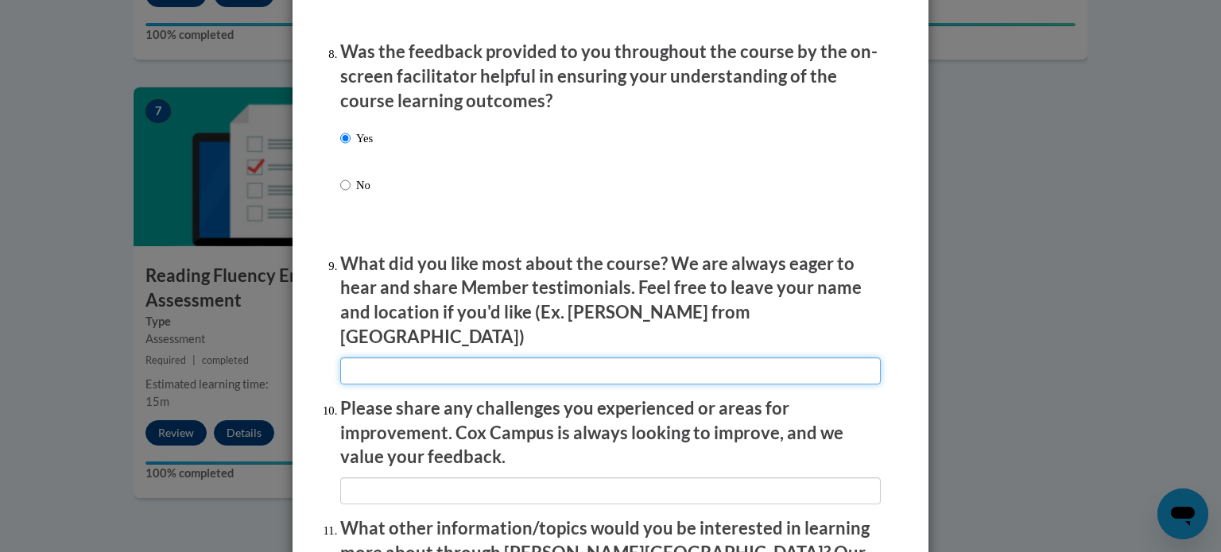
click at [490, 358] on input "textbox" at bounding box center [610, 371] width 541 height 27
type input "x"
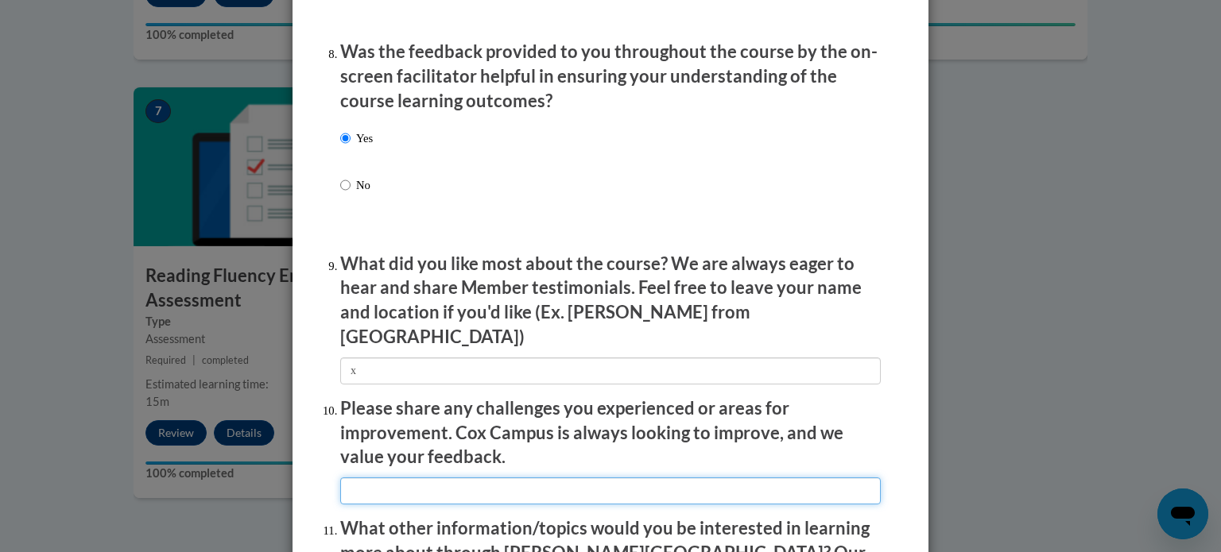
click at [490, 478] on input "textbox" at bounding box center [610, 491] width 541 height 27
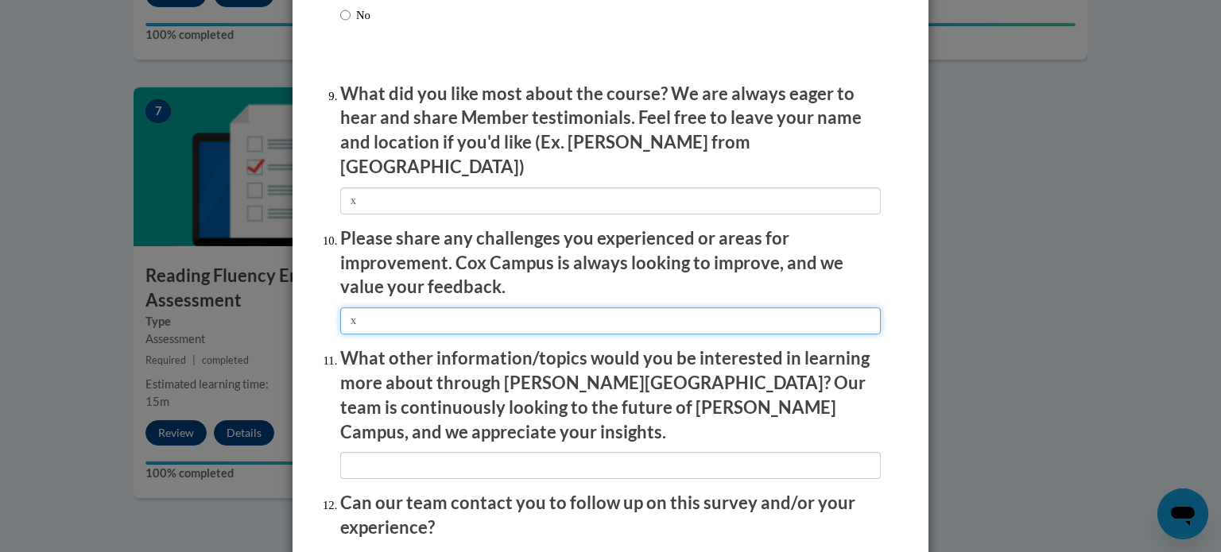
scroll to position [2625, 0]
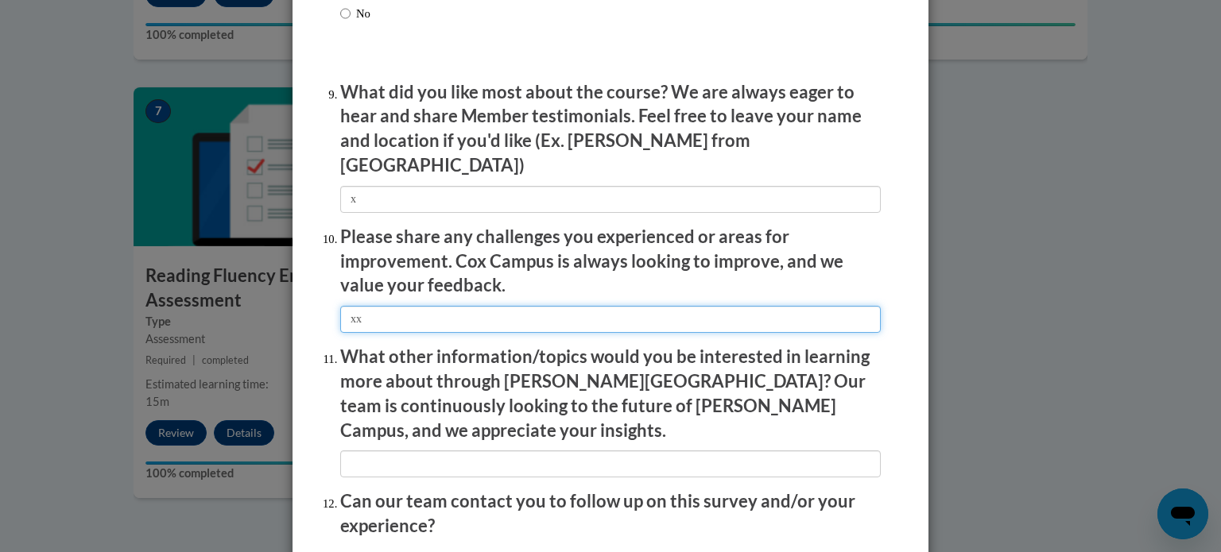
type input "xx"
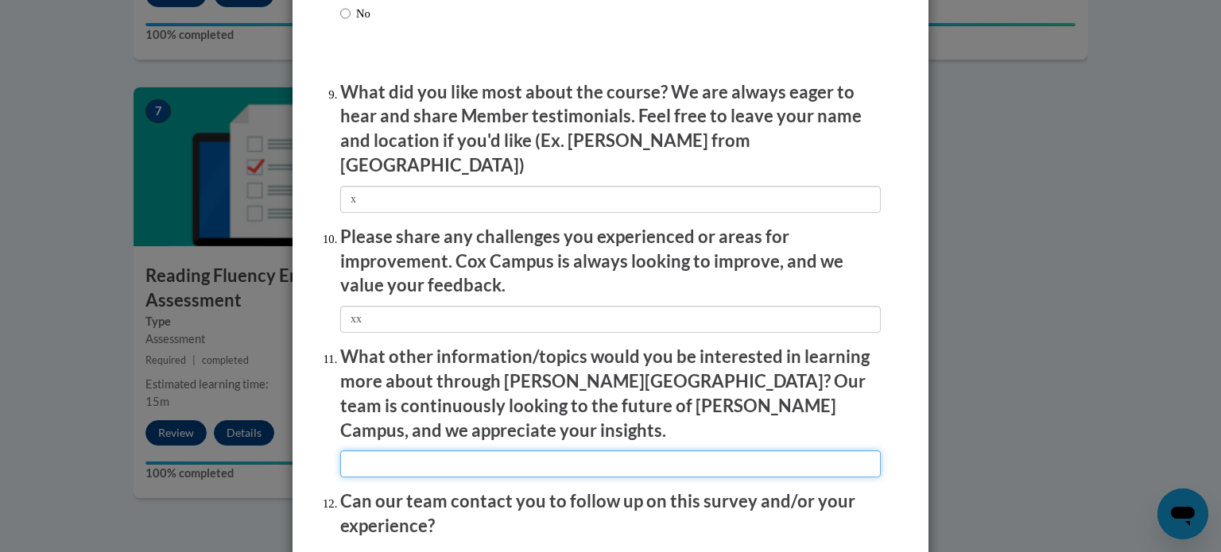
click at [486, 451] on input "textbox" at bounding box center [610, 464] width 541 height 27
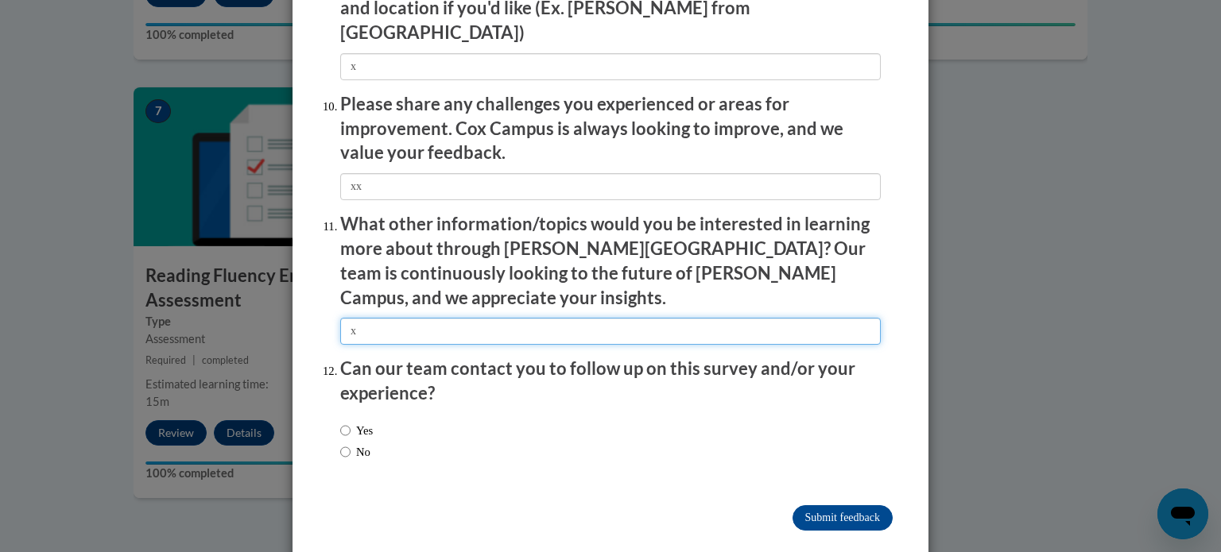
type input "x"
click at [352, 444] on label "No" at bounding box center [355, 452] width 30 height 17
click at [351, 444] on input "No" at bounding box center [345, 452] width 10 height 17
radio input "true"
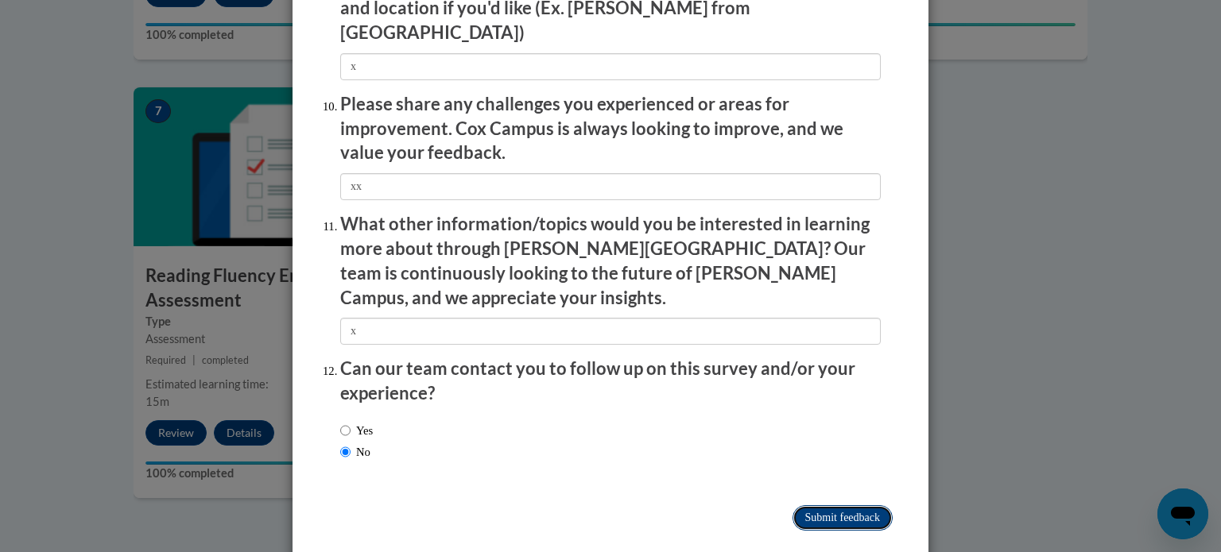
click at [827, 506] on input "Submit feedback" at bounding box center [843, 518] width 100 height 25
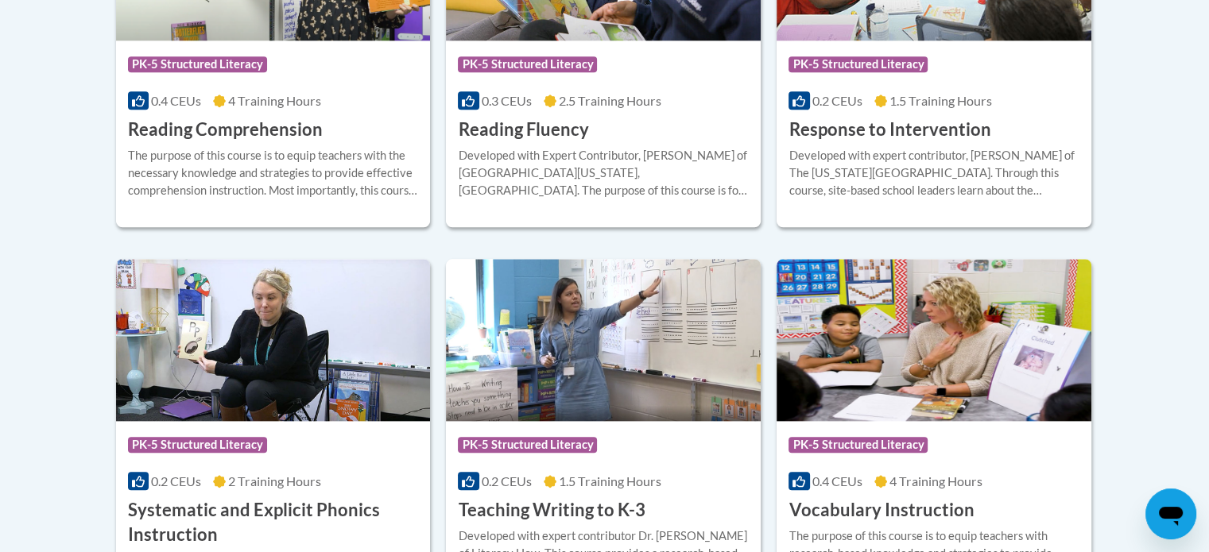
scroll to position [1666, 0]
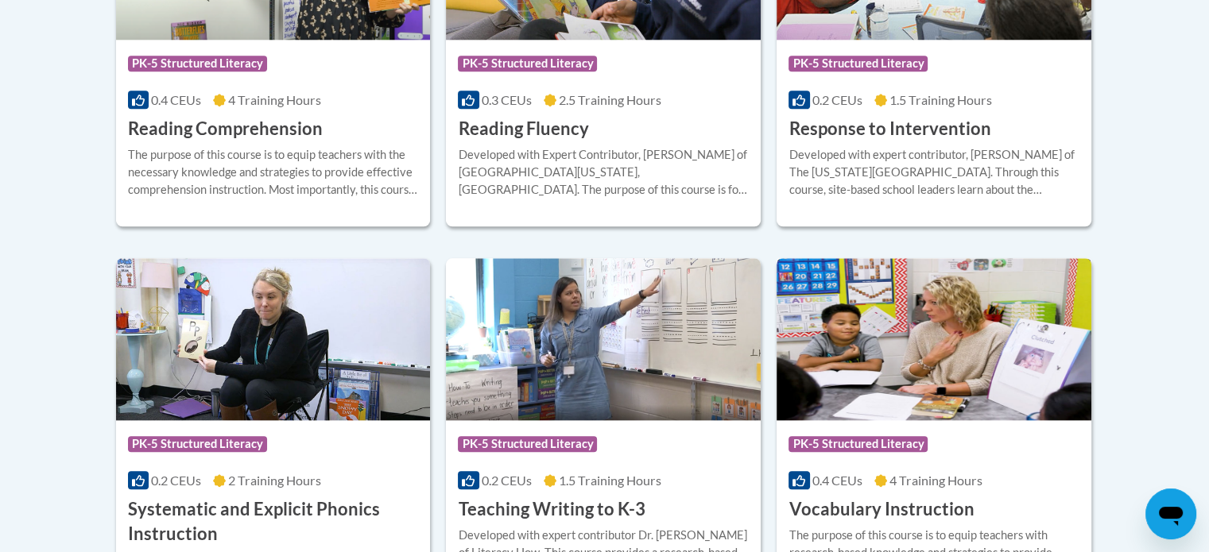
click at [959, 502] on h3 "Vocabulary Instruction" at bounding box center [881, 510] width 185 height 25
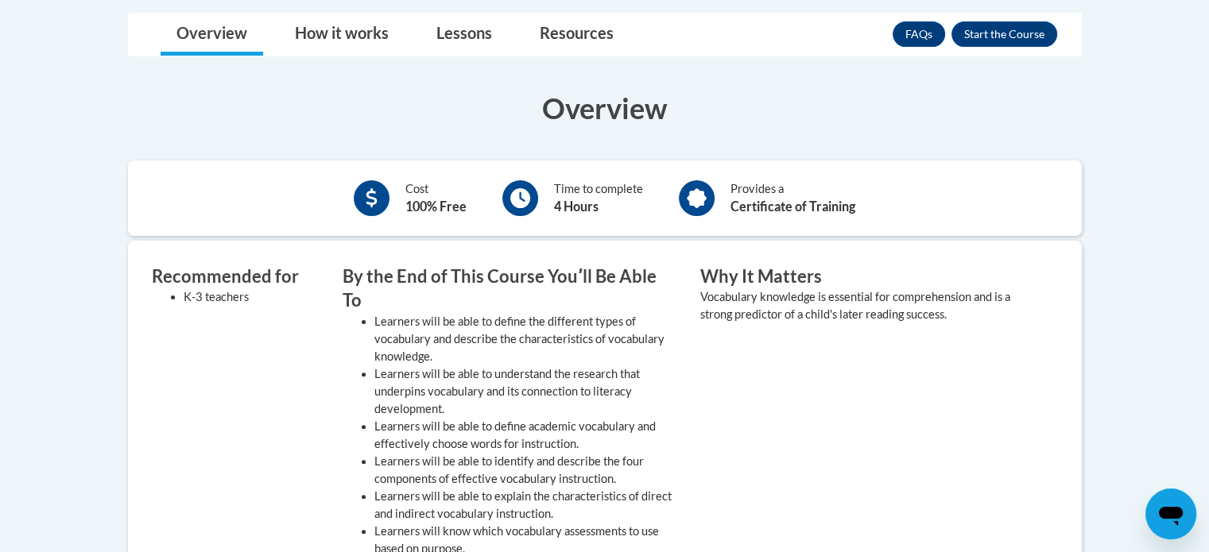
scroll to position [429, 0]
click at [1002, 28] on button "Enroll" at bounding box center [1005, 33] width 106 height 25
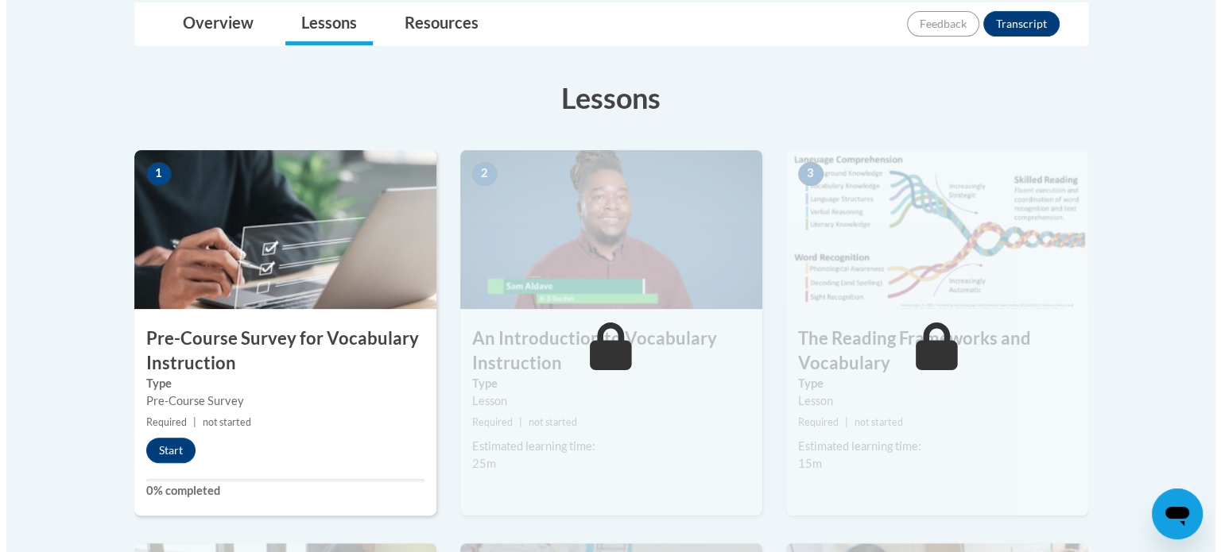
scroll to position [391, 0]
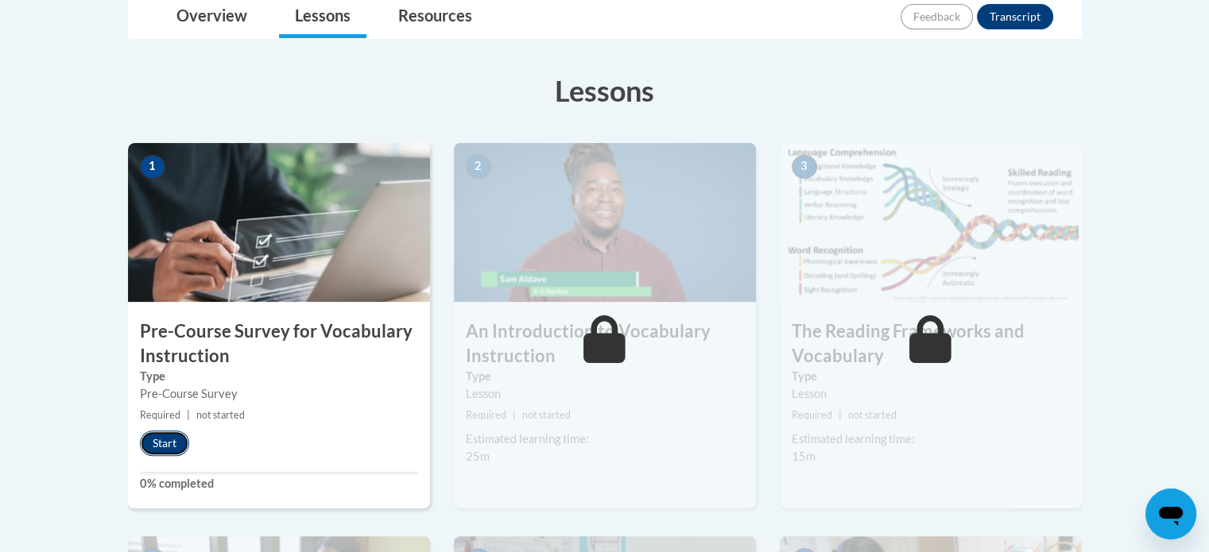
click at [149, 448] on button "Start" at bounding box center [164, 443] width 49 height 25
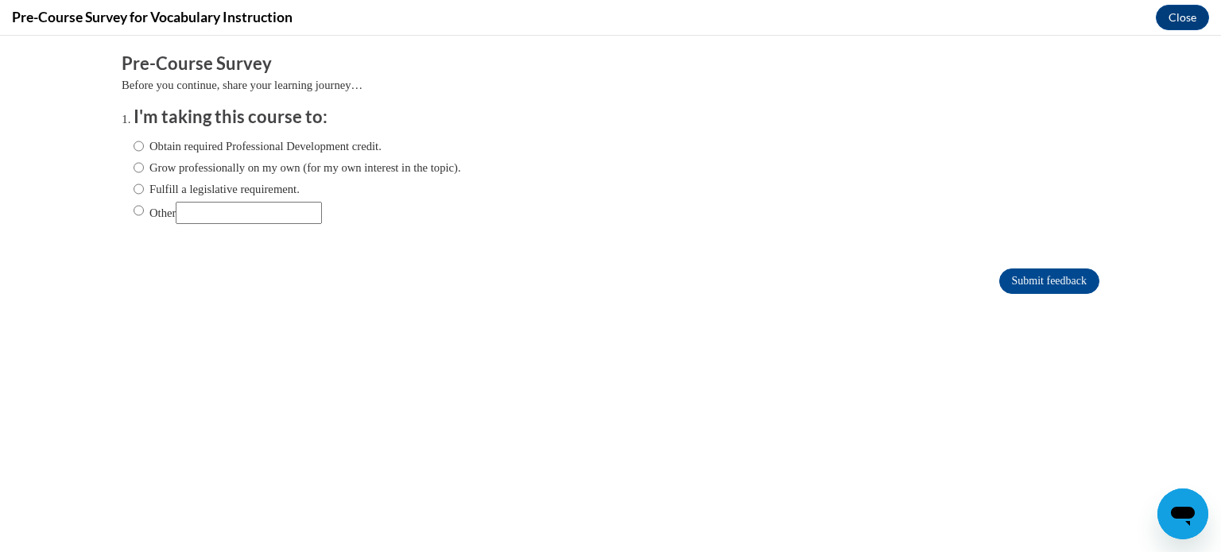
scroll to position [0, 0]
click at [134, 184] on label "Fulfill a legislative requirement." at bounding box center [217, 188] width 166 height 17
click at [134, 184] on input "Fulfill a legislative requirement." at bounding box center [139, 188] width 10 height 17
radio input "true"
click at [1056, 276] on input "Submit feedback" at bounding box center [1049, 281] width 100 height 25
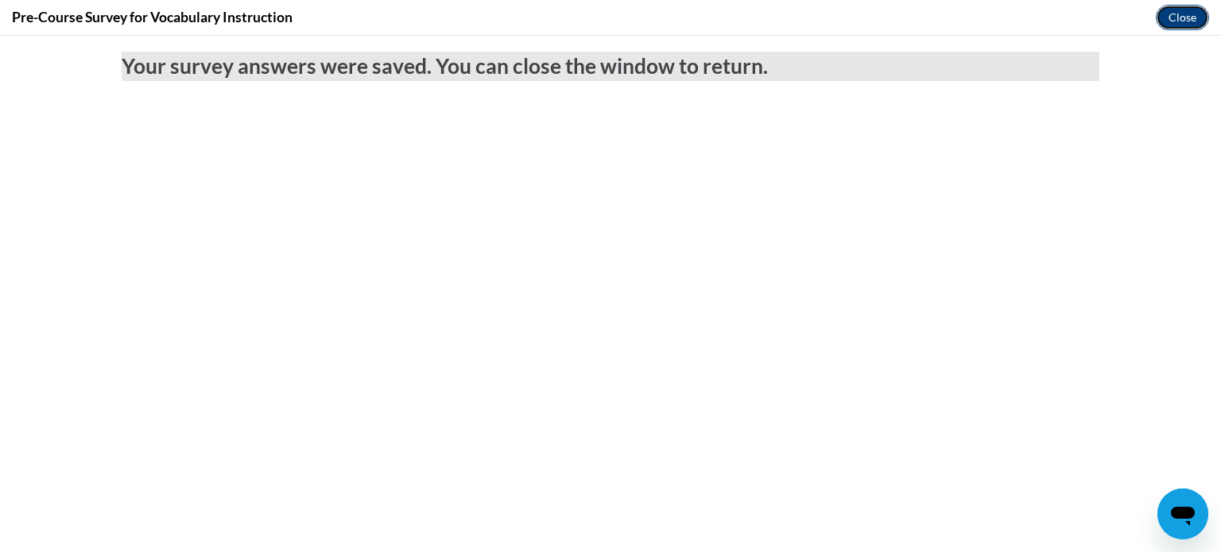
click at [1189, 16] on button "Close" at bounding box center [1182, 17] width 53 height 25
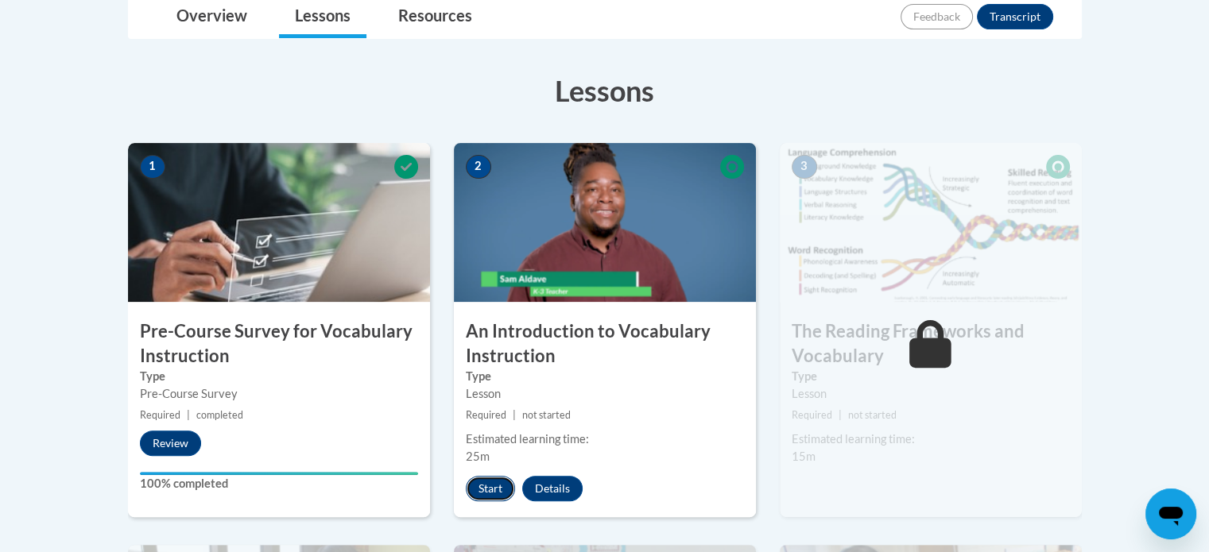
click at [497, 492] on button "Start" at bounding box center [490, 488] width 49 height 25
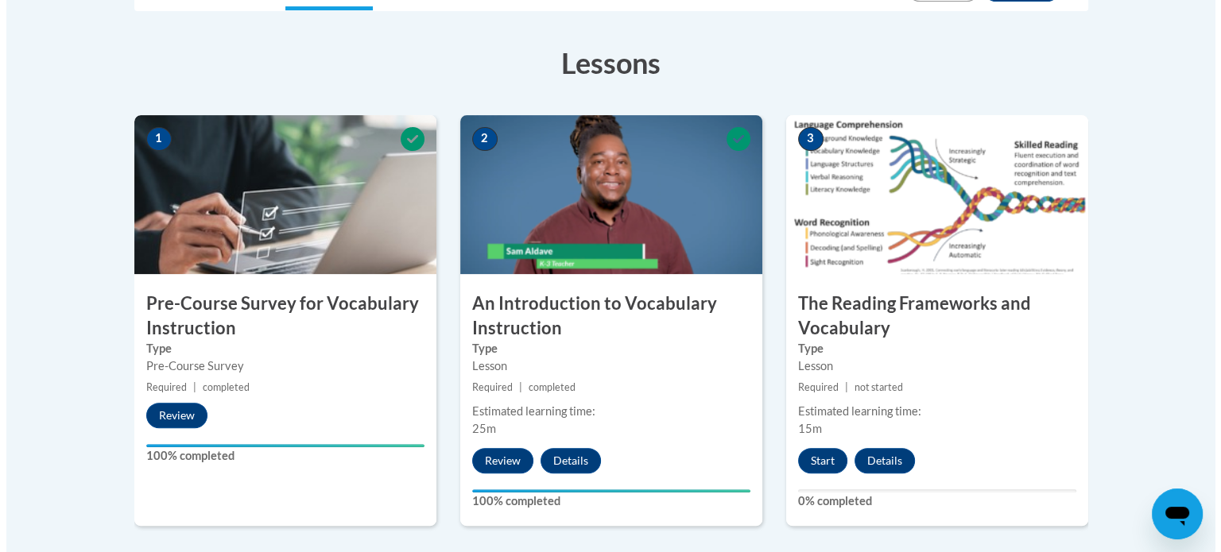
scroll to position [420, 0]
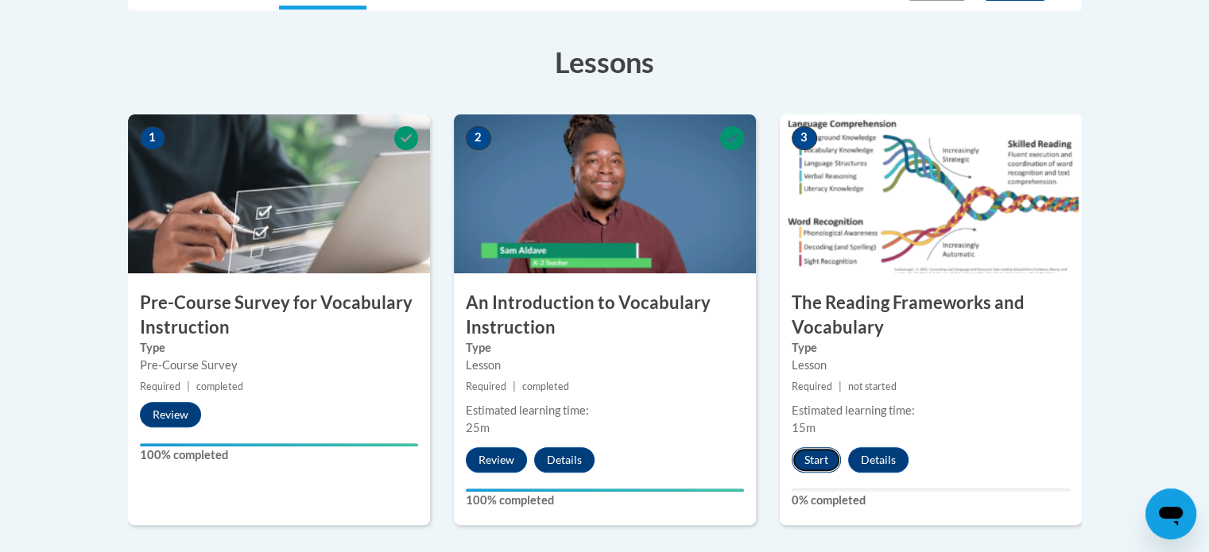
click at [809, 460] on button "Start" at bounding box center [816, 460] width 49 height 25
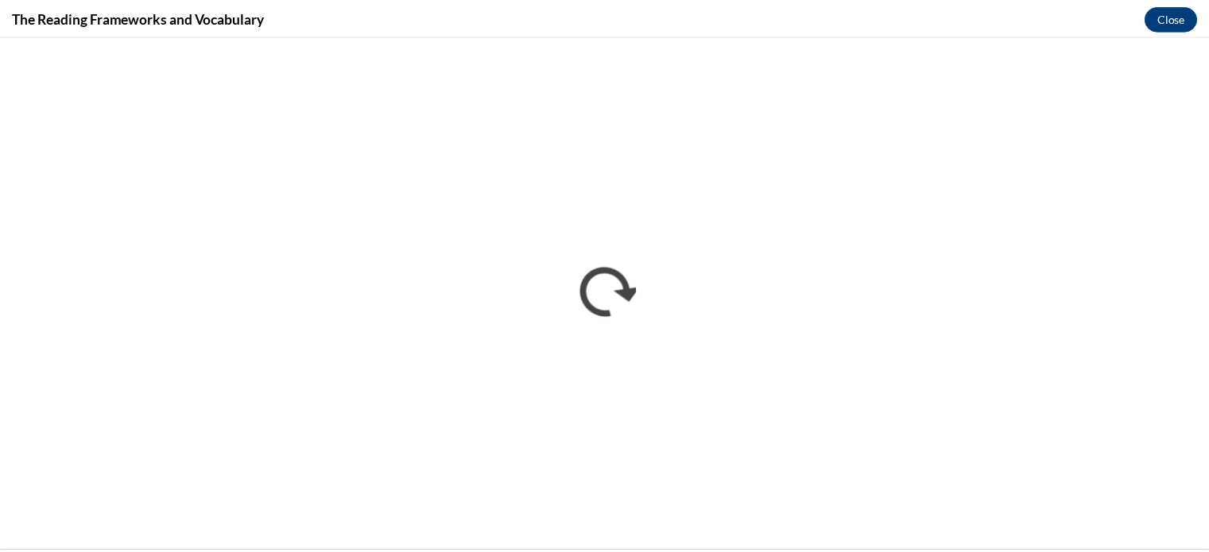
scroll to position [0, 0]
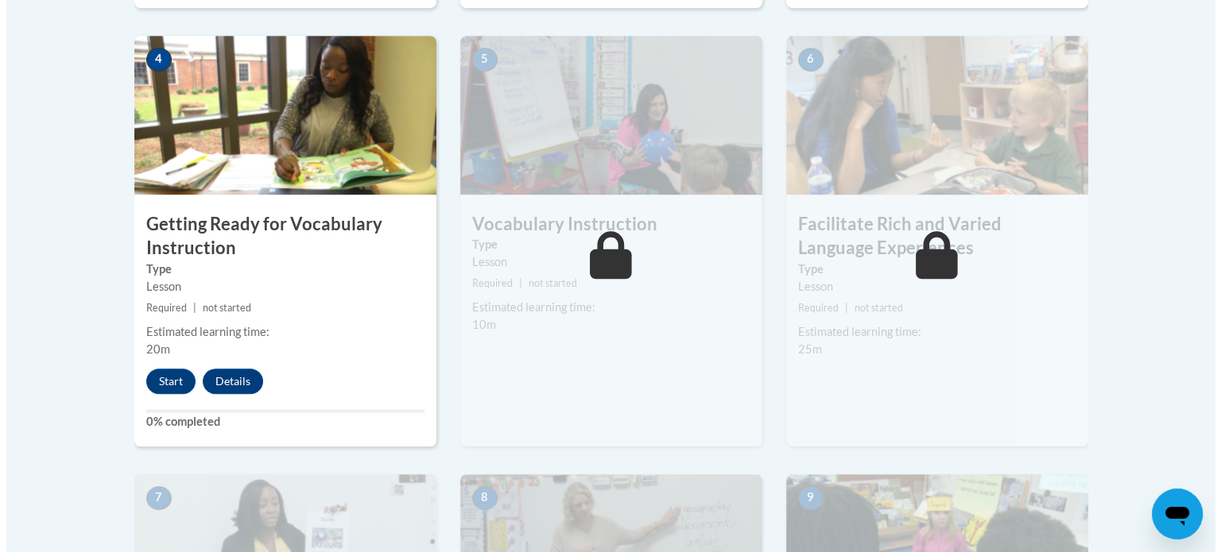
scroll to position [938, 0]
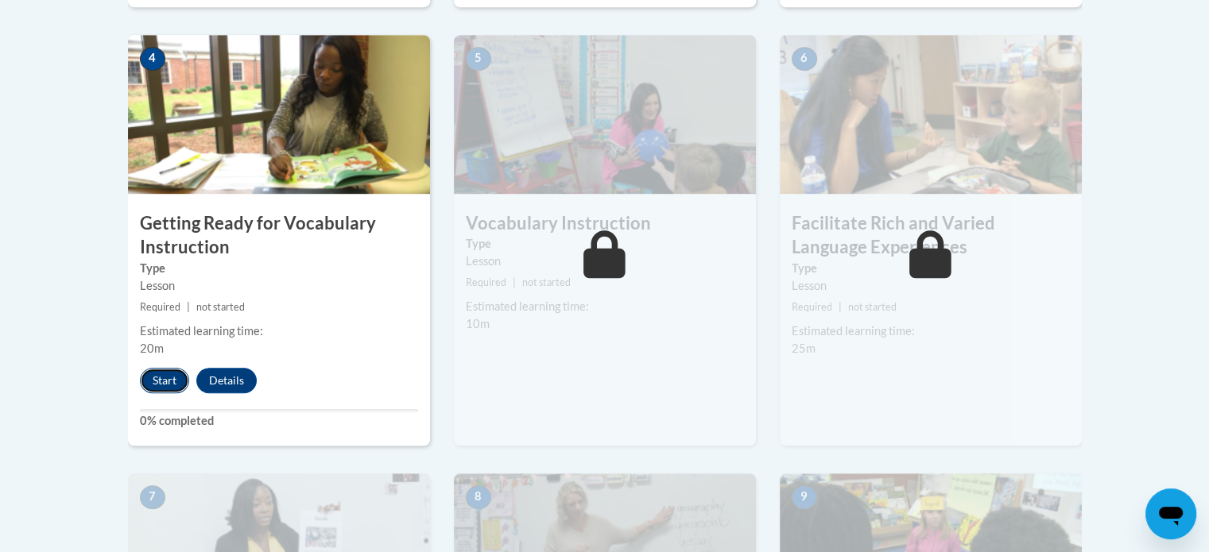
click at [157, 381] on button "Start" at bounding box center [164, 380] width 49 height 25
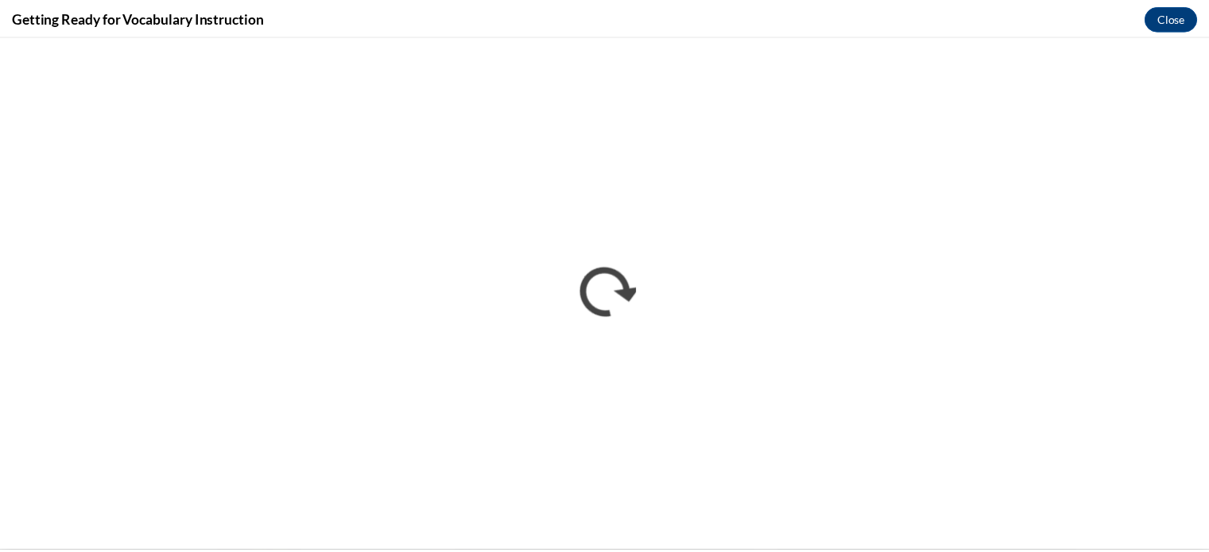
scroll to position [0, 0]
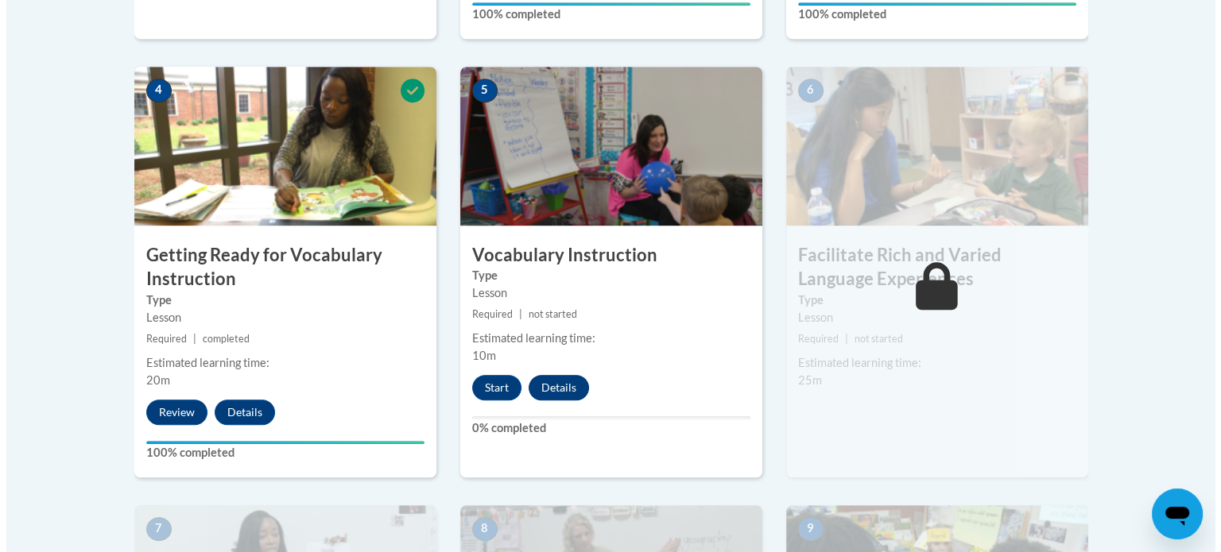
scroll to position [903, 0]
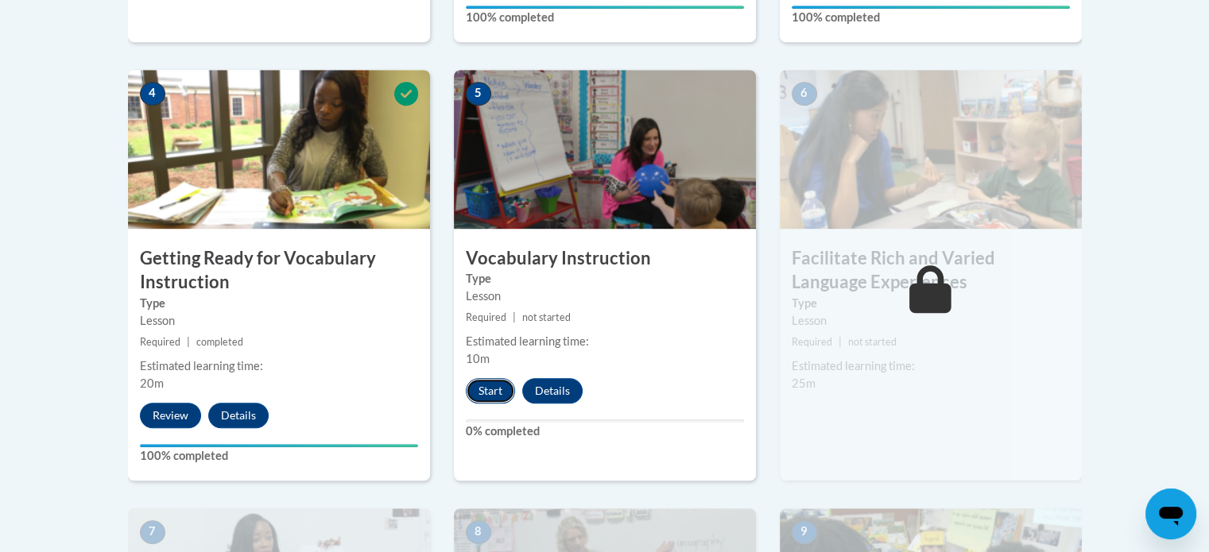
click at [483, 393] on button "Start" at bounding box center [490, 390] width 49 height 25
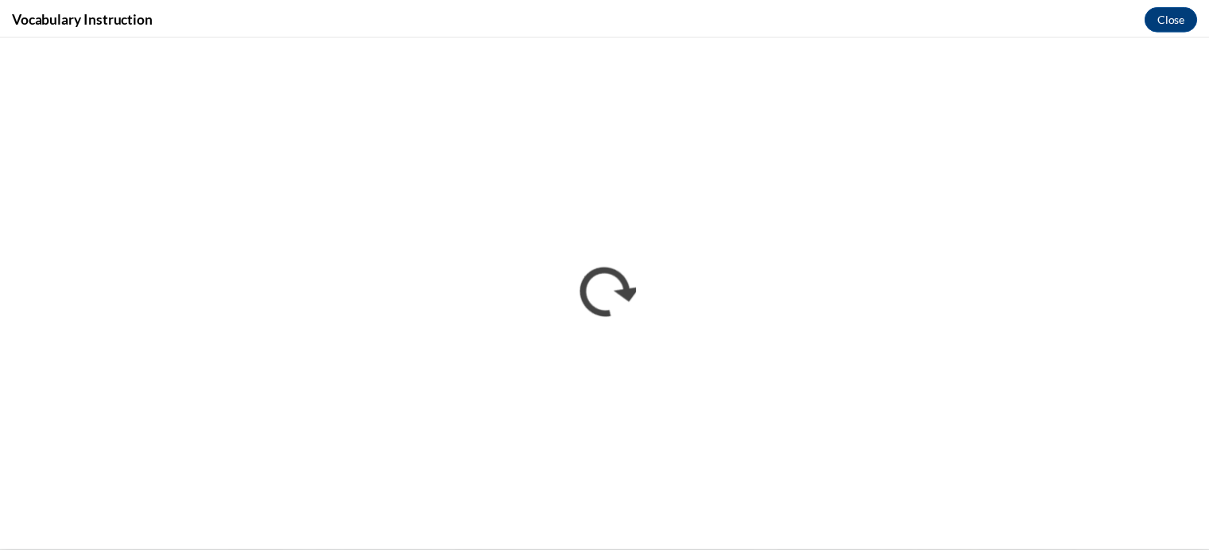
scroll to position [0, 0]
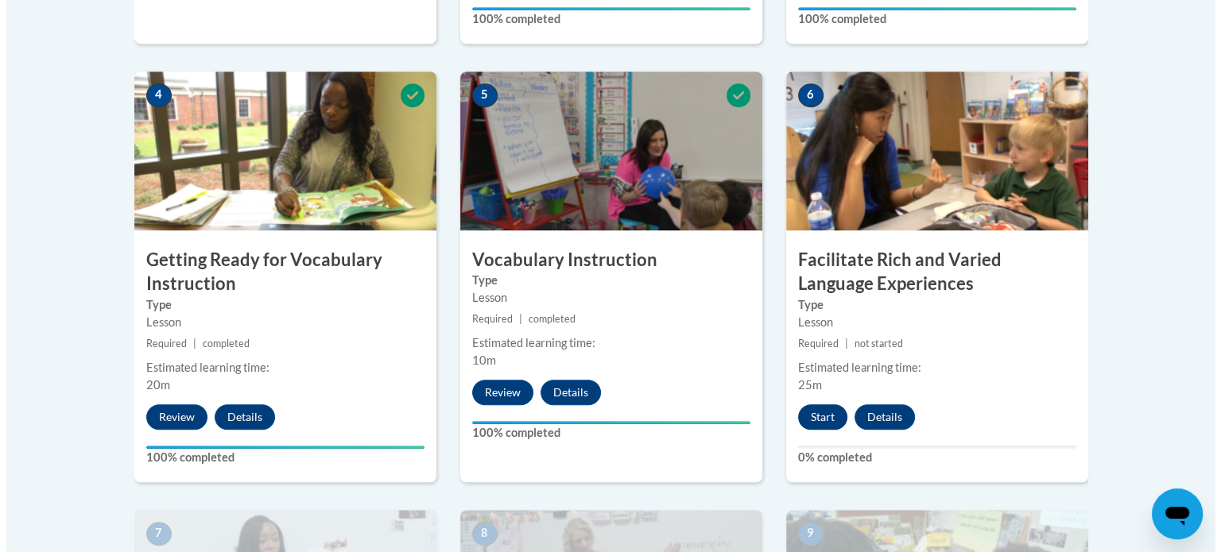
scroll to position [902, 0]
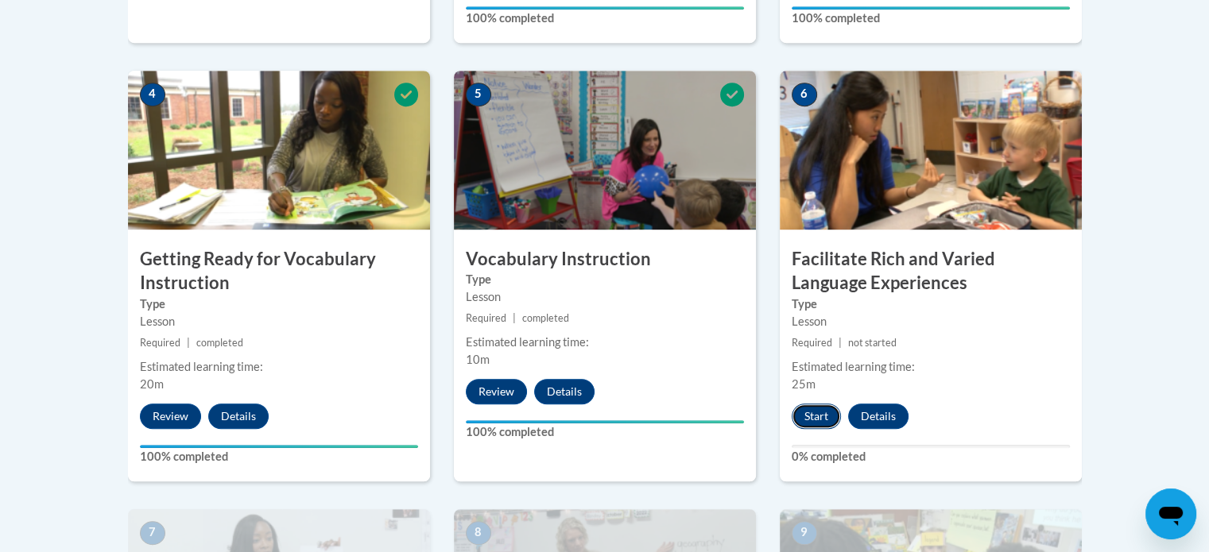
click at [817, 413] on button "Start" at bounding box center [816, 416] width 49 height 25
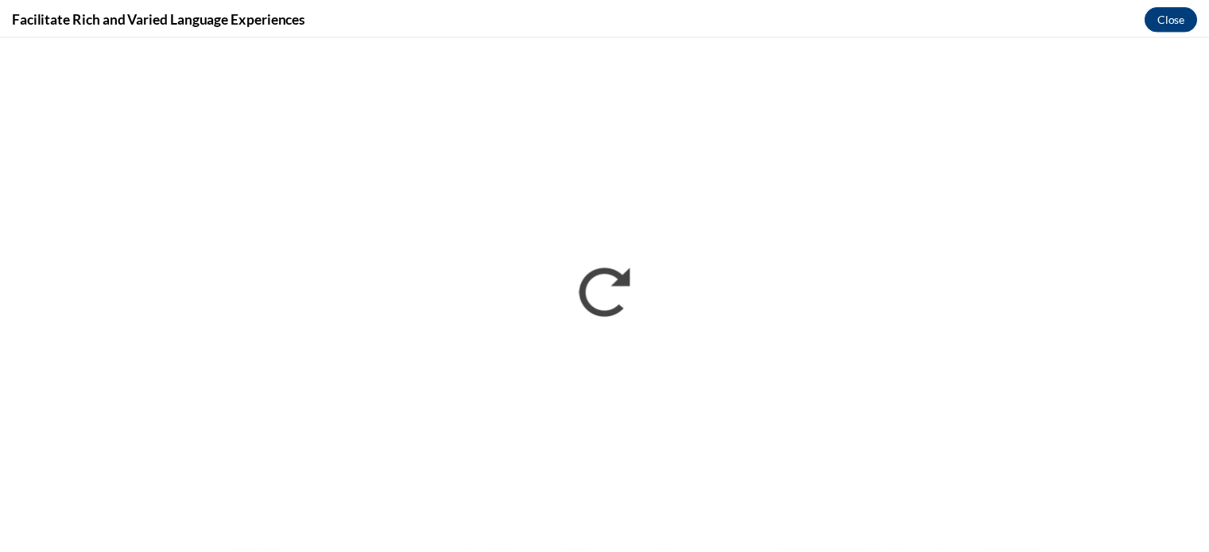
scroll to position [0, 0]
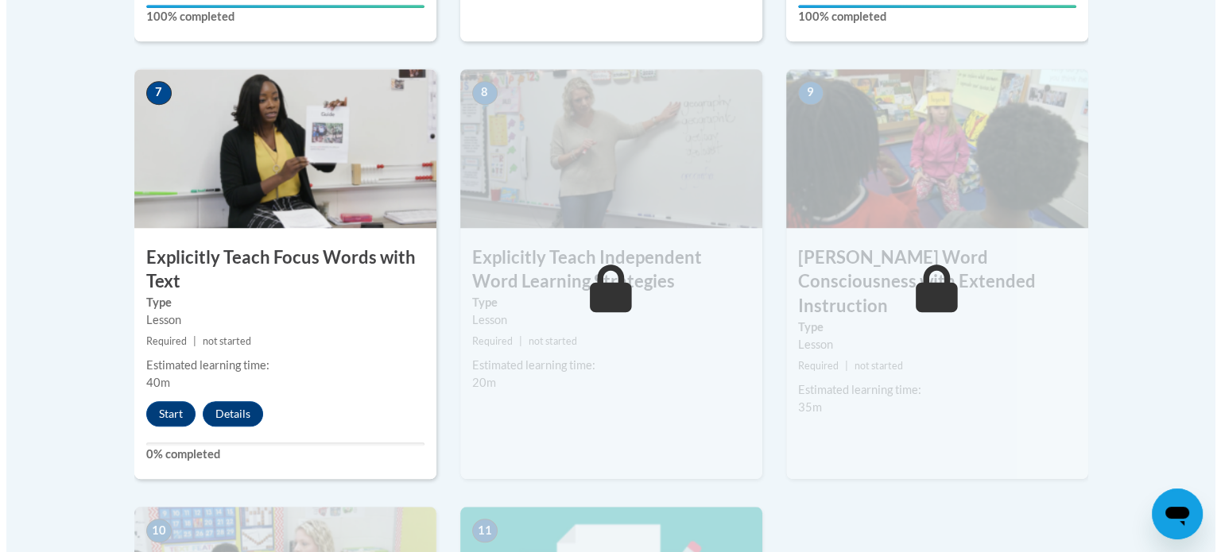
scroll to position [1343, 0]
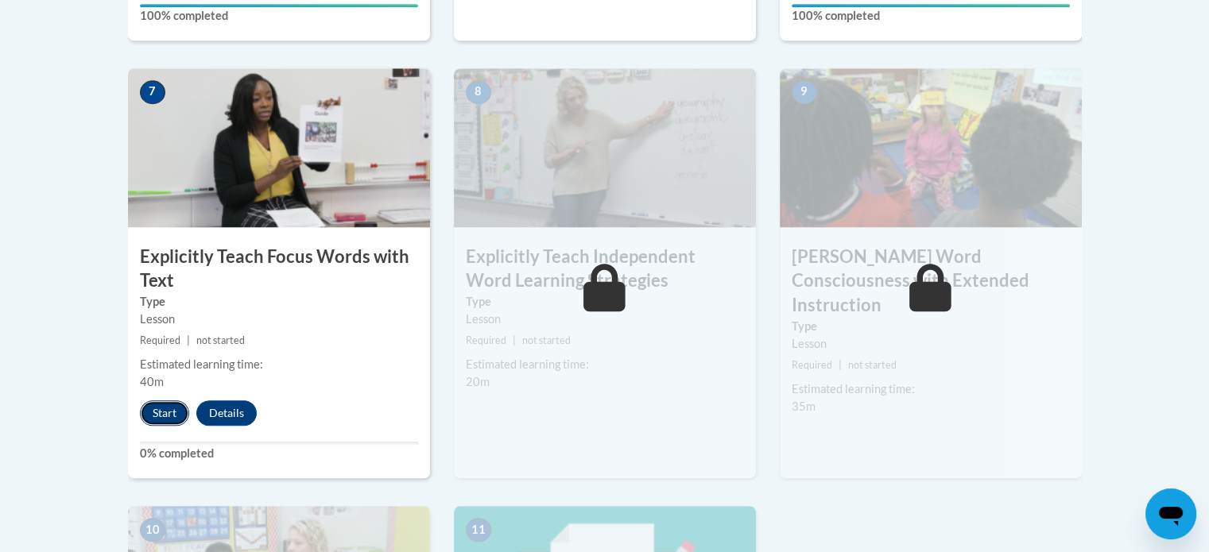
click at [169, 409] on button "Start" at bounding box center [164, 413] width 49 height 25
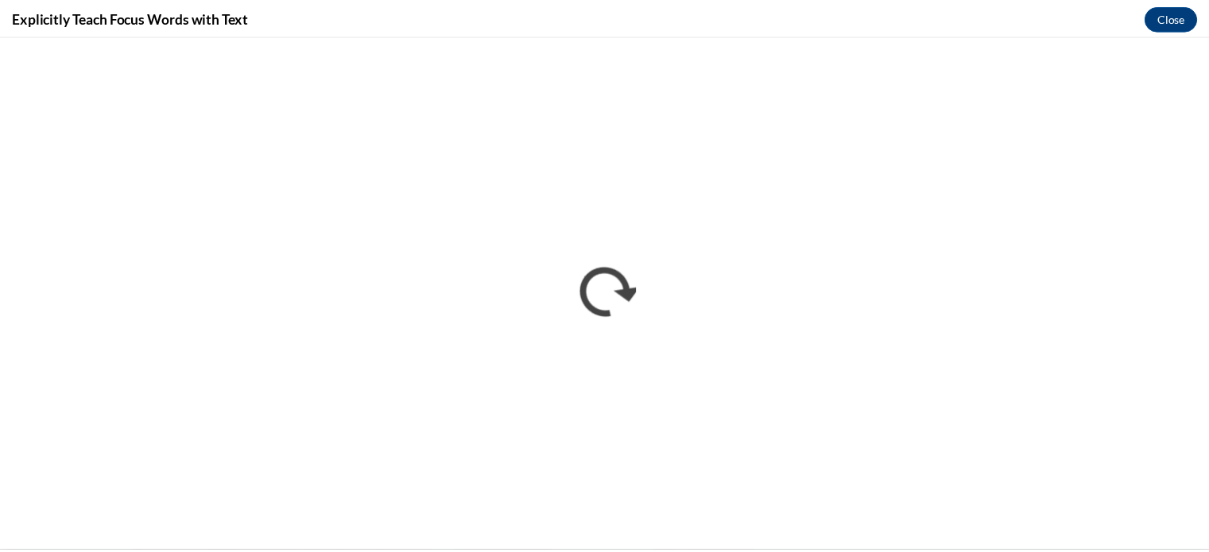
scroll to position [0, 0]
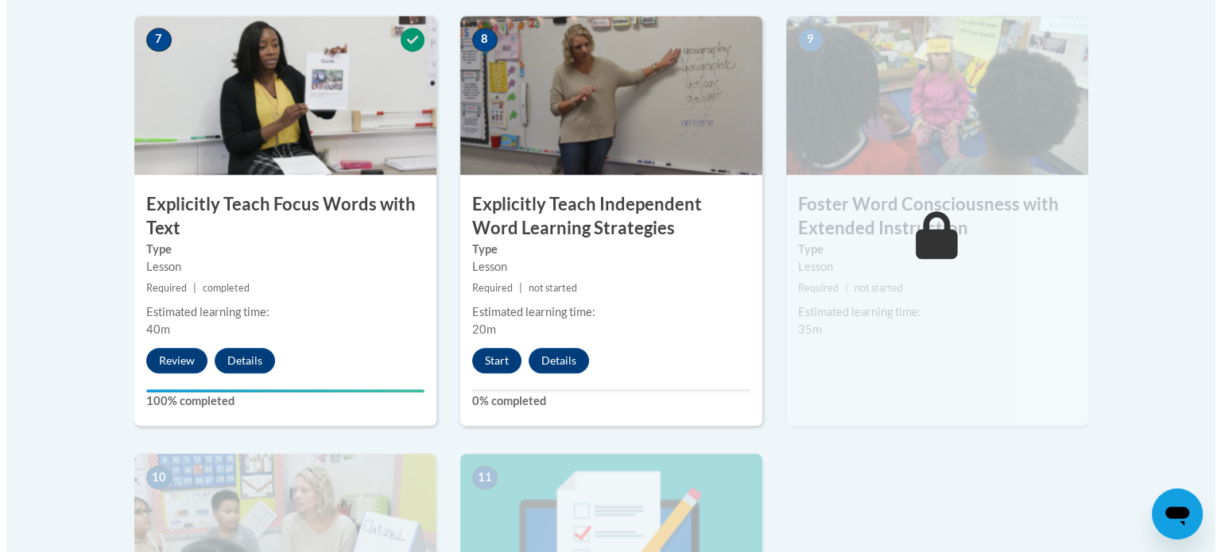
scroll to position [1405, 0]
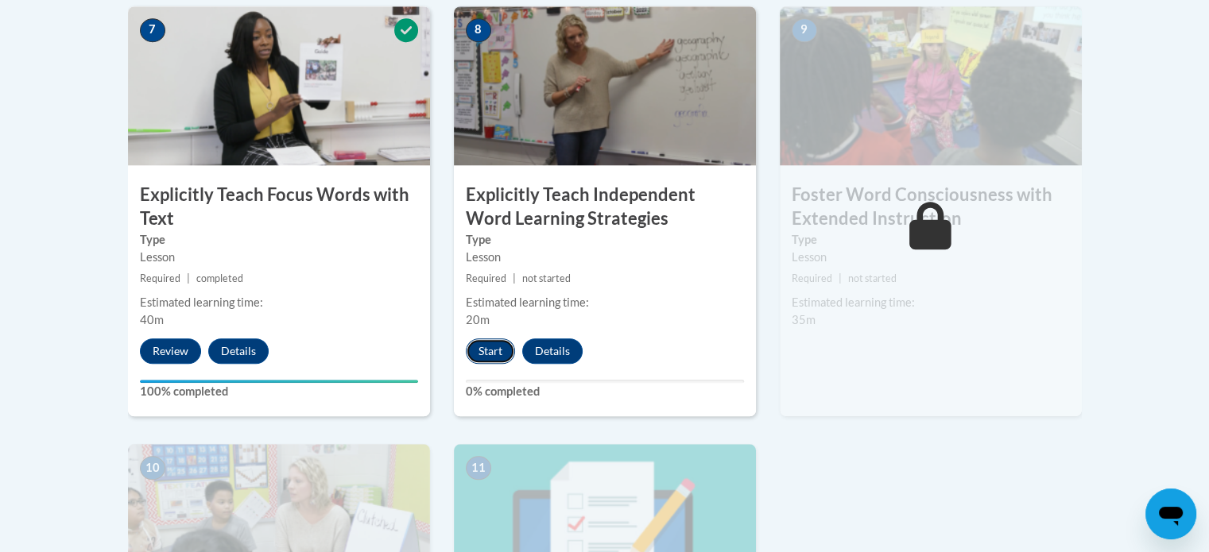
click at [493, 354] on button "Start" at bounding box center [490, 351] width 49 height 25
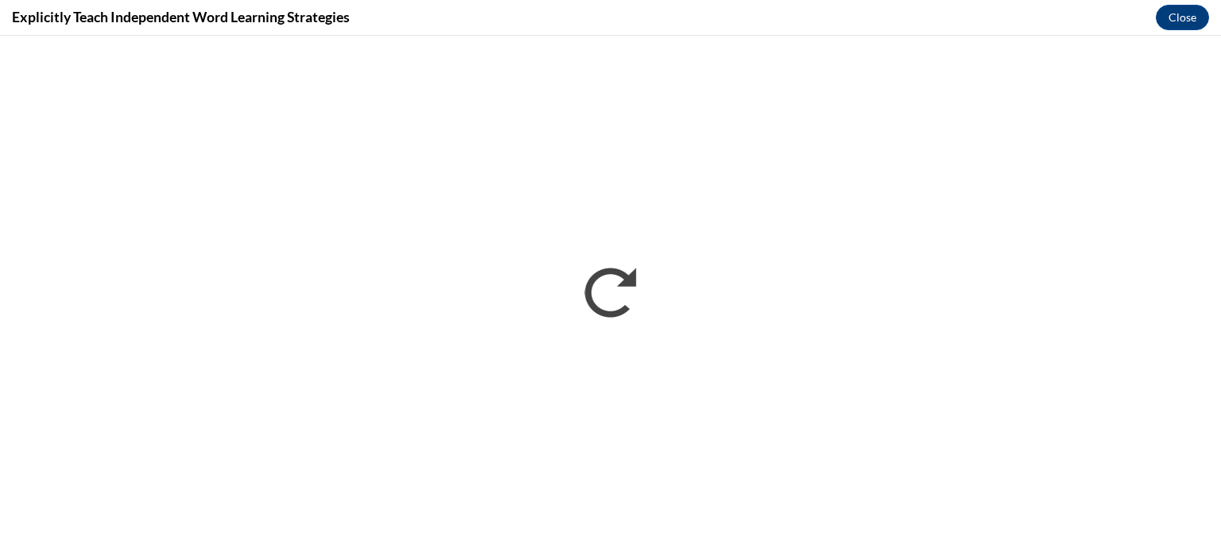
scroll to position [0, 0]
